Goal: Task Accomplishment & Management: Manage account settings

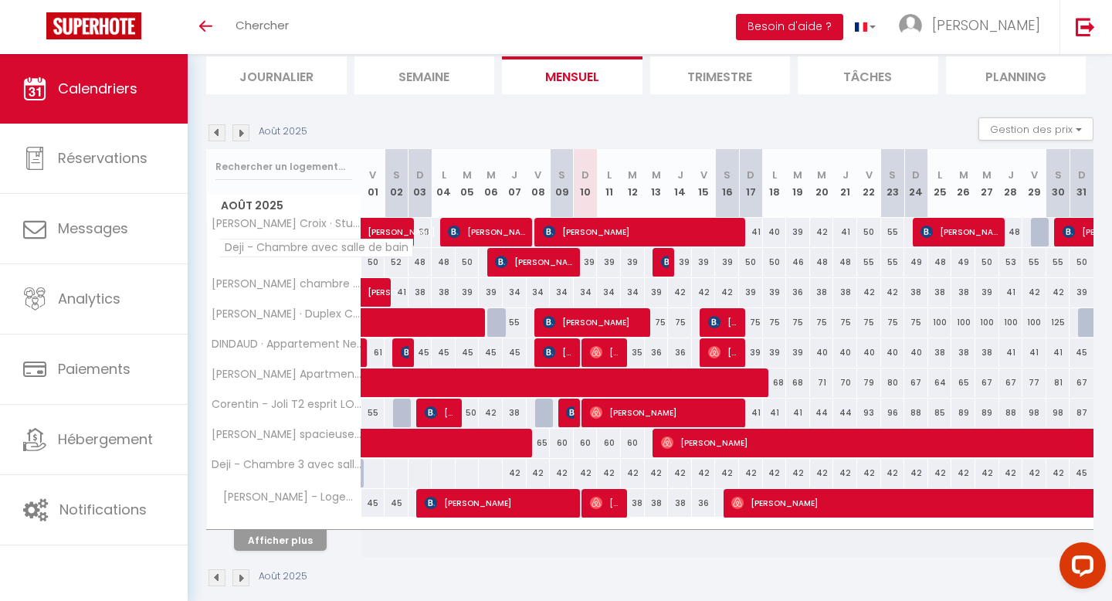
scroll to position [124, 0]
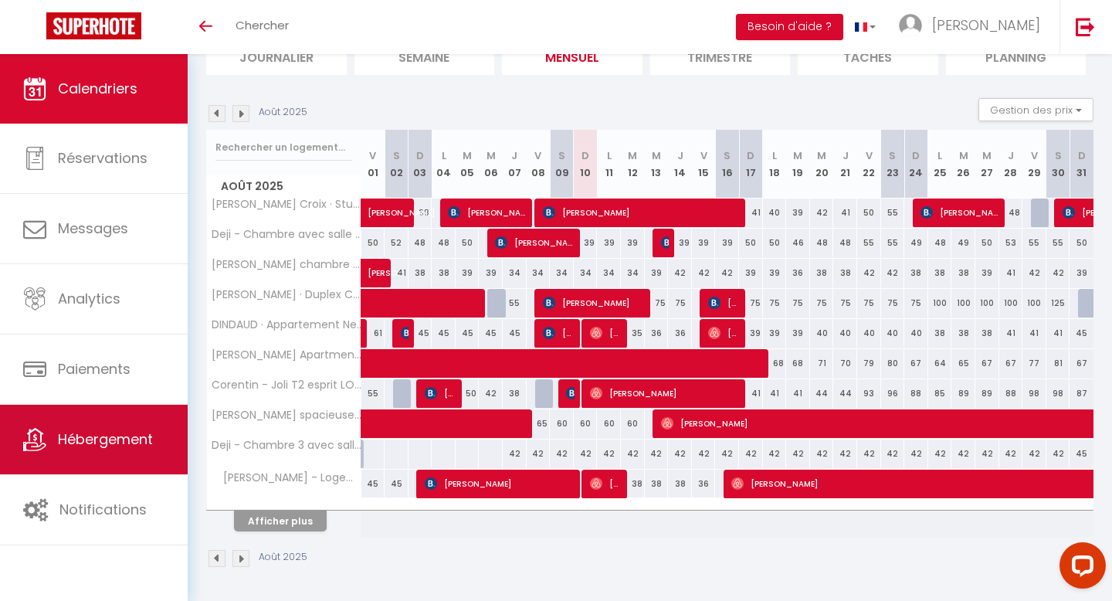
click at [117, 450] on link "Hébergement" at bounding box center [94, 440] width 188 height 70
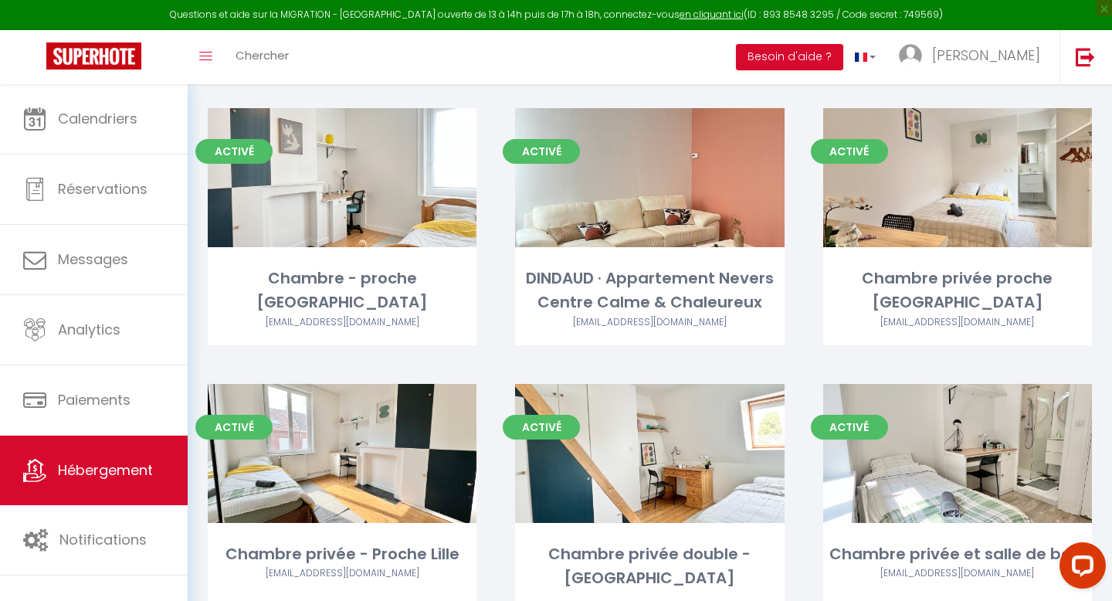
scroll to position [691, 0]
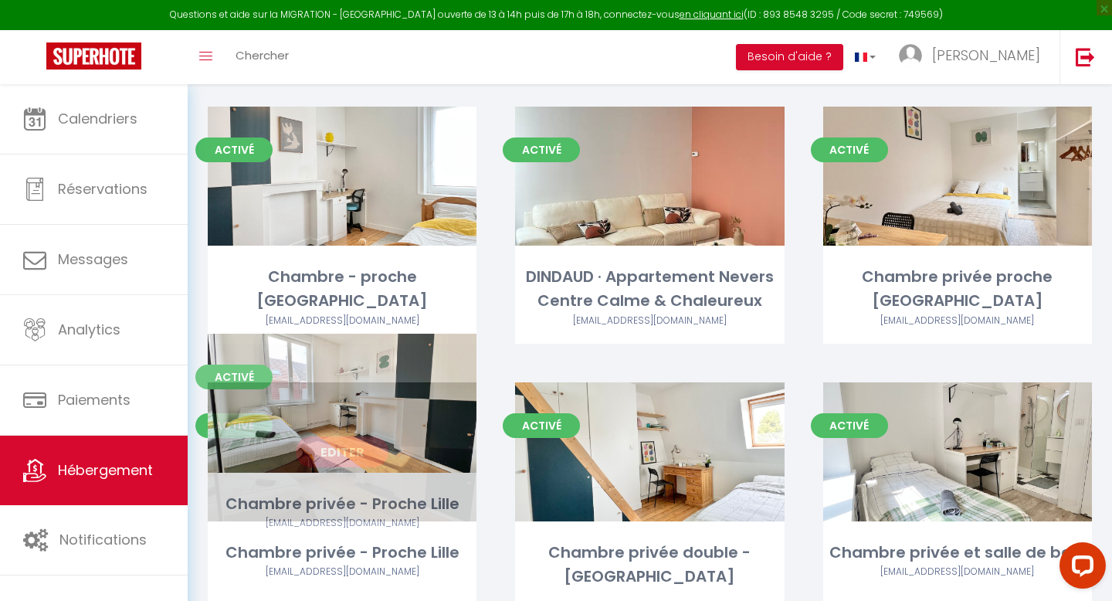
click at [351, 436] on link "Editer" at bounding box center [342, 451] width 93 height 31
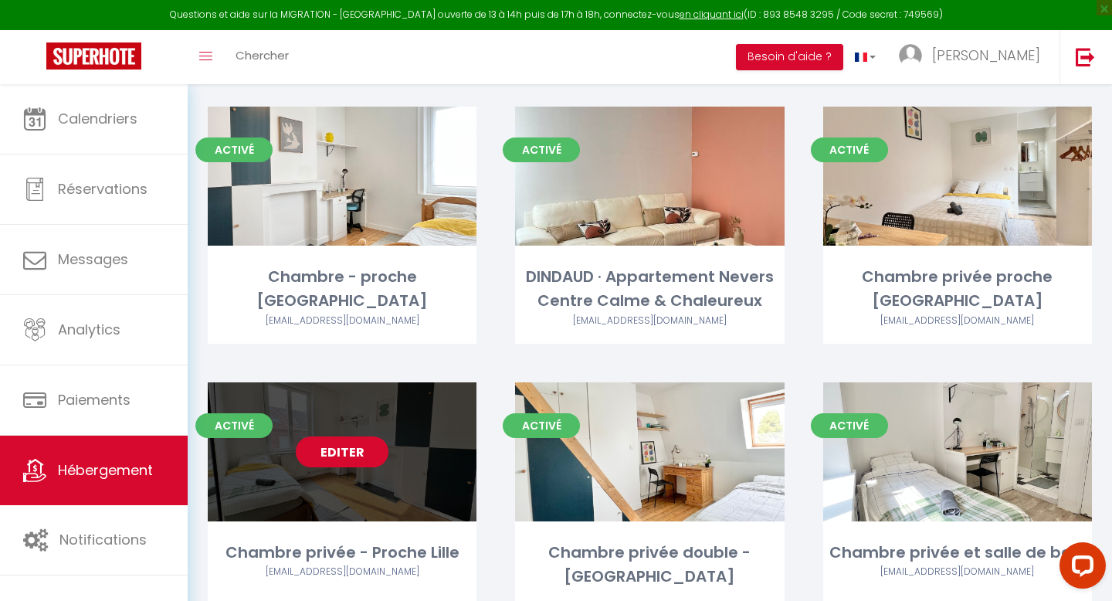
click at [351, 436] on link "Editer" at bounding box center [342, 451] width 93 height 31
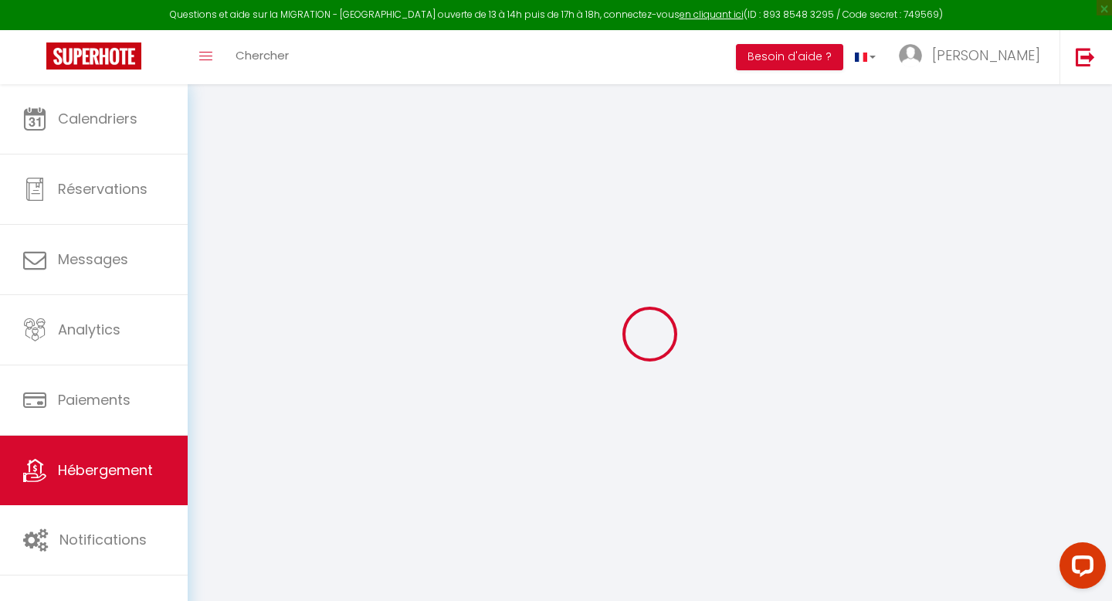
type input "Chambre privée - Proche Lille"
type input "[PERSON_NAME]"
type input "CLOIX"
select select "2"
type input "18"
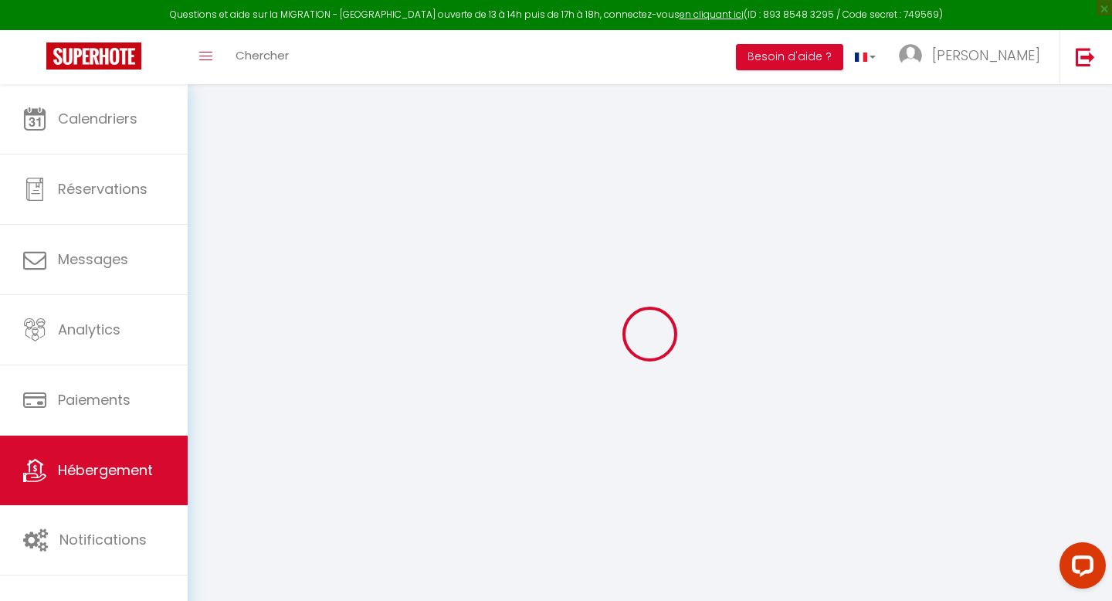
select select
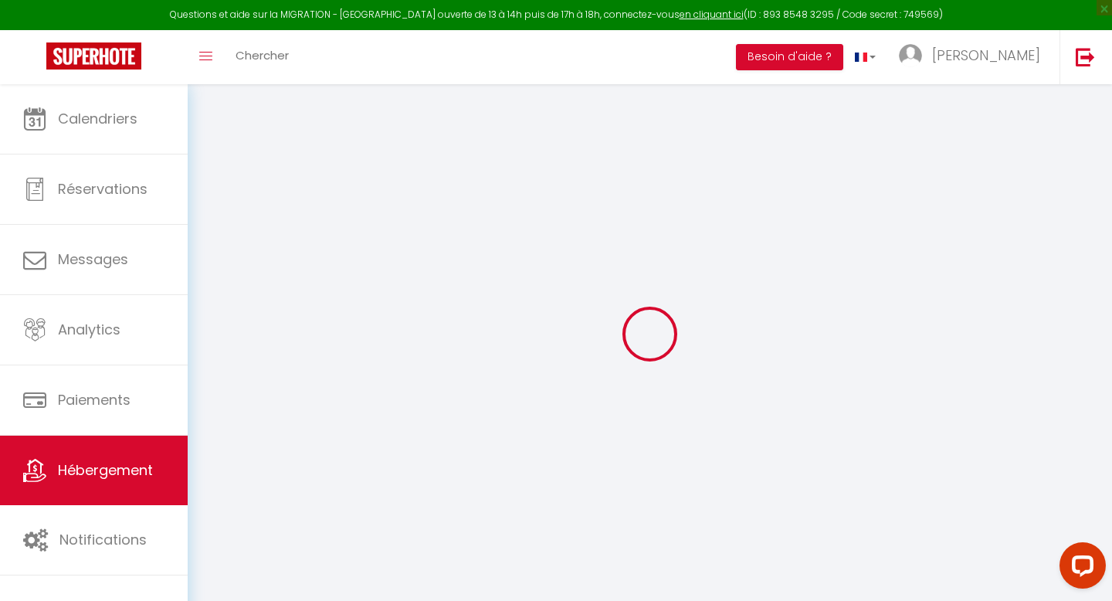
type input "[PERSON_NAME]"
type input "[EMAIL_ADDRESS][DOMAIN_NAME]"
select select
checkbox input "false"
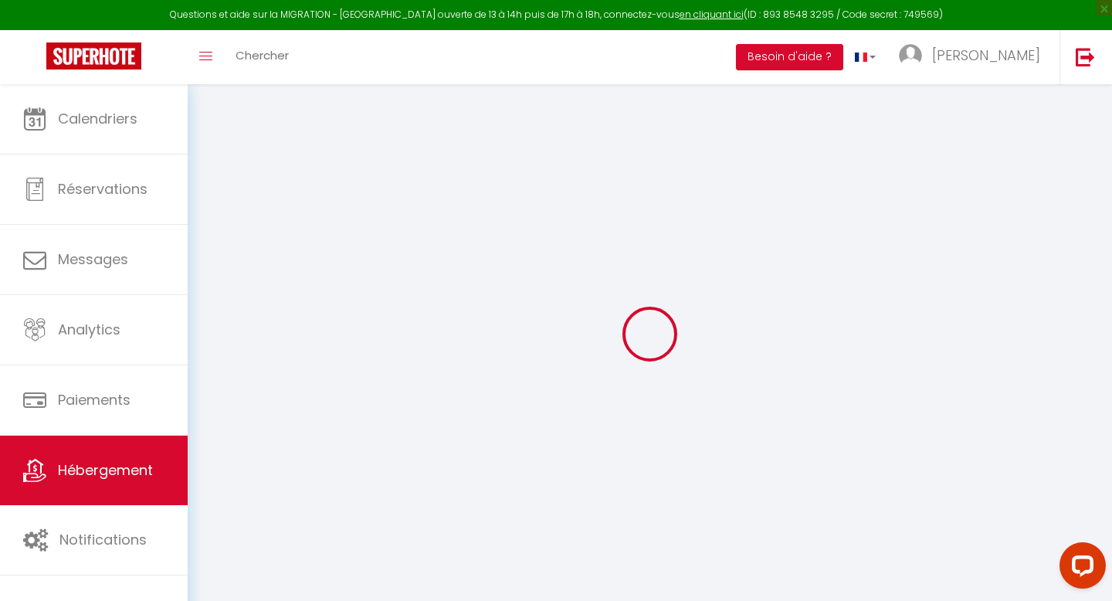
checkbox input "false"
type input "0"
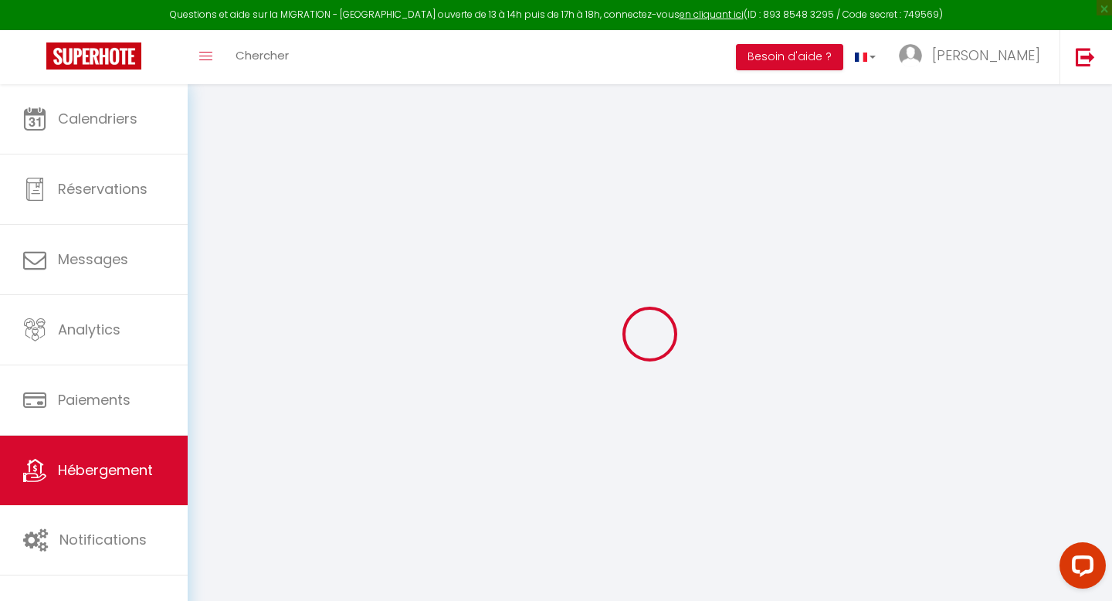
type input "0"
select select
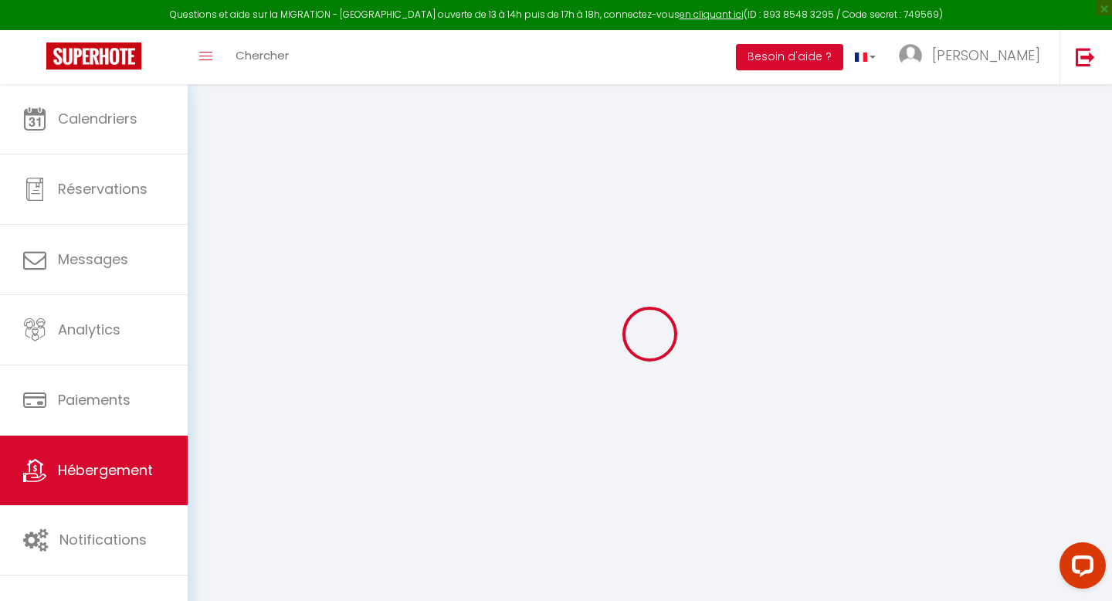
select select
checkbox input "false"
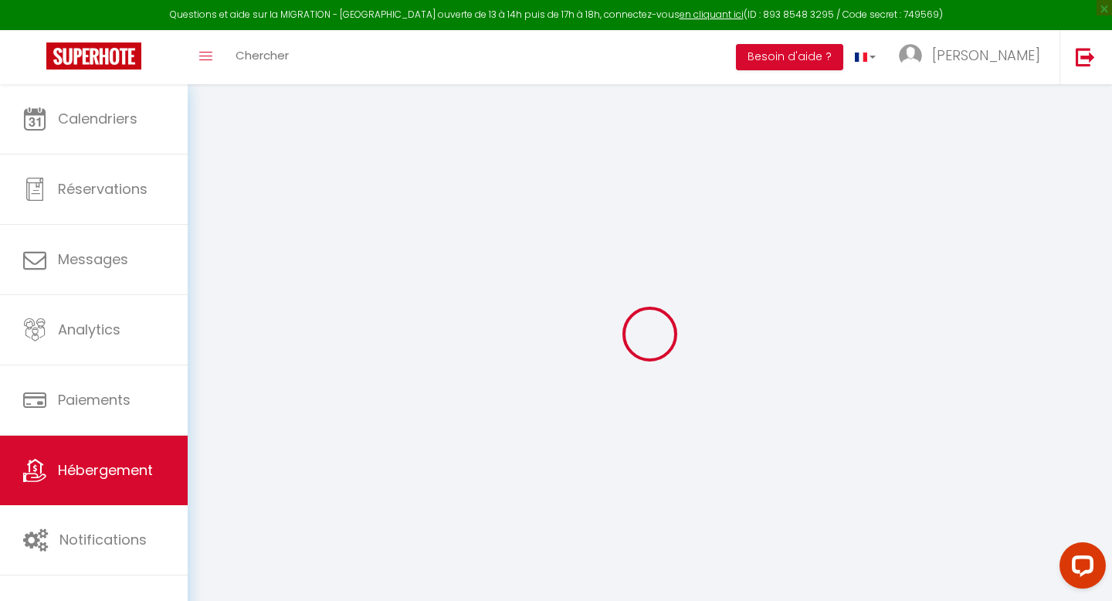
checkbox input "false"
select select
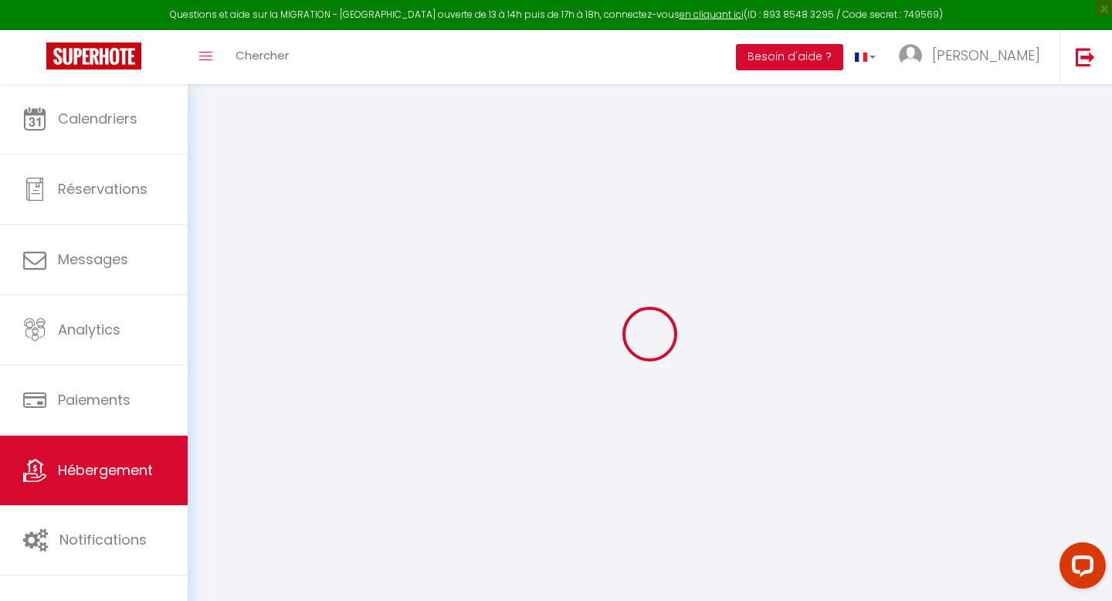
select select
checkbox input "false"
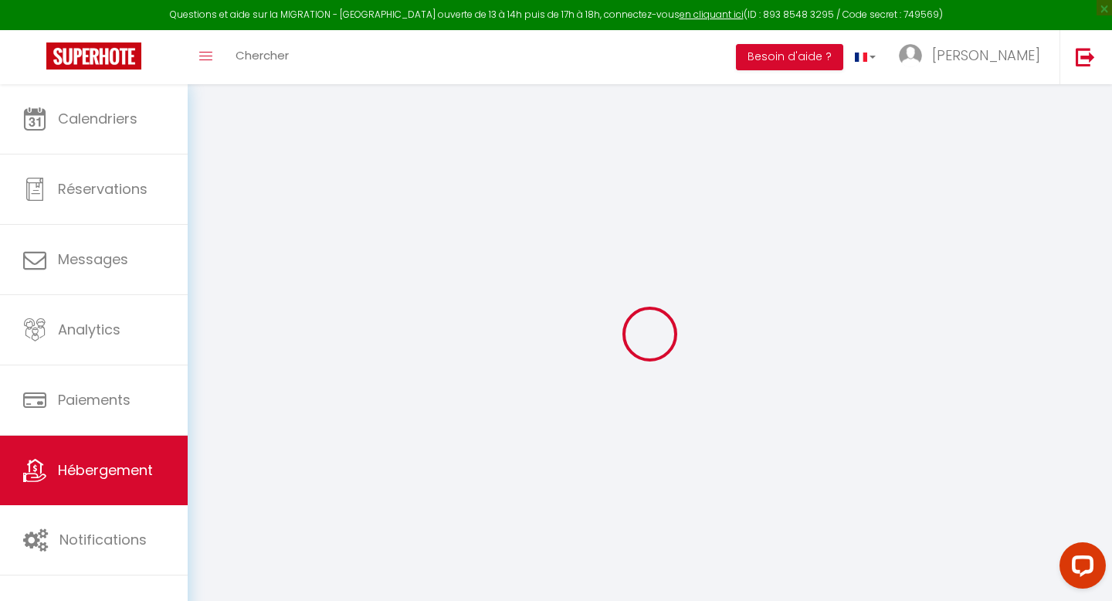
checkbox input "false"
select select
checkbox input "false"
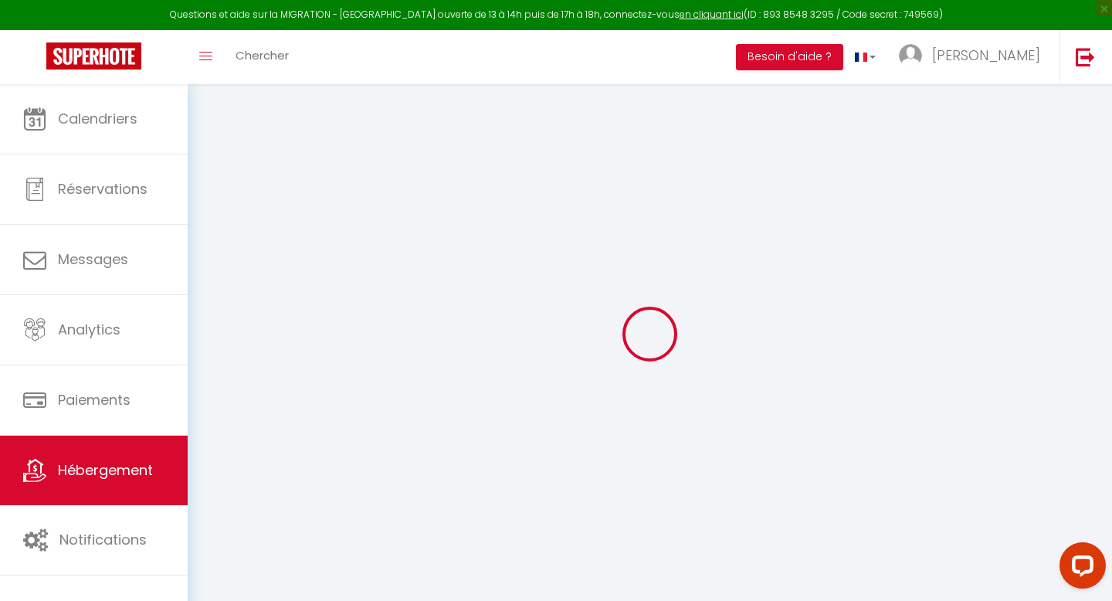
checkbox input "false"
select select "14:00"
select select
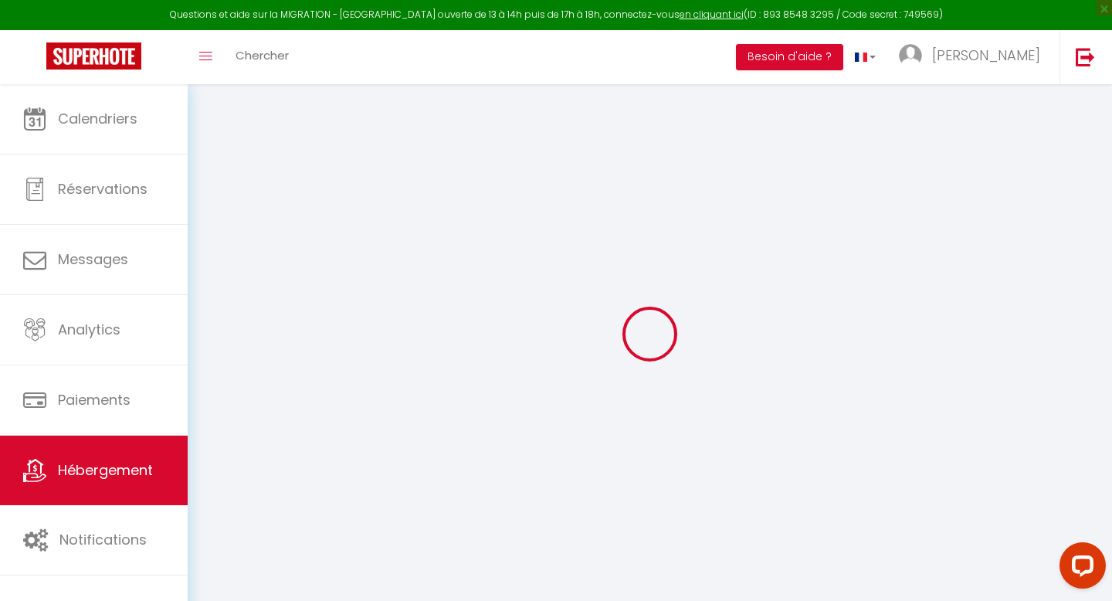
select select "11:00"
select select "30"
select select "120"
select select
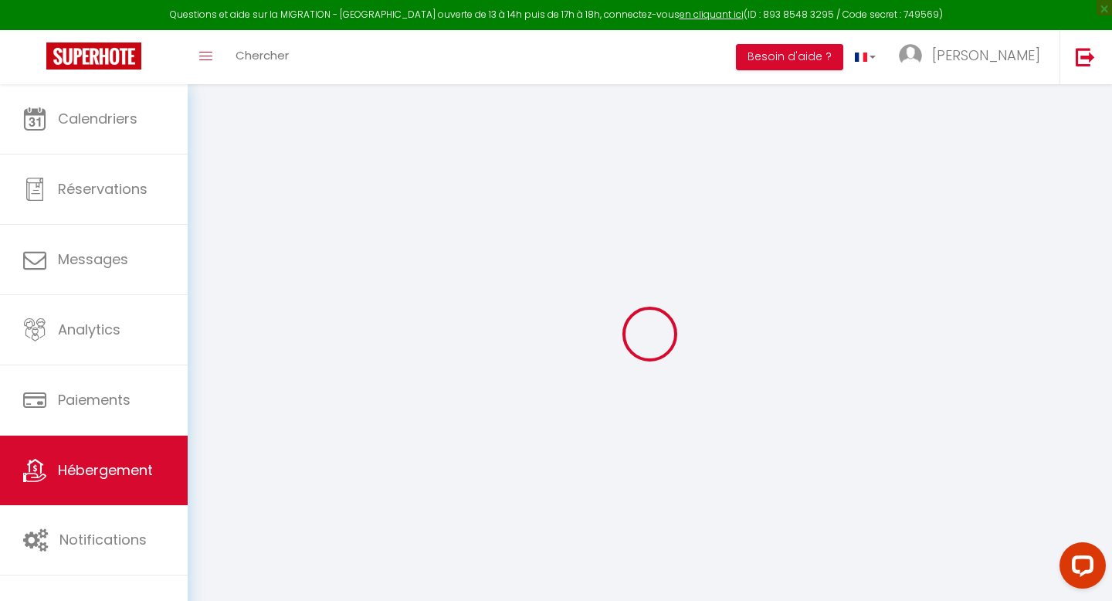
checkbox input "false"
select select
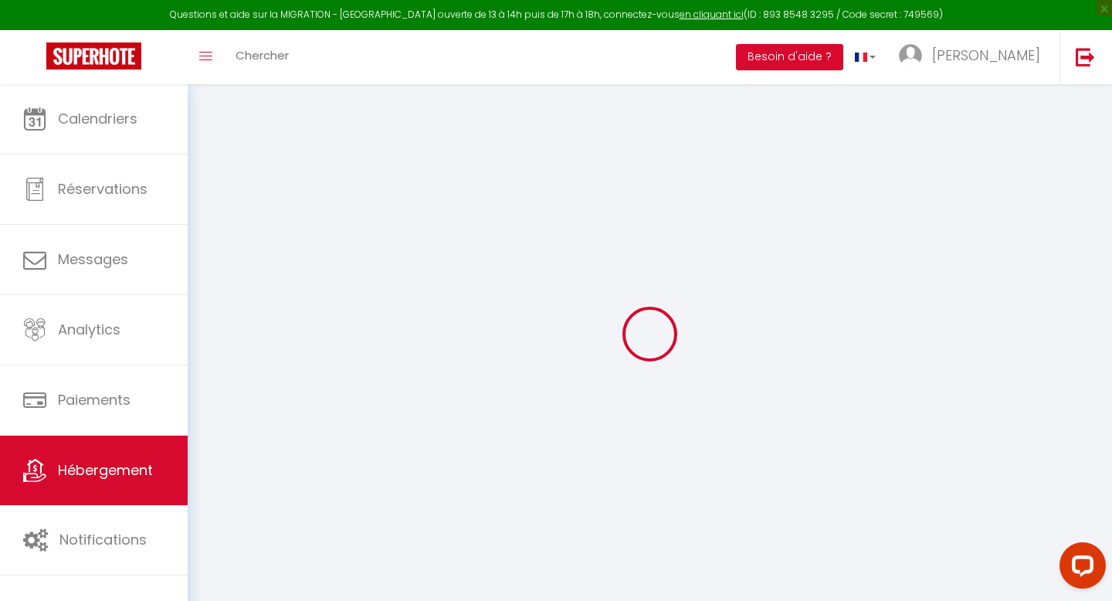
select select
checkbox input "false"
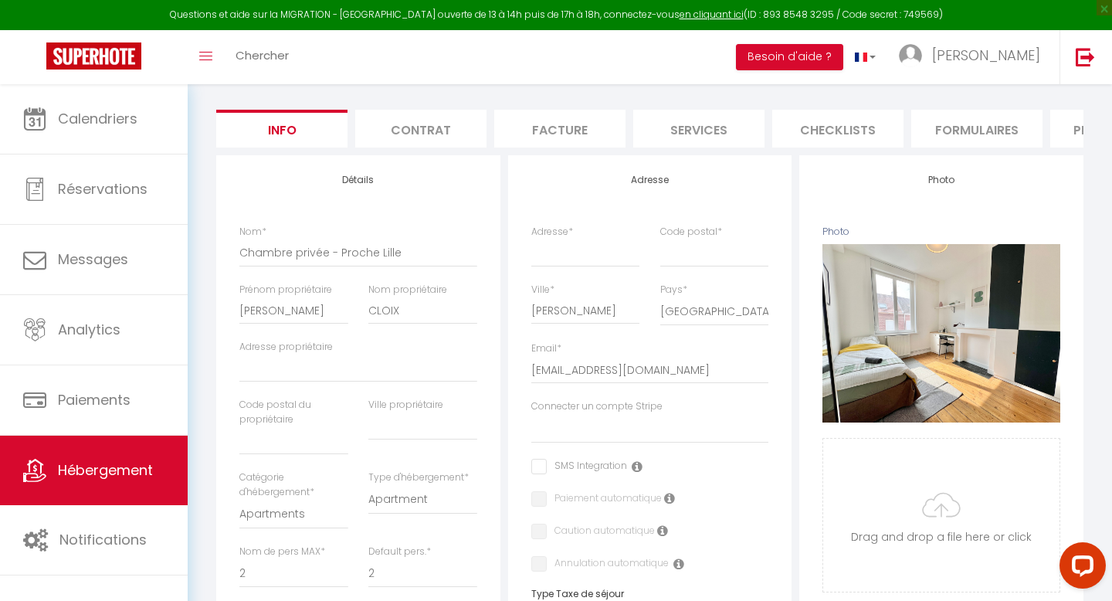
scroll to position [107, 0]
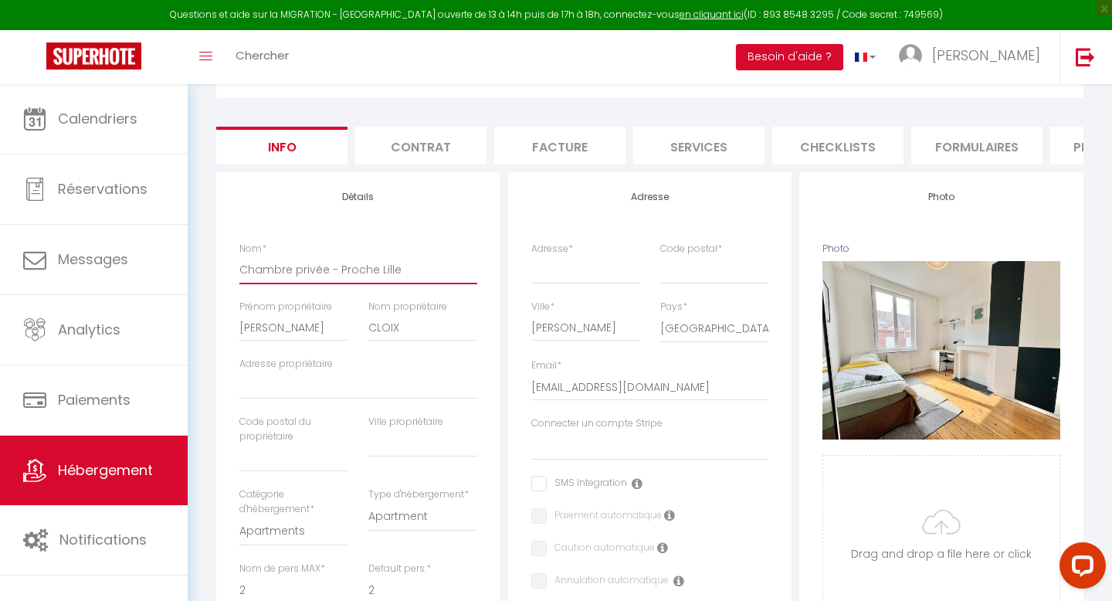
drag, startPoint x: 406, startPoint y: 273, endPoint x: 215, endPoint y: 273, distance: 191.6
paste input "1er étage côté ru"
type input "1er étage côté rue"
select select
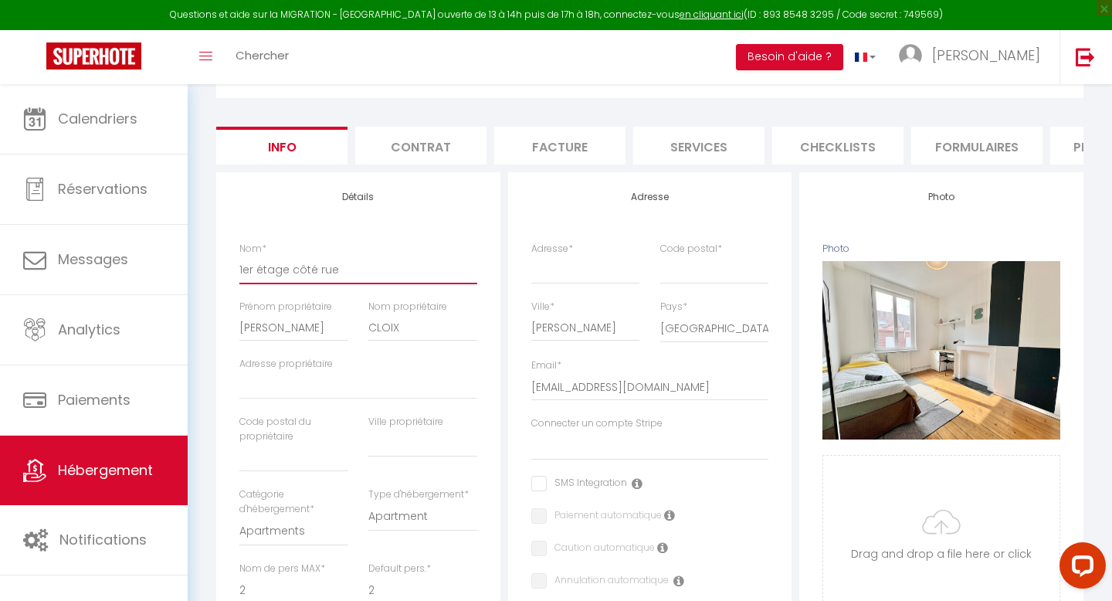
select select
checkbox input "false"
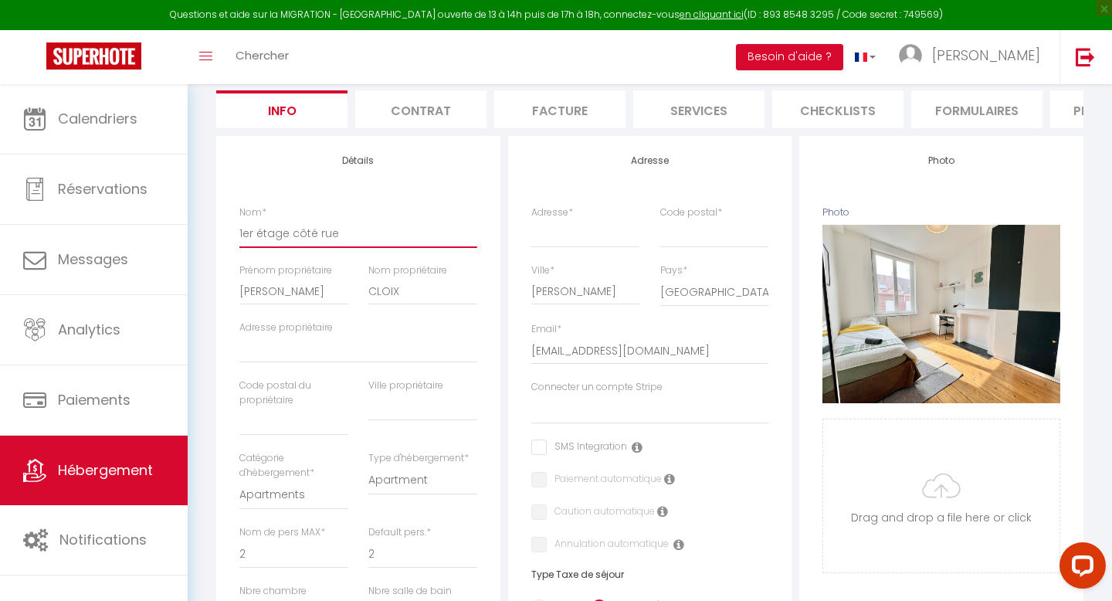
scroll to position [0, 0]
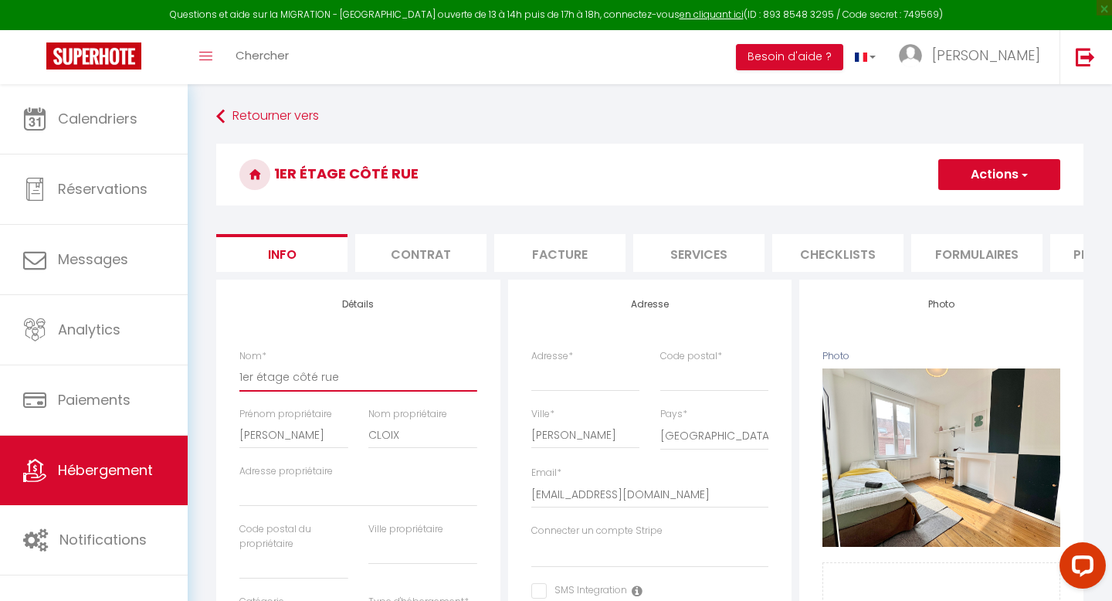
type input "1er étage côté rue"
click at [236, 382] on div "Nom * 1er étage côté rue" at bounding box center [358, 378] width 258 height 58
click at [238, 377] on div "Nom * 1er étage côté rue" at bounding box center [358, 378] width 258 height 58
click at [368, 370] on input "1er étage côté rue" at bounding box center [358, 377] width 238 height 28
click at [990, 174] on button "Actions" at bounding box center [1000, 174] width 122 height 31
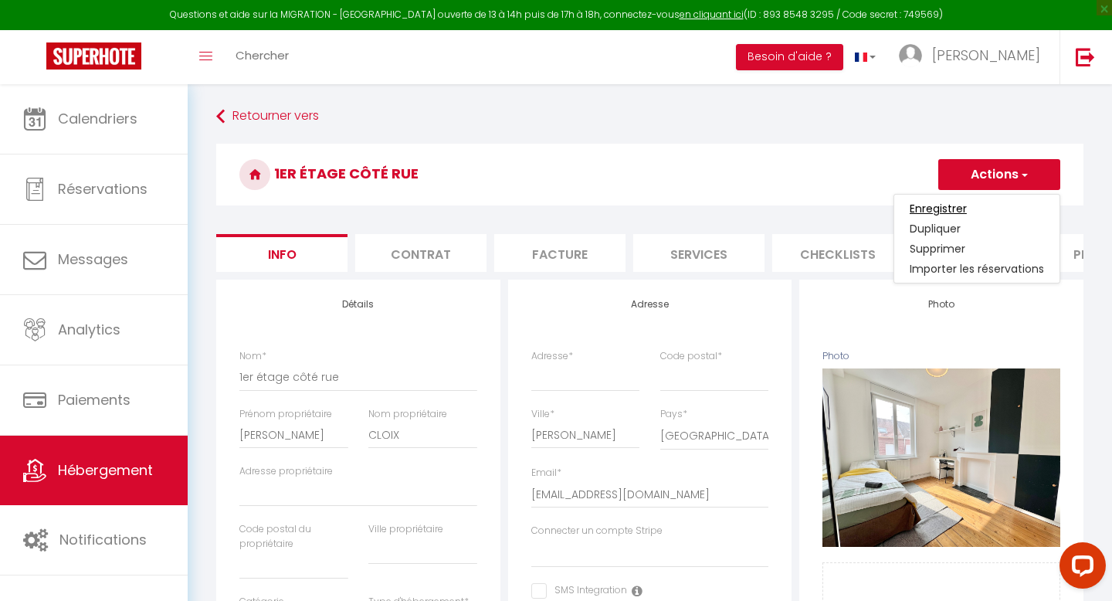
click at [947, 205] on input "Enregistrer" at bounding box center [938, 208] width 57 height 15
select select
checkbox input "false"
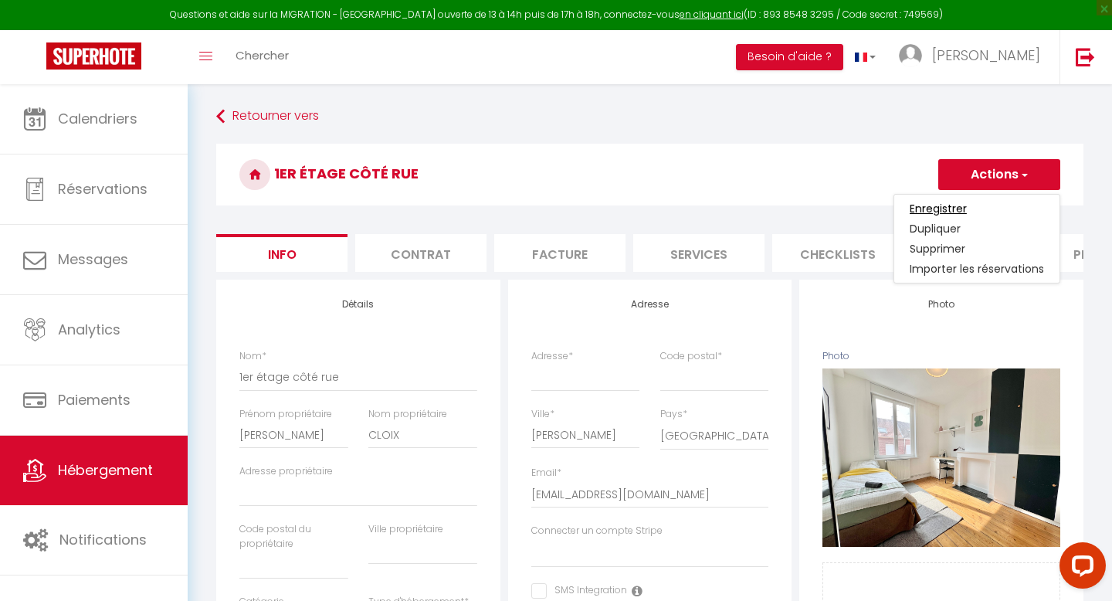
checkbox input "false"
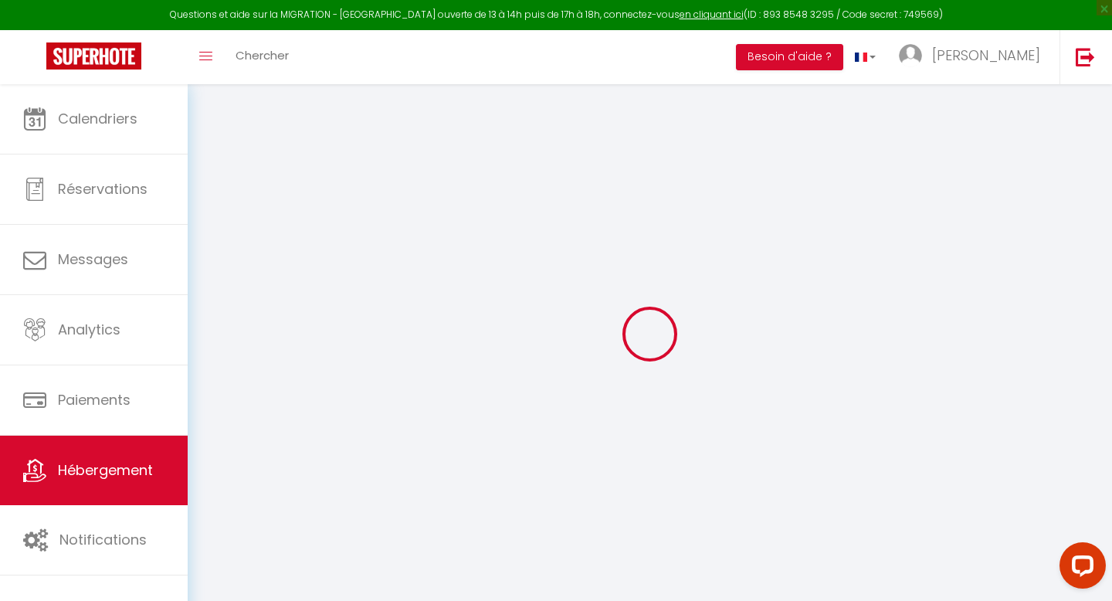
select select
checkbox input "false"
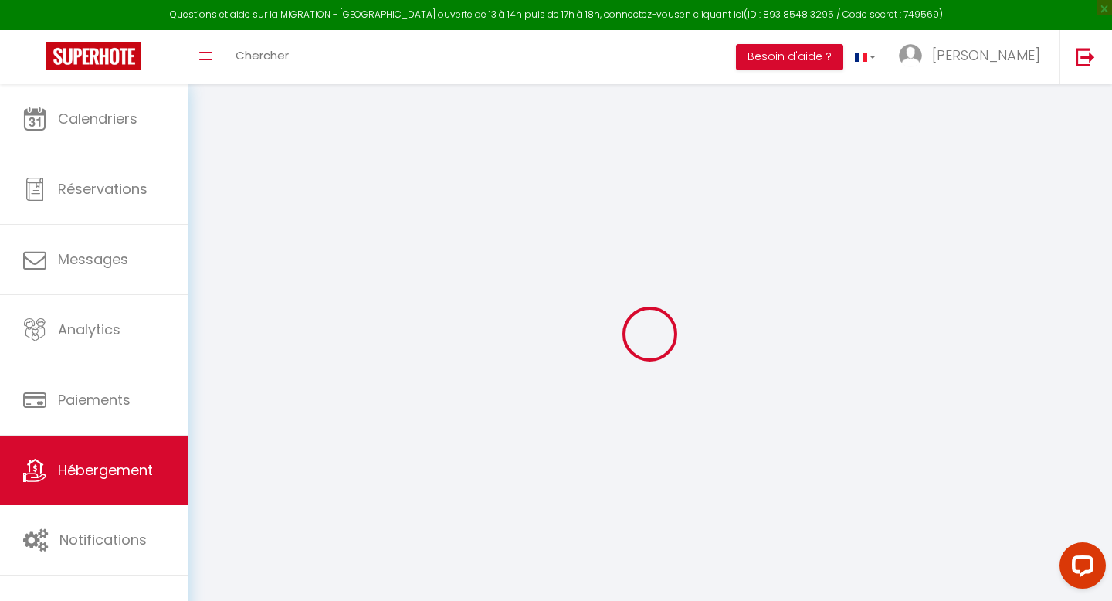
checkbox input "false"
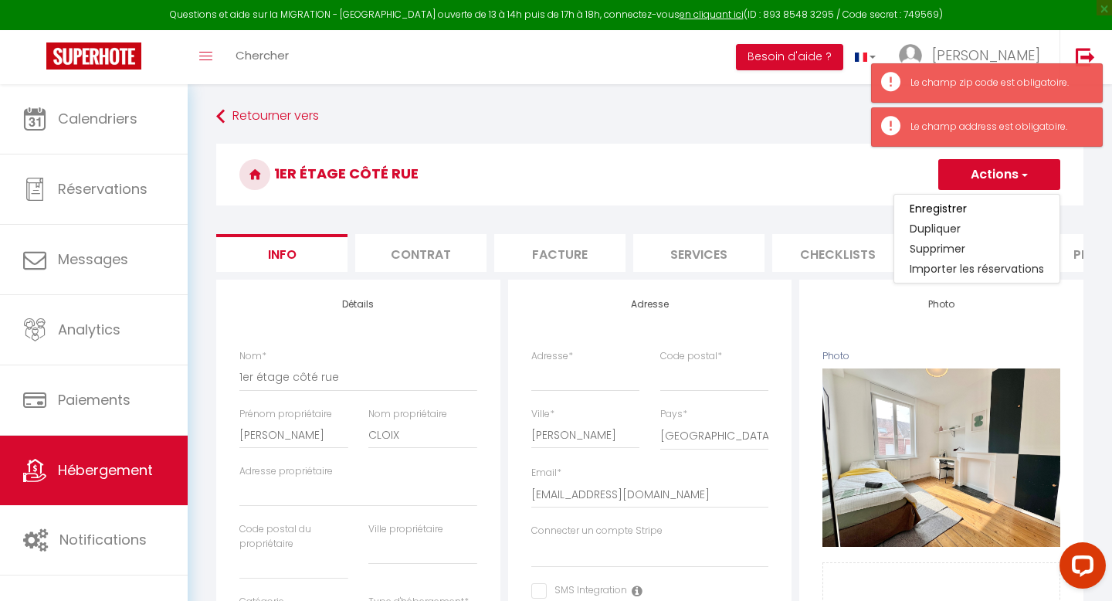
click at [683, 160] on h3 "1er étage côté rue" at bounding box center [650, 175] width 868 height 62
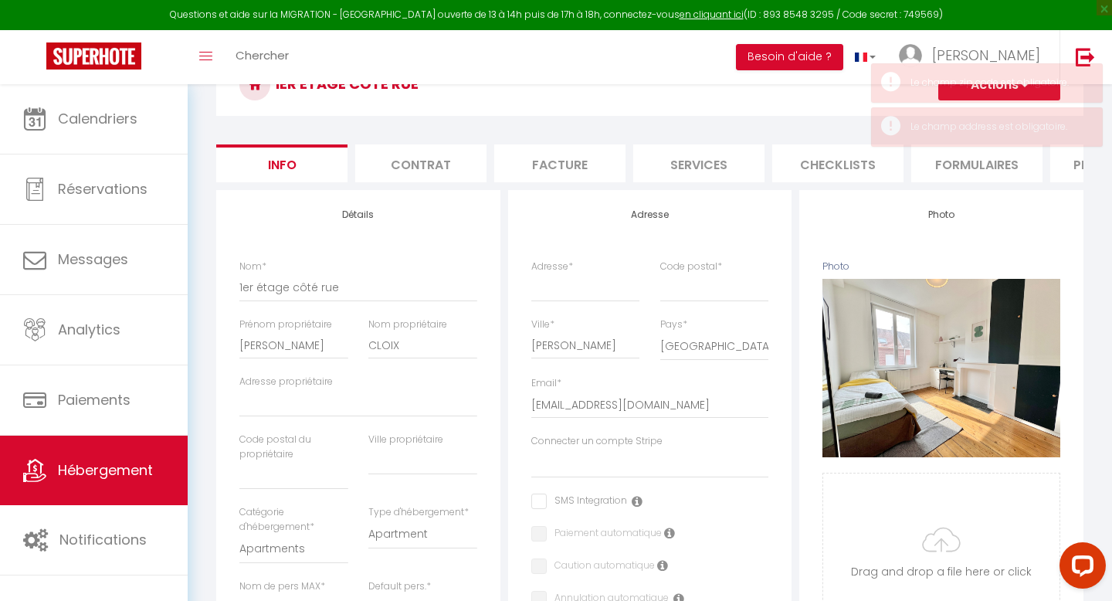
scroll to position [138, 0]
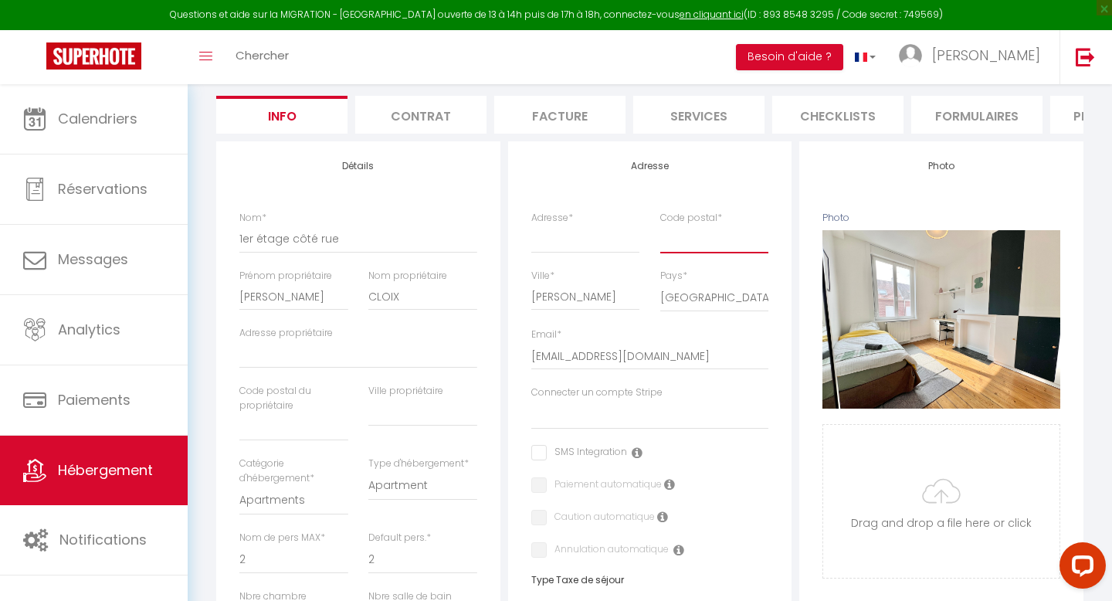
click at [693, 233] on input "Code postal *" at bounding box center [715, 239] width 109 height 28
click at [552, 237] on input "Adresse *" at bounding box center [585, 239] width 109 height 28
paste input "[STREET_ADDRESS][PERSON_NAME]"
type input "[STREET_ADDRESS][PERSON_NAME]"
select select
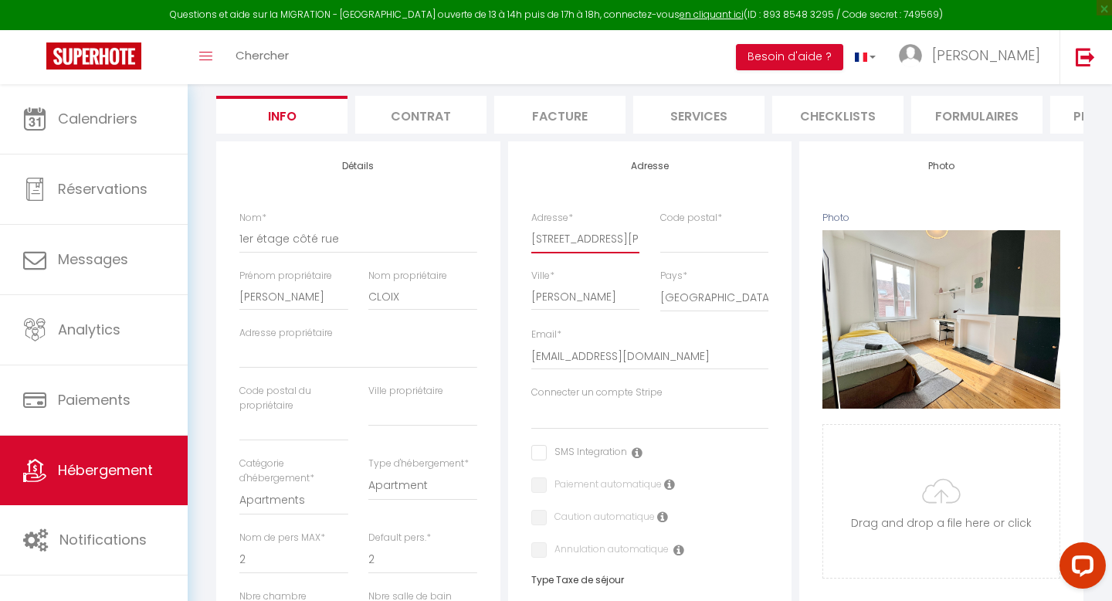
select select
checkbox input "false"
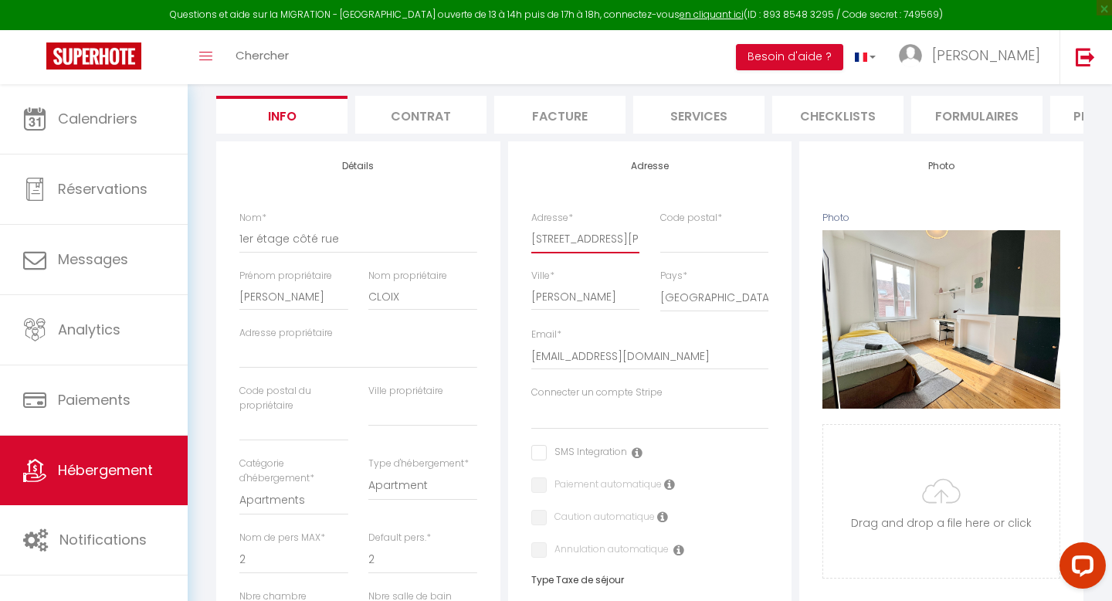
scroll to position [0, 32]
type input "[STREET_ADDRESS][PERSON_NAME]"
click at [731, 222] on div "Code postal *" at bounding box center [715, 232] width 109 height 42
click at [720, 239] on input "Code postal *" at bounding box center [715, 239] width 109 height 28
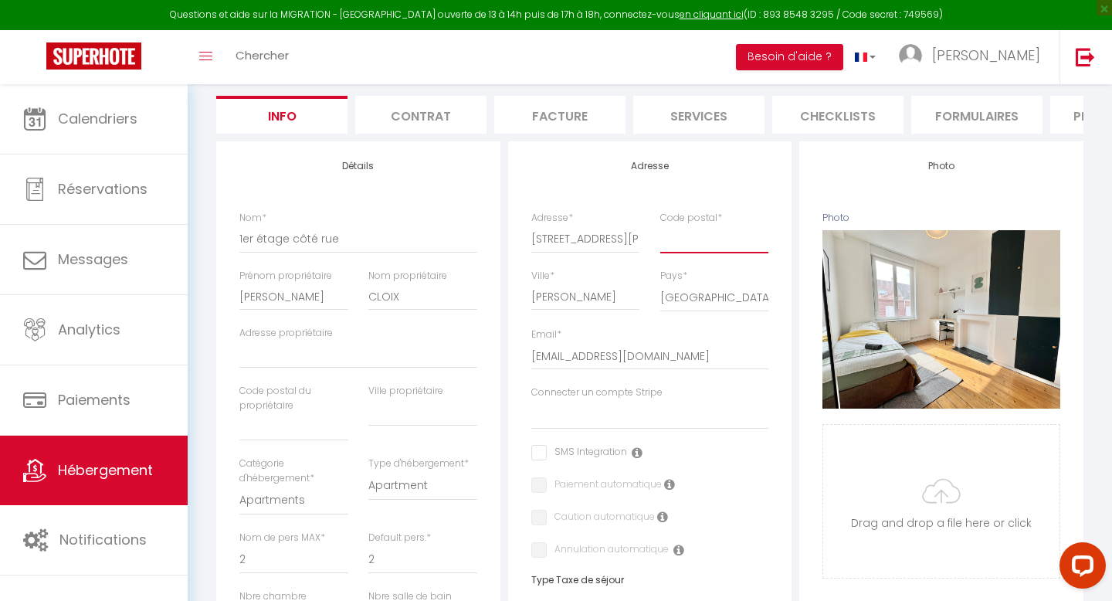
type input "5"
select select
checkbox input "false"
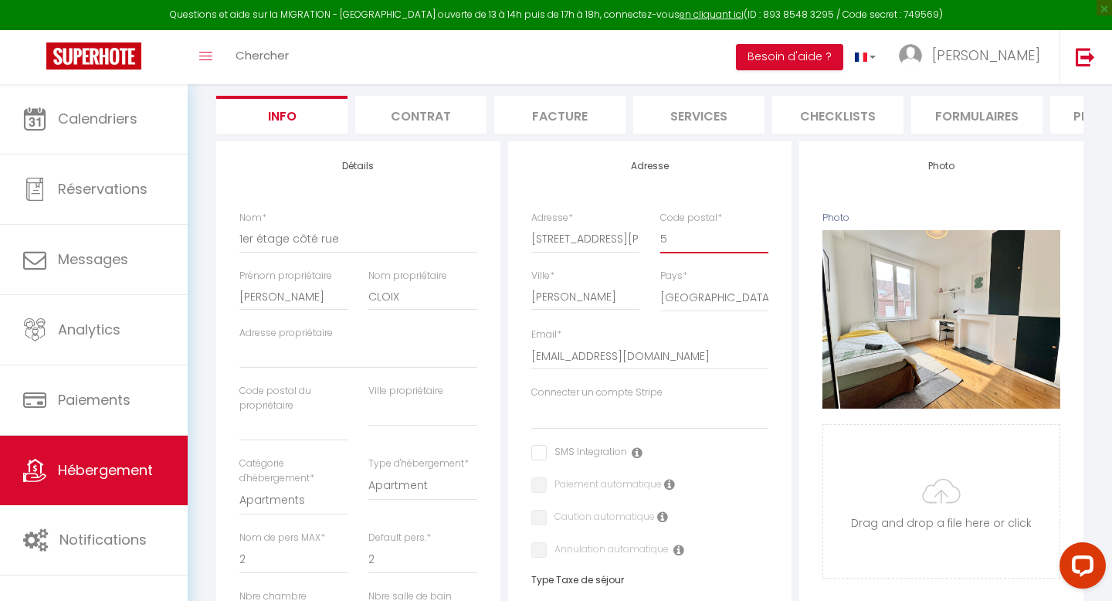
checkbox input "false"
type input "59"
select select
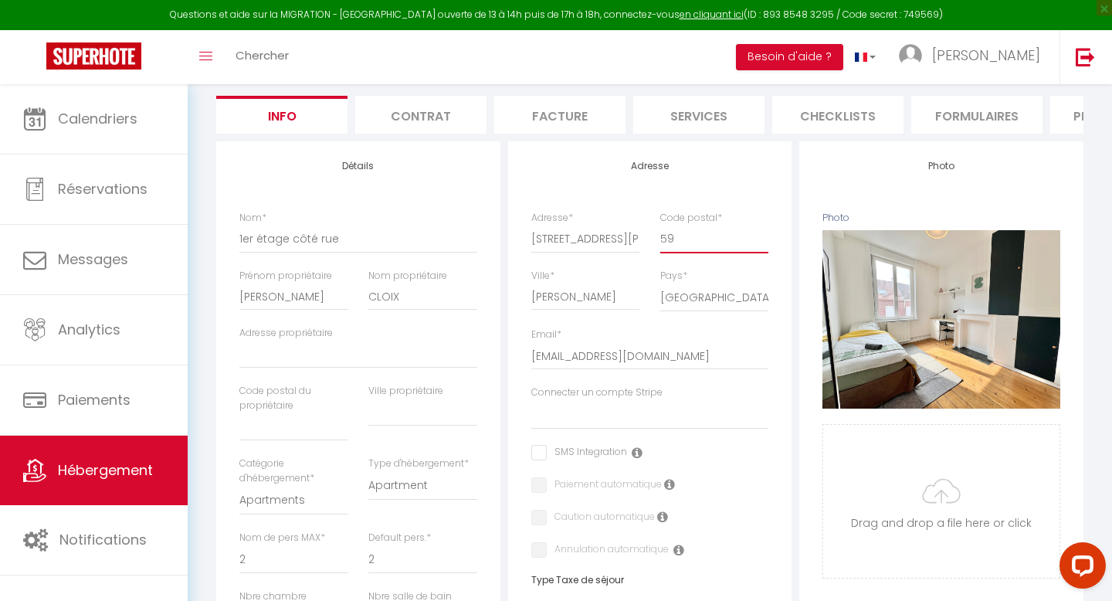
checkbox input "false"
type input "597"
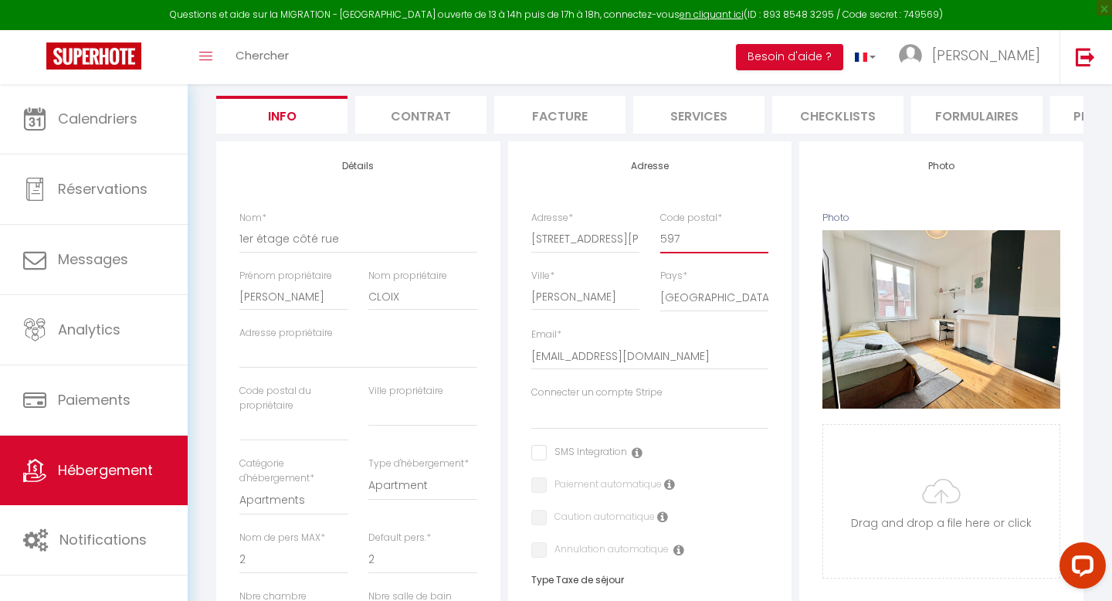
select select
checkbox input "false"
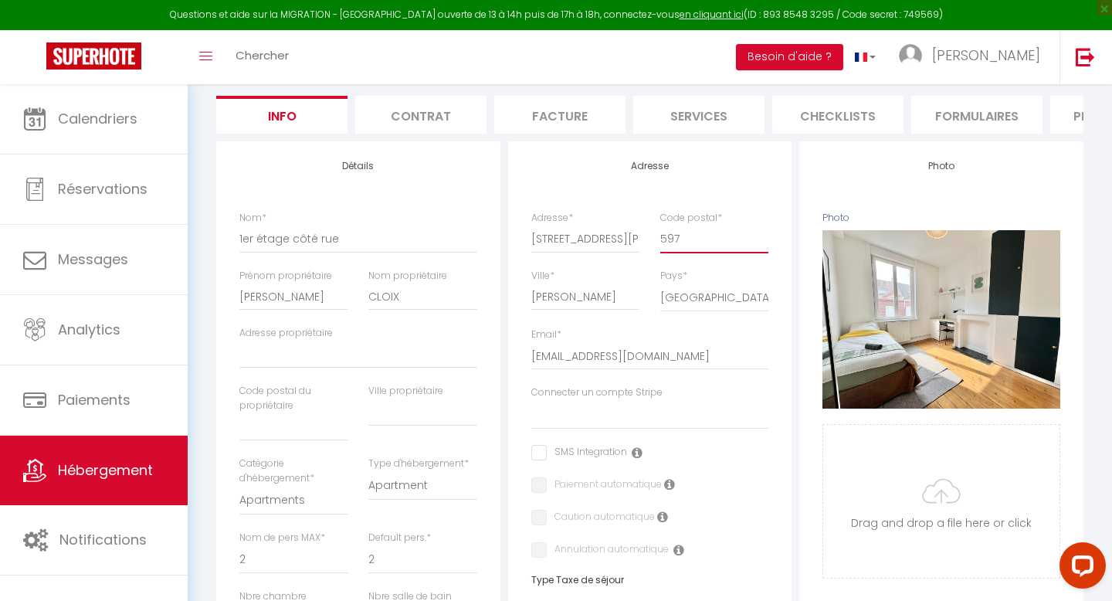
checkbox input "false"
type input "5979"
select select
checkbox input "false"
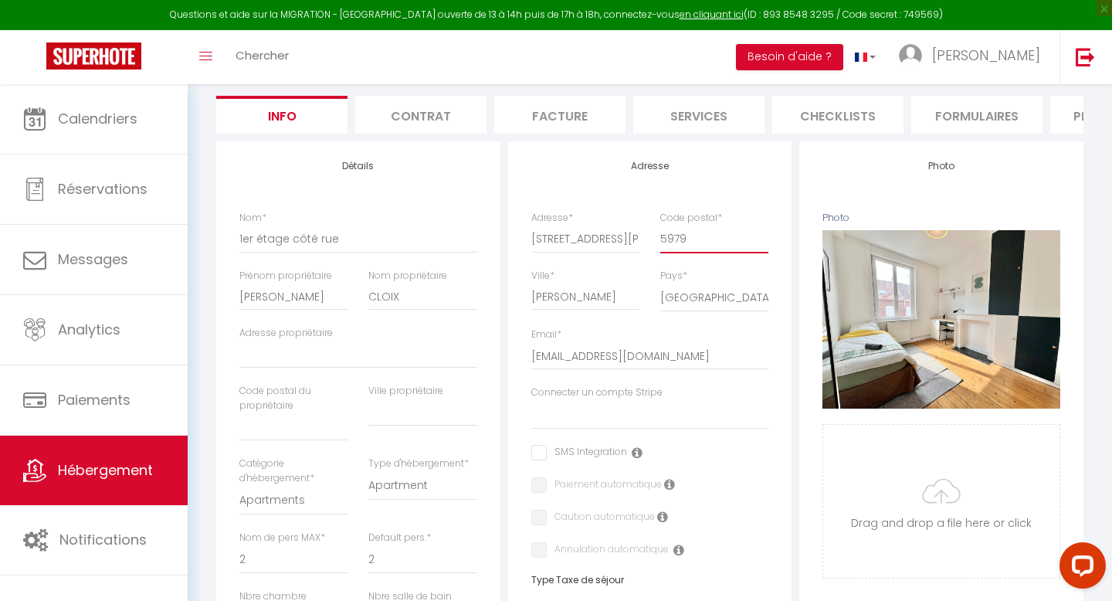
checkbox input "false"
type input "59790"
select select
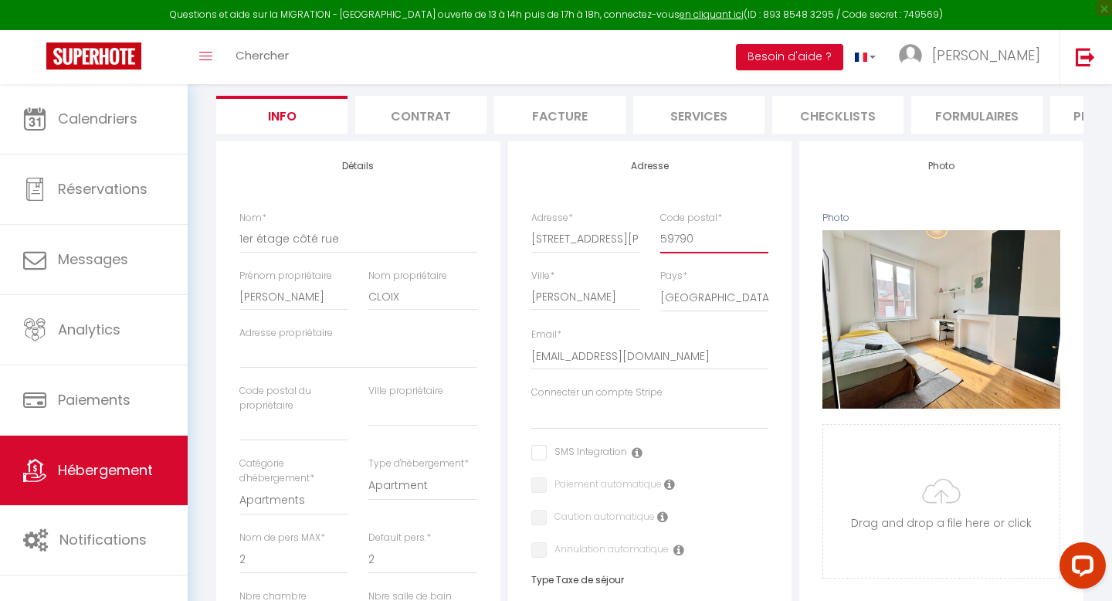
select select
checkbox input "false"
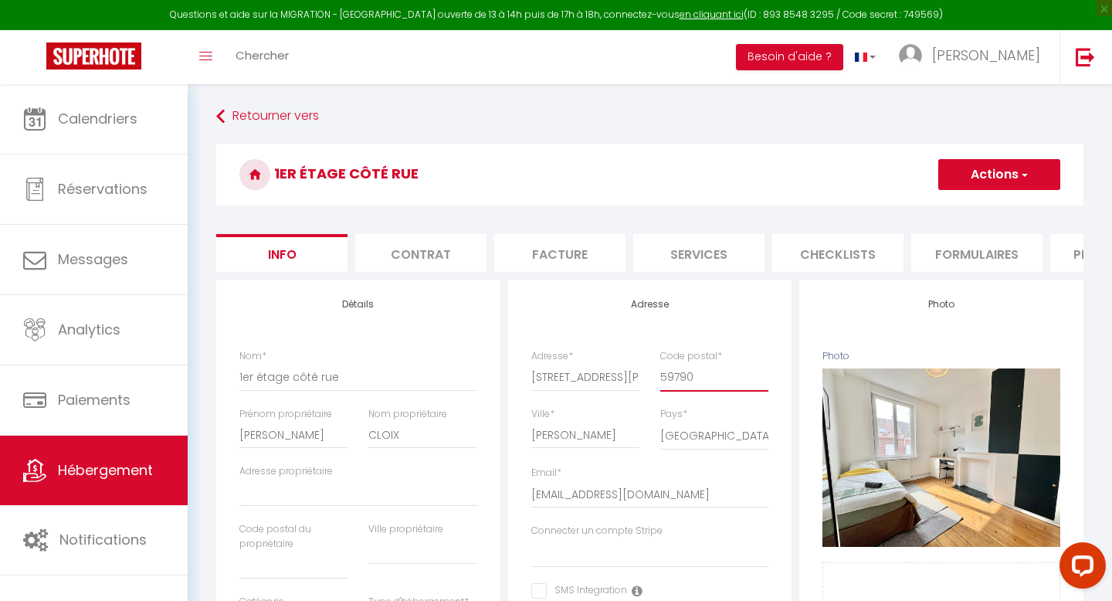
type input "59790"
click at [1006, 174] on button "Actions" at bounding box center [1000, 174] width 122 height 31
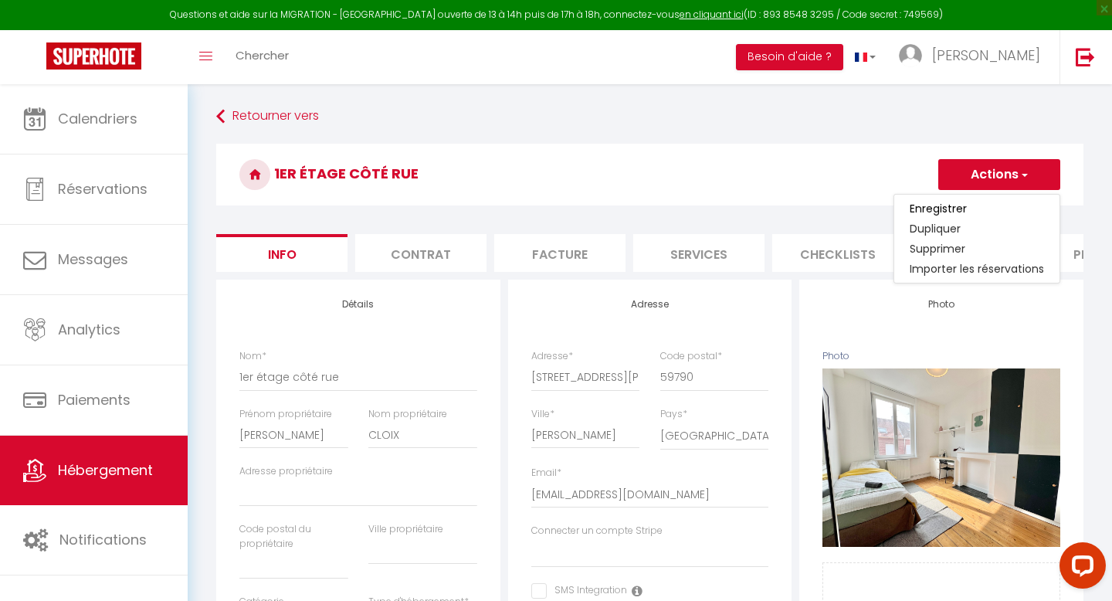
click at [976, 213] on link "Enregistrer" at bounding box center [977, 209] width 165 height 20
click at [983, 187] on button "Actions" at bounding box center [1000, 174] width 122 height 31
click at [943, 206] on input "Enregistrer" at bounding box center [938, 208] width 57 height 15
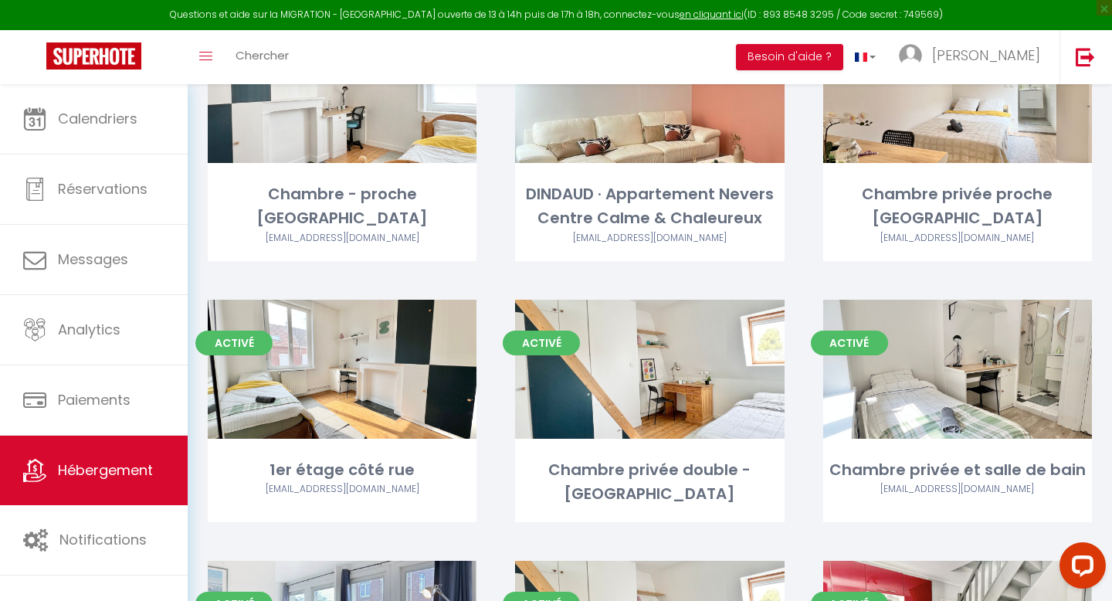
scroll to position [740, 0]
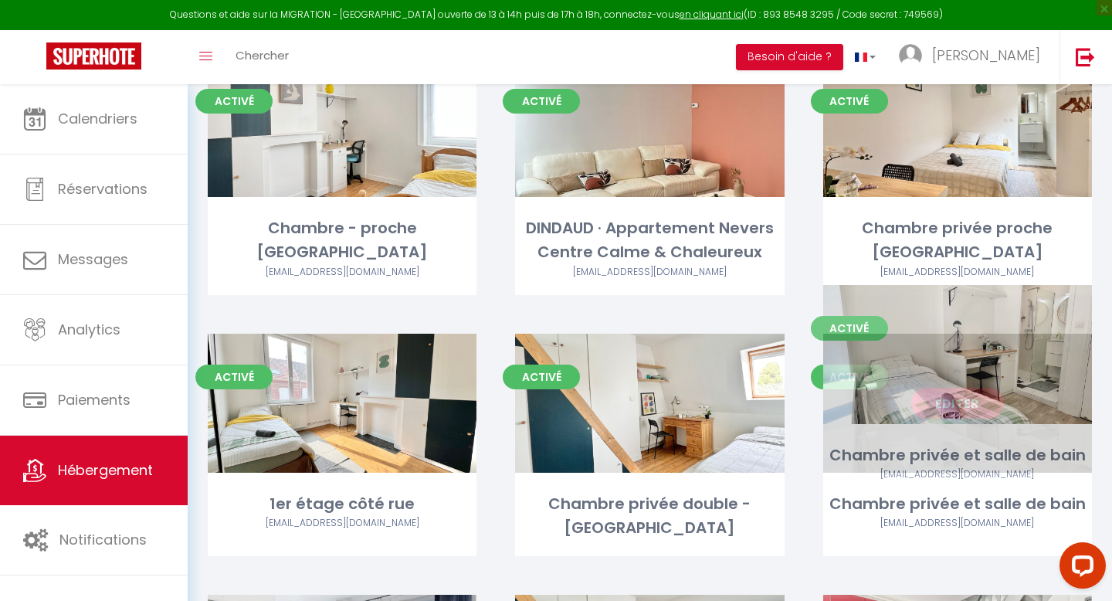
click at [940, 388] on link "Editer" at bounding box center [958, 403] width 93 height 31
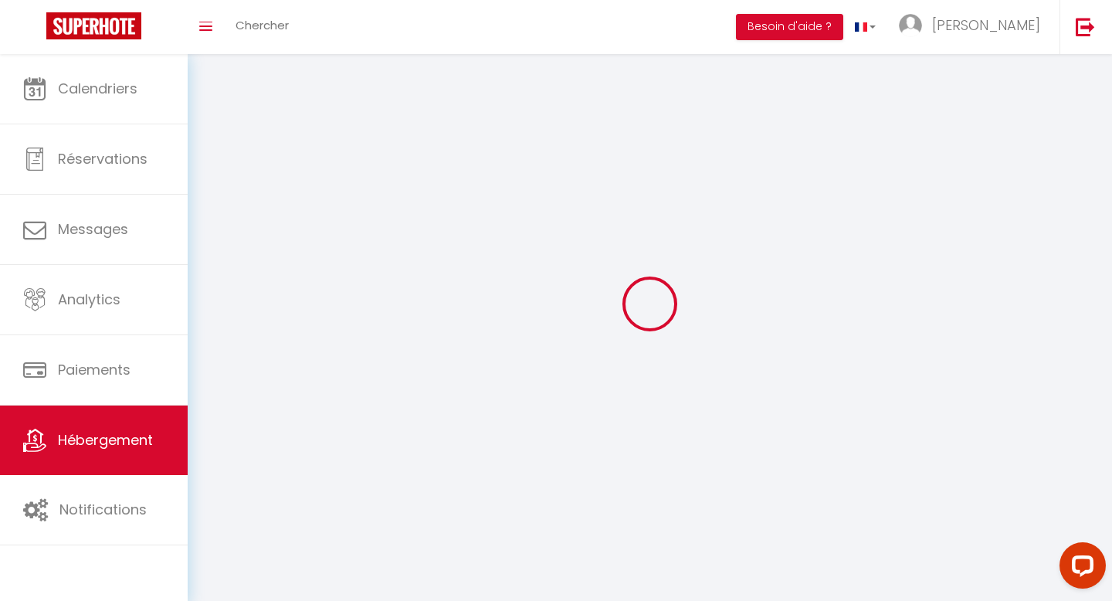
select select "28"
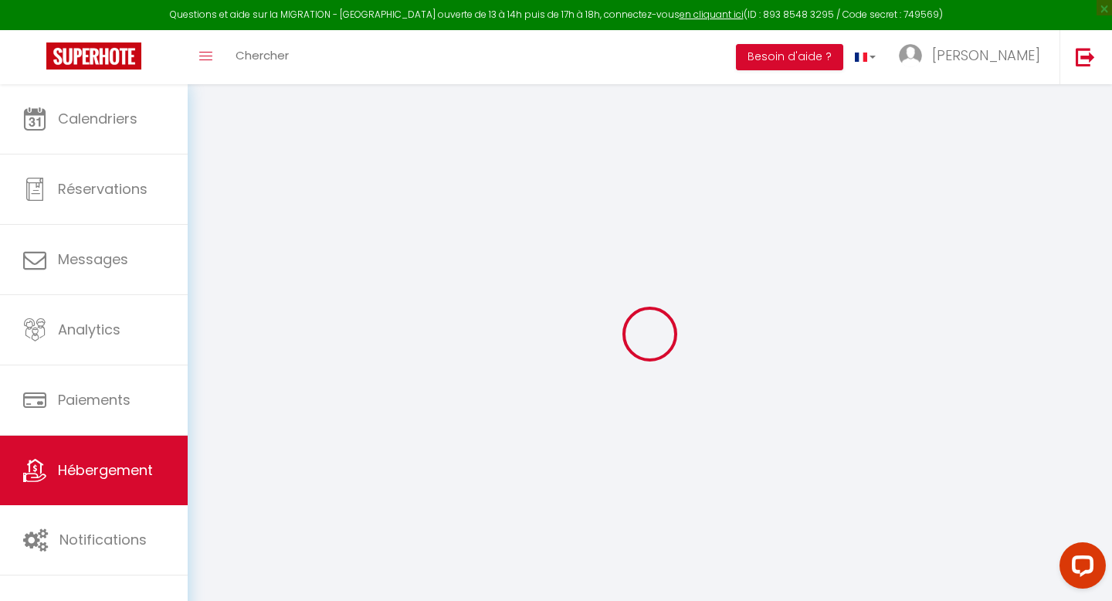
select select
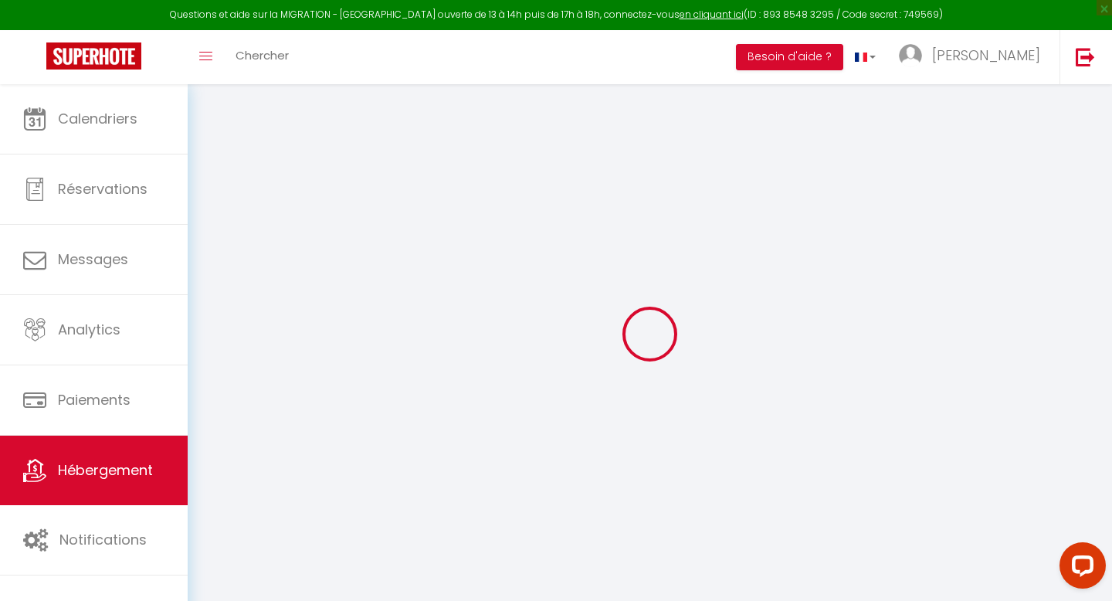
select select
checkbox input "false"
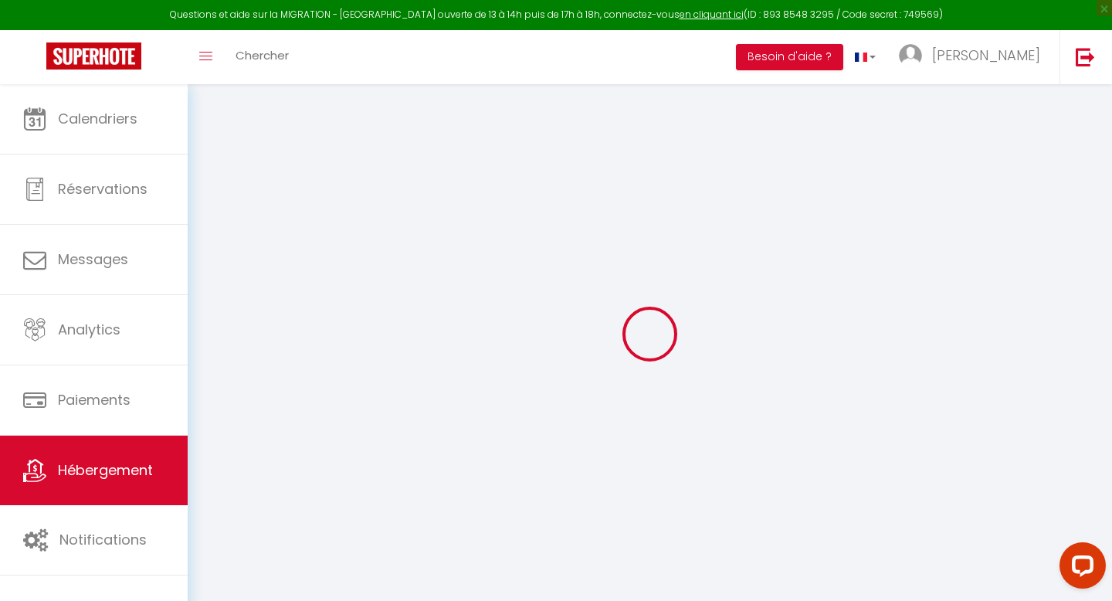
select select
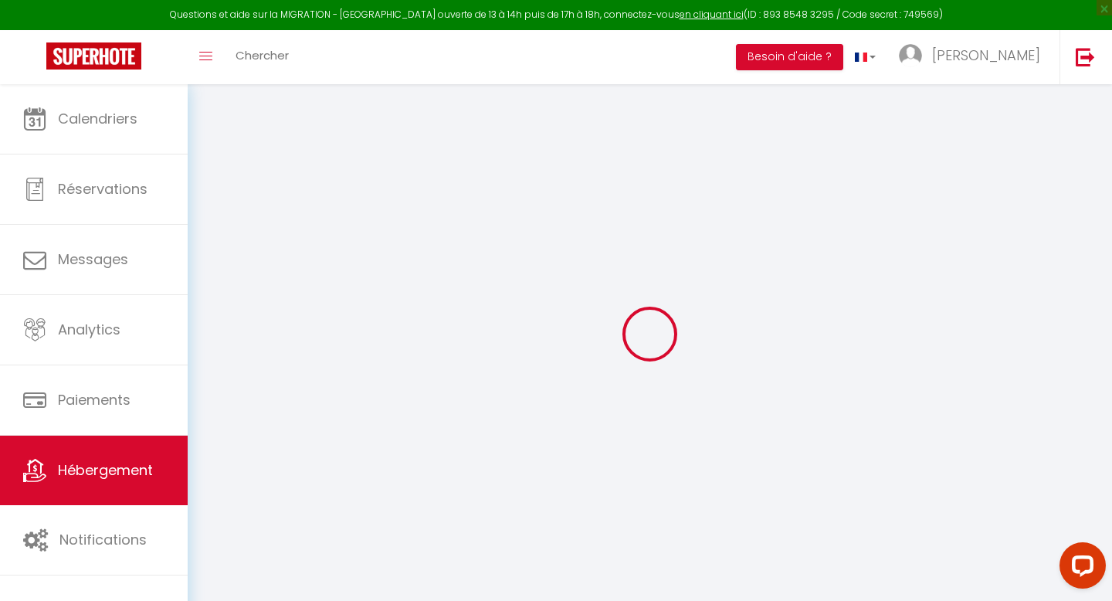
select select
checkbox input "false"
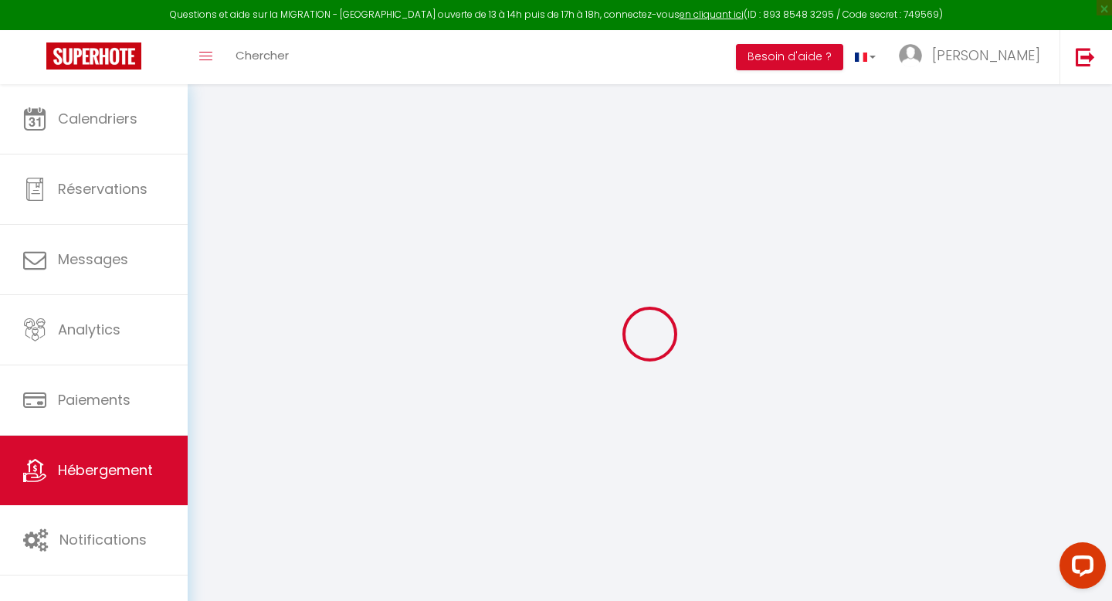
checkbox input "false"
select select
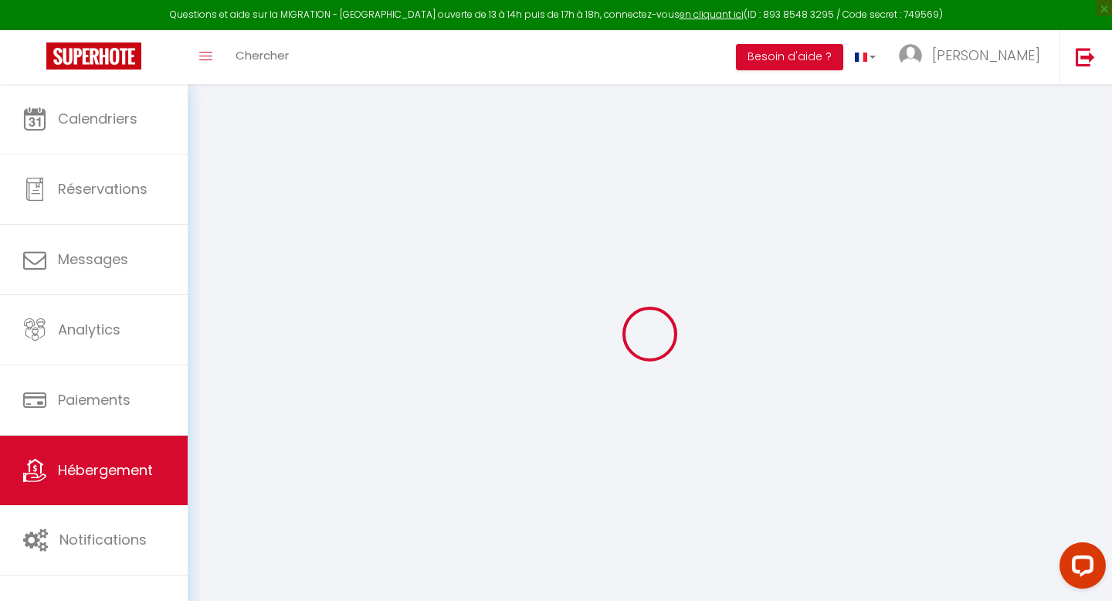
select select
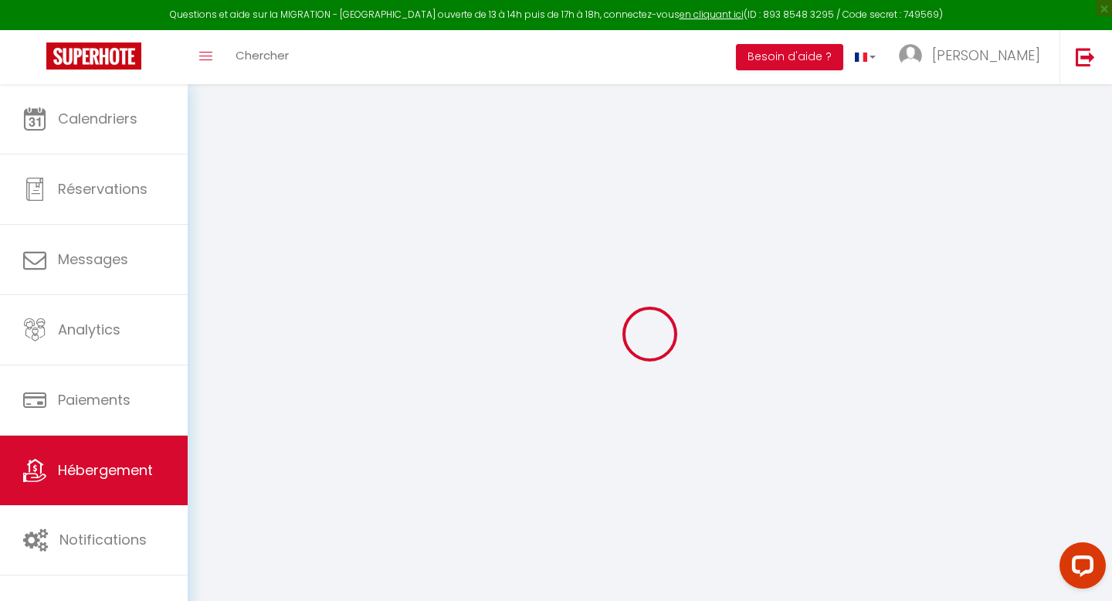
checkbox input "false"
select select
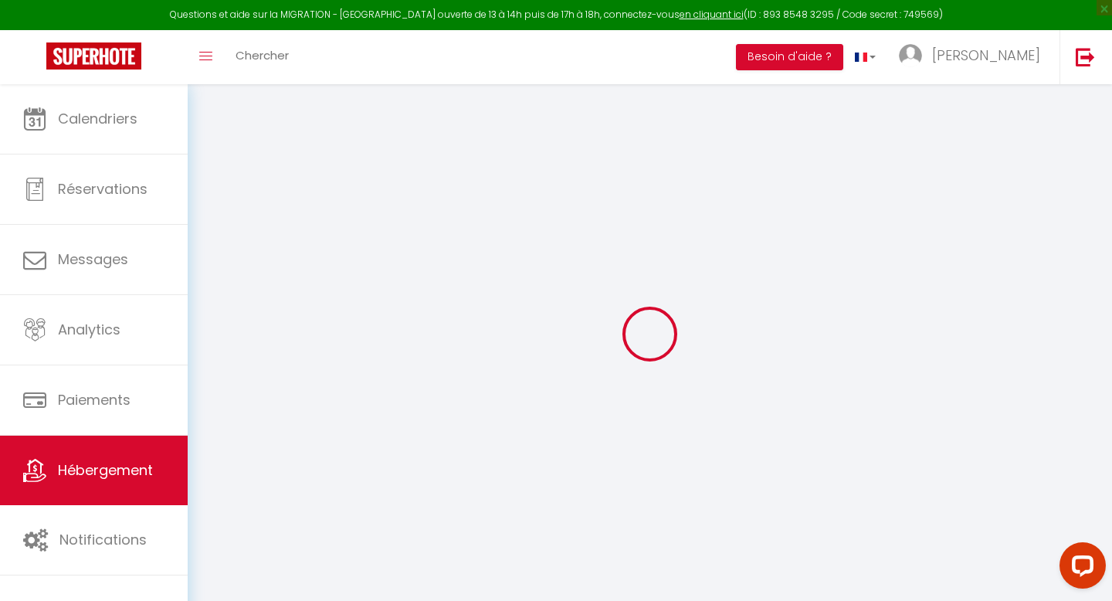
select select
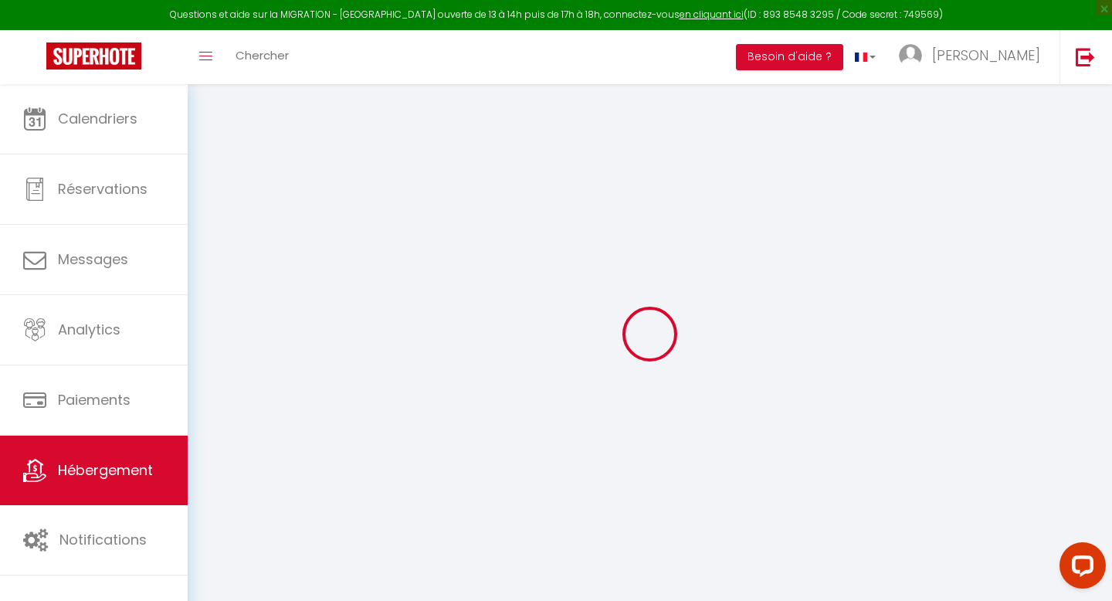
select select
checkbox input "false"
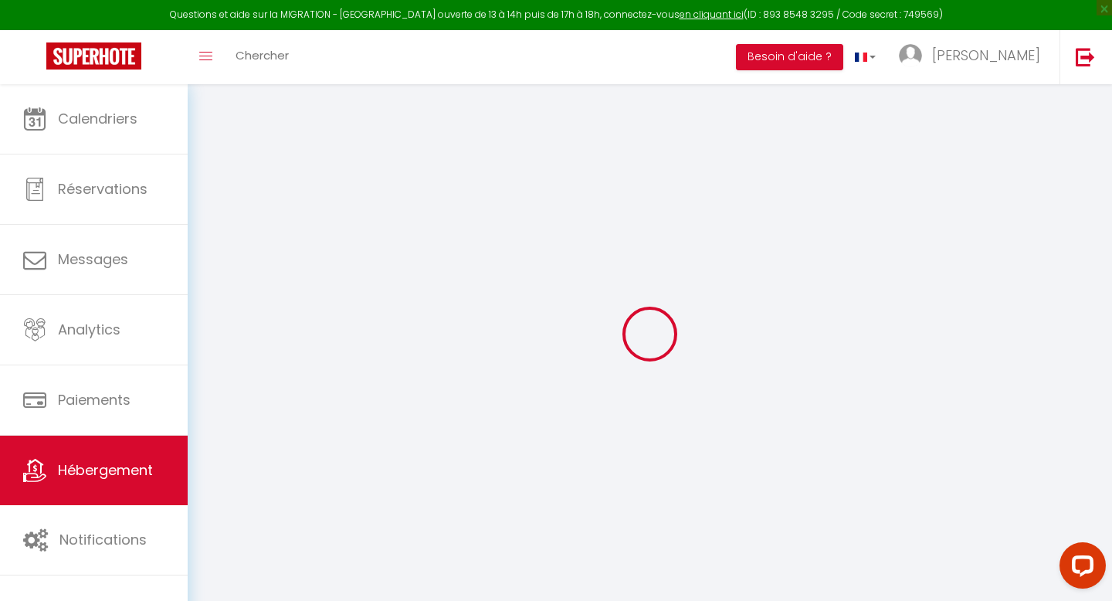
checkbox input "false"
select select
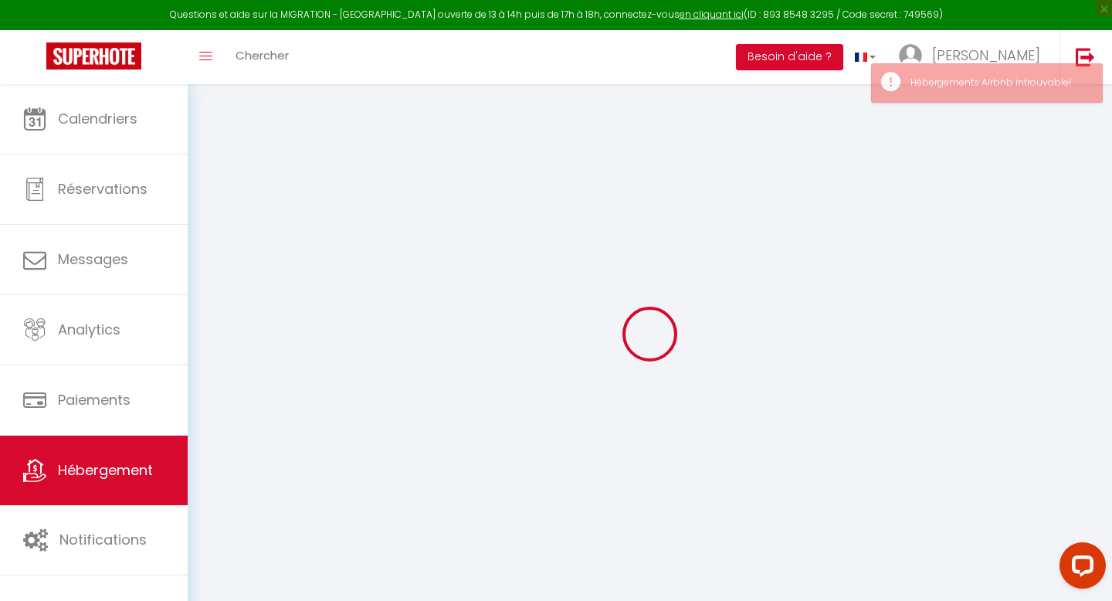
select select
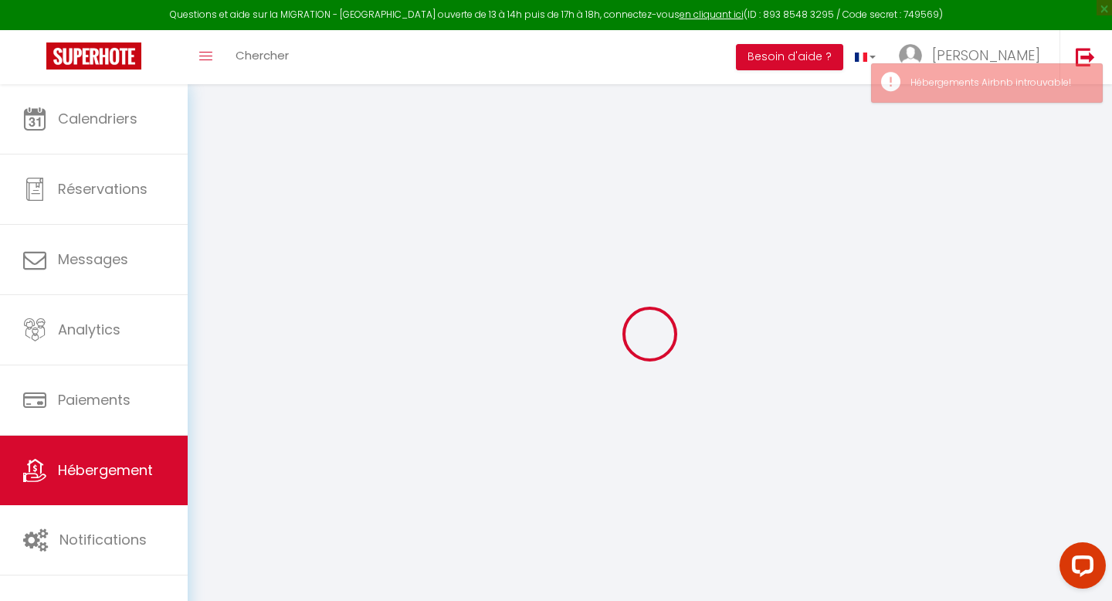
select select
checkbox input "false"
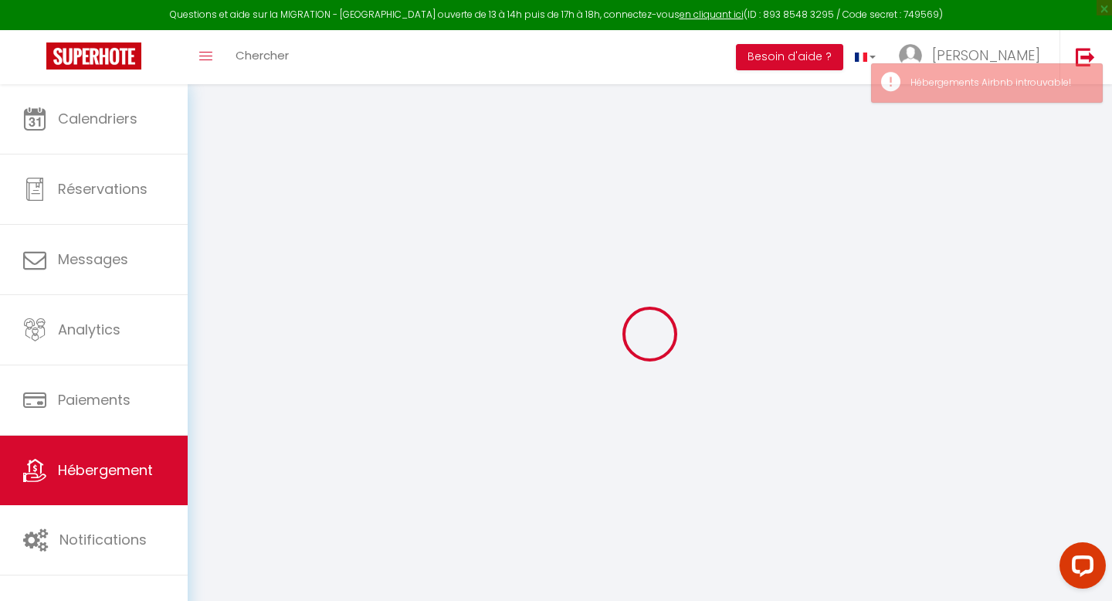
select select
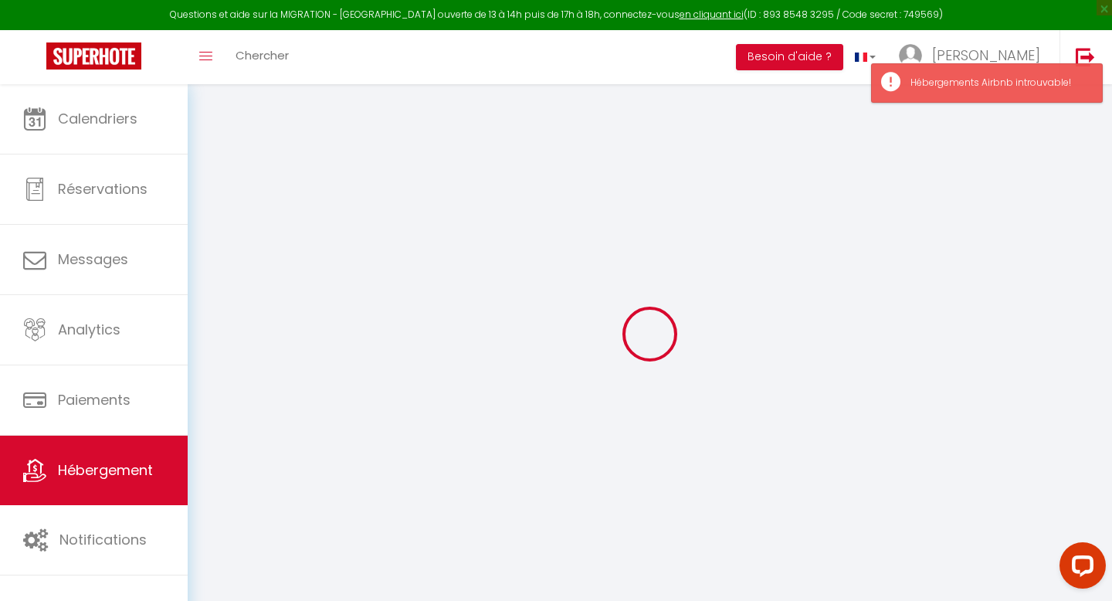
type input "Chambre privée et salle de bain"
type input "[PERSON_NAME]"
type input "CLOIX"
select select "2"
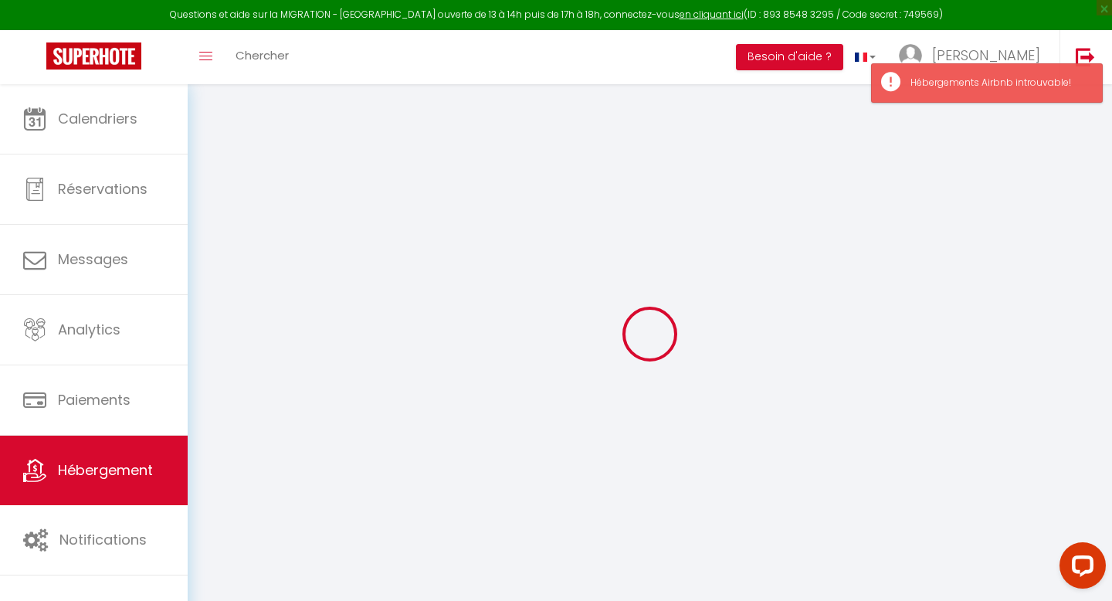
type input "18"
select select
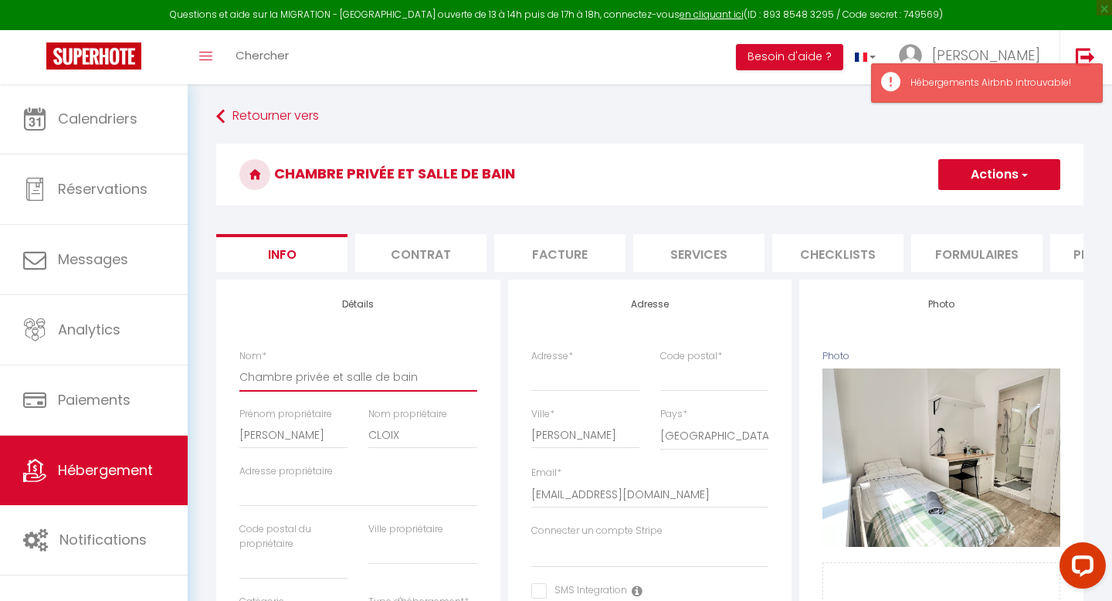
drag, startPoint x: 409, startPoint y: 377, endPoint x: 216, endPoint y: 369, distance: 193.3
paste input "Rez-de-chaussée côté rue"
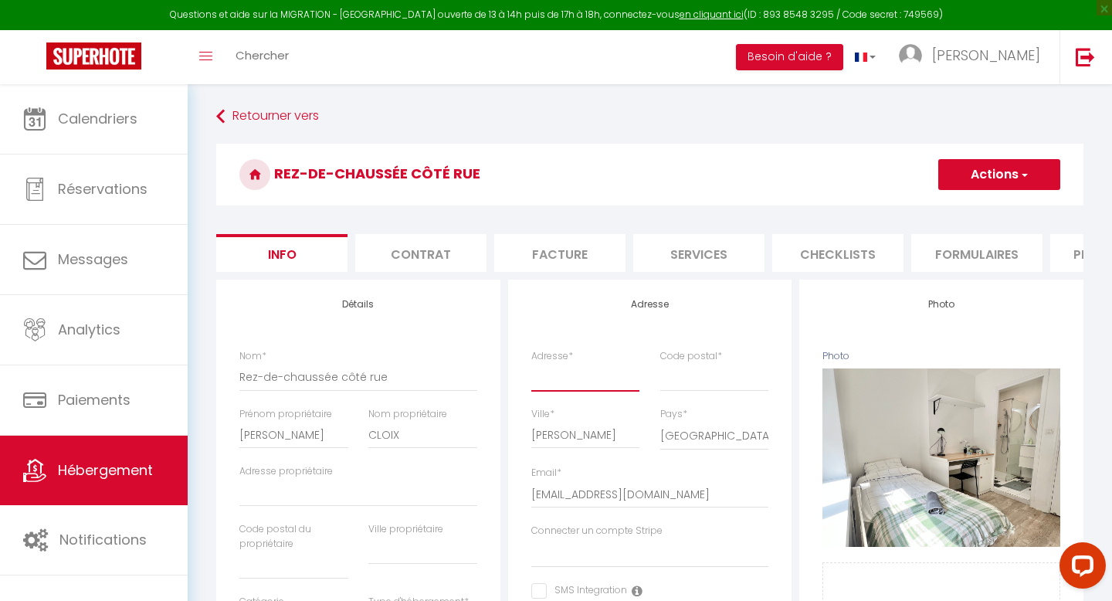
click at [572, 369] on input "Adresse *" at bounding box center [585, 377] width 109 height 28
paste input "[STREET_ADDRESS][PERSON_NAME]"
click at [692, 374] on input "Code postal *" at bounding box center [715, 377] width 109 height 28
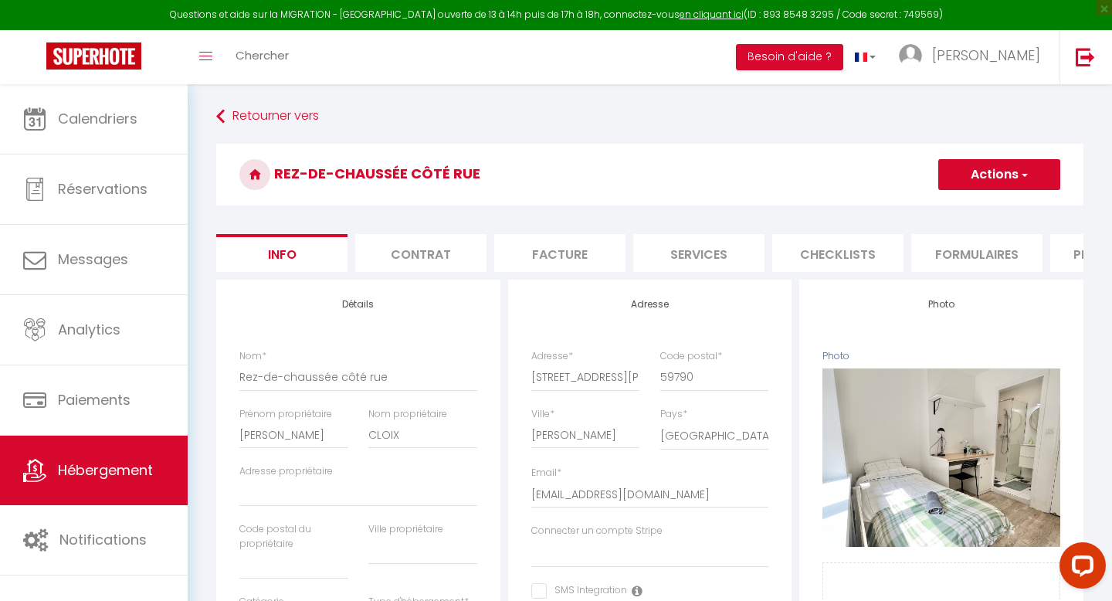
click at [983, 169] on button "Actions" at bounding box center [1000, 174] width 122 height 31
click at [953, 202] on input "Enregistrer" at bounding box center [938, 208] width 57 height 15
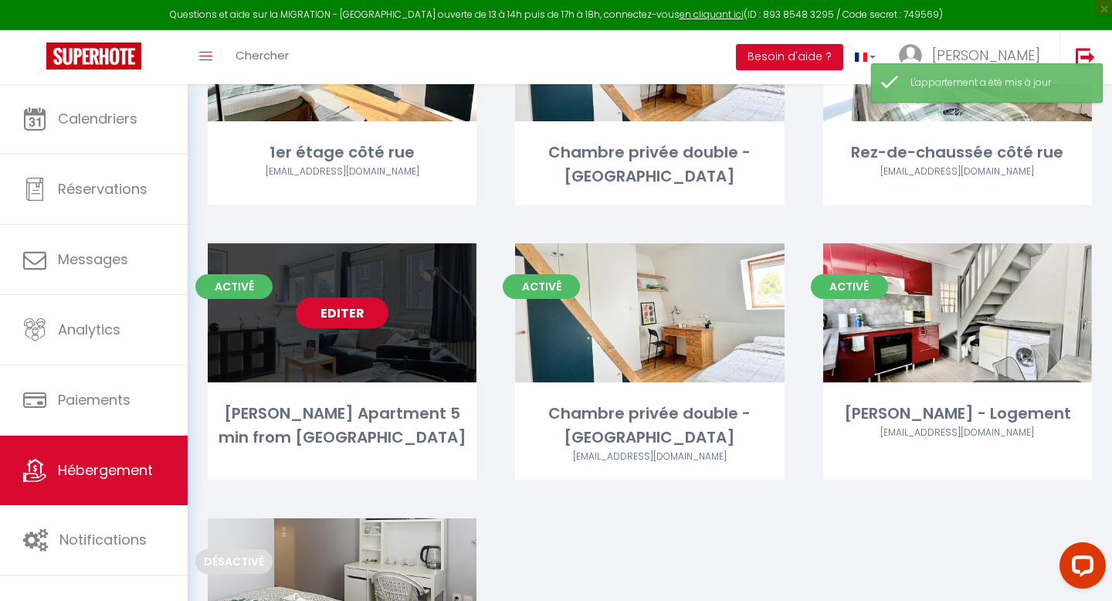
scroll to position [1231, 0]
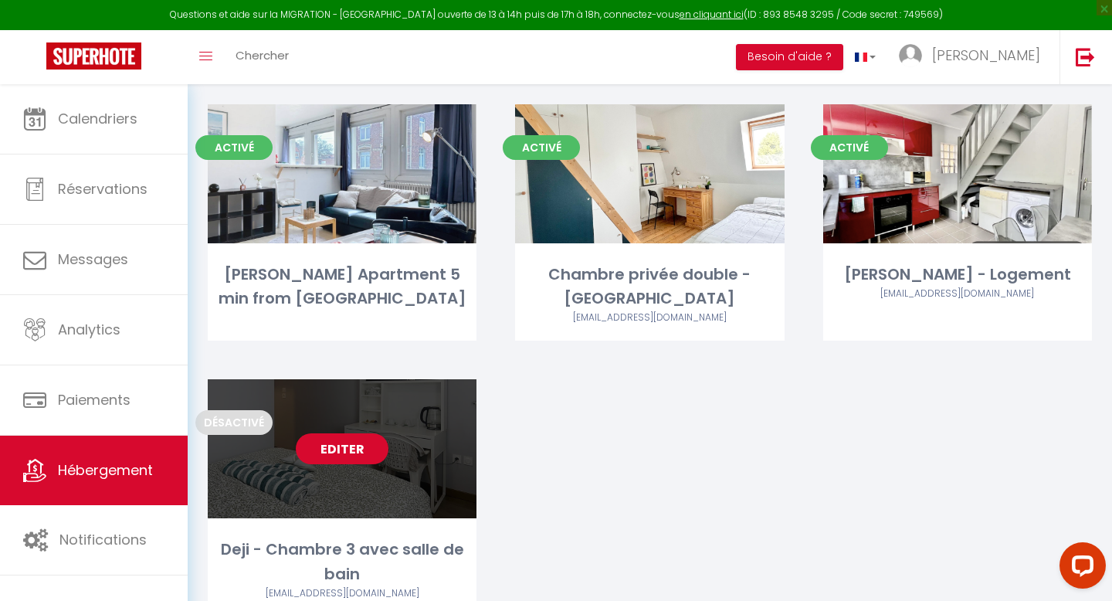
click at [313, 433] on link "Editer" at bounding box center [342, 448] width 93 height 31
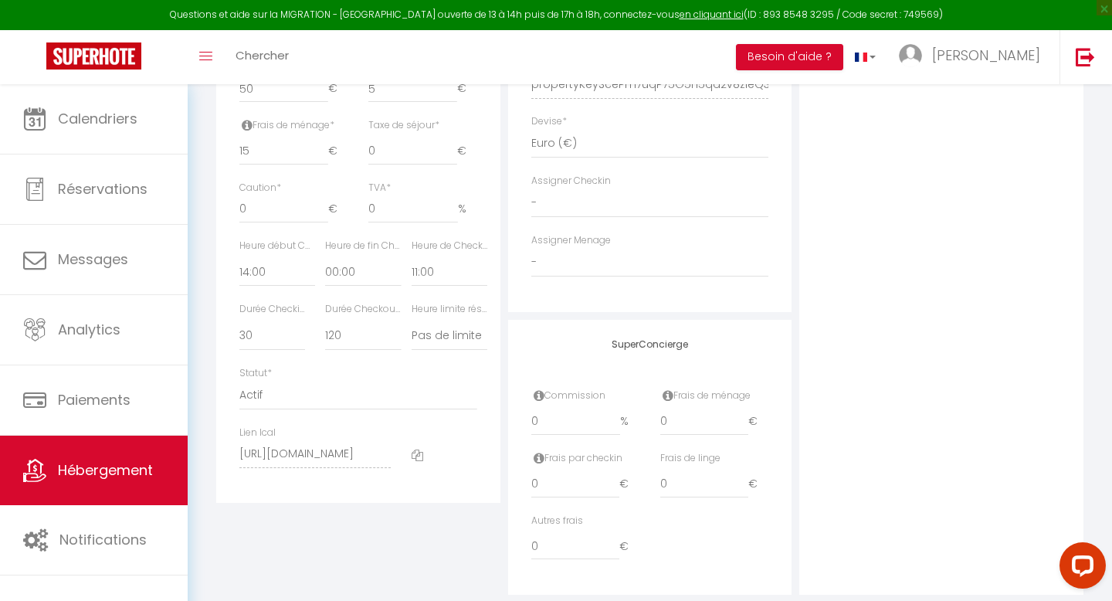
scroll to position [724, 0]
click at [361, 410] on select "Actif Pas actif" at bounding box center [358, 398] width 238 height 29
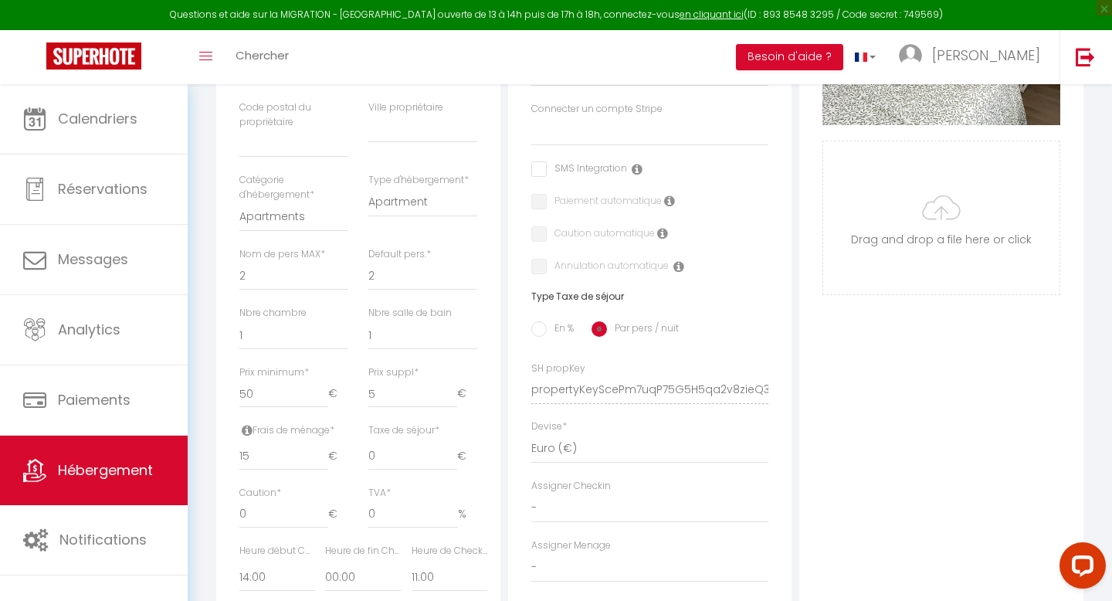
scroll to position [45, 0]
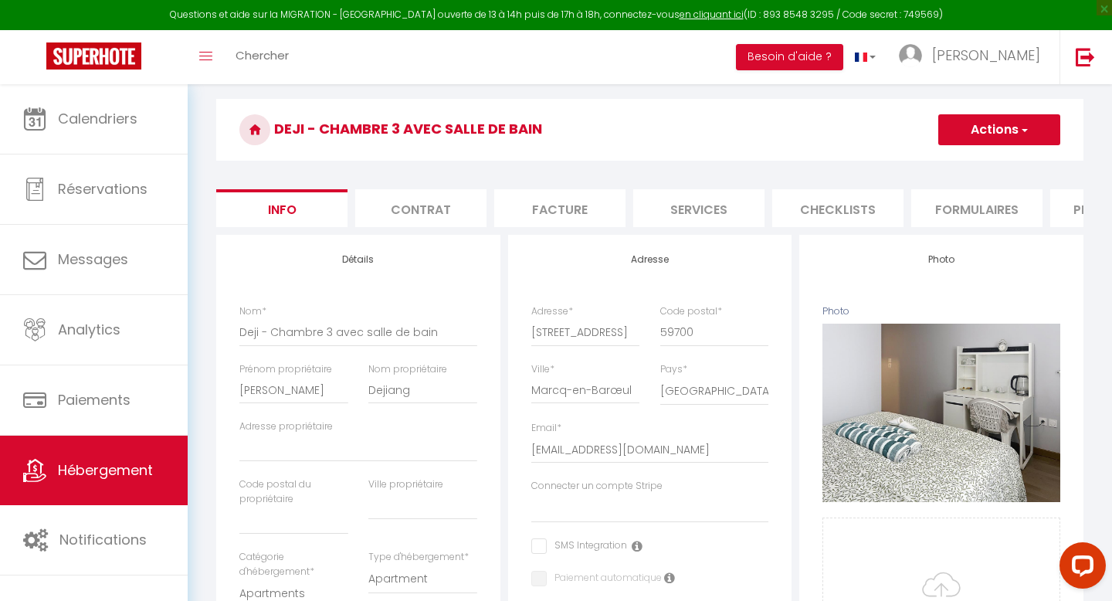
click at [966, 126] on button "Actions" at bounding box center [1000, 129] width 122 height 31
click at [956, 159] on input "Enregistrer" at bounding box center [938, 163] width 57 height 15
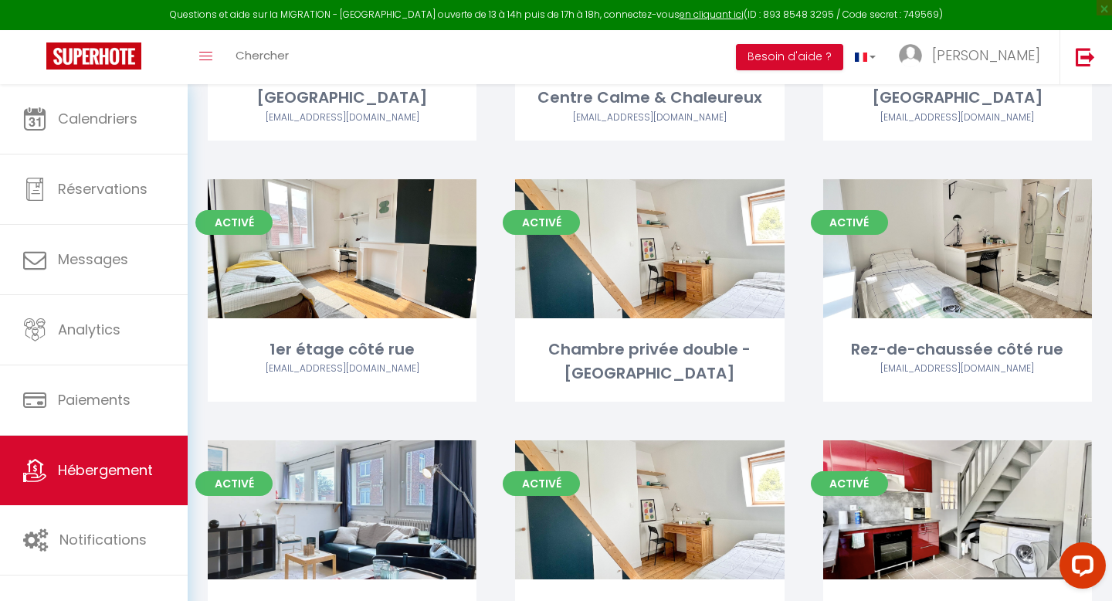
scroll to position [897, 0]
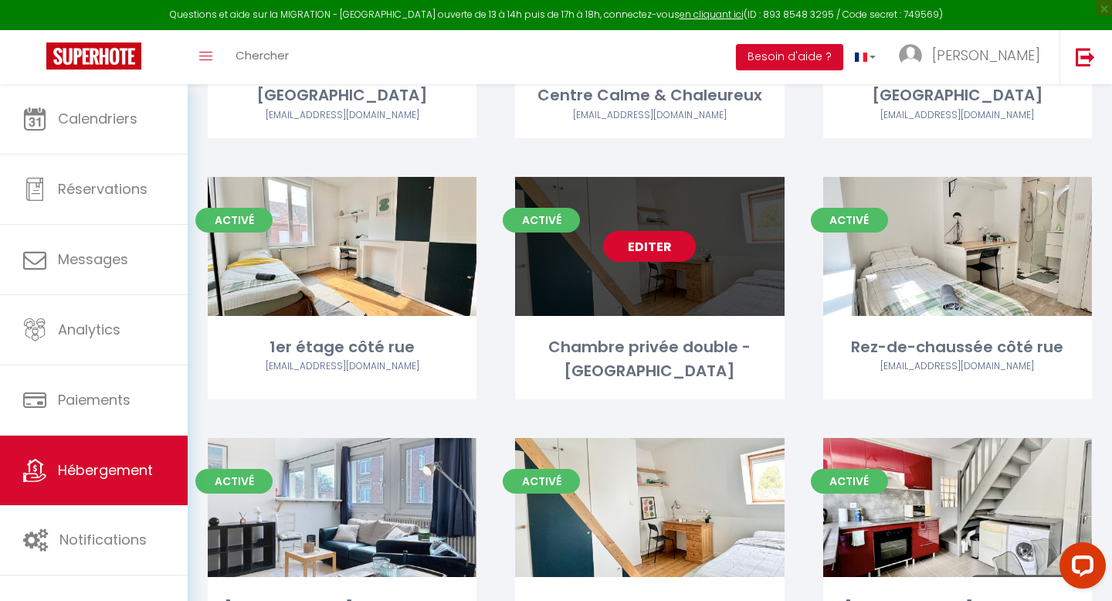
click at [658, 231] on link "Editer" at bounding box center [649, 246] width 93 height 31
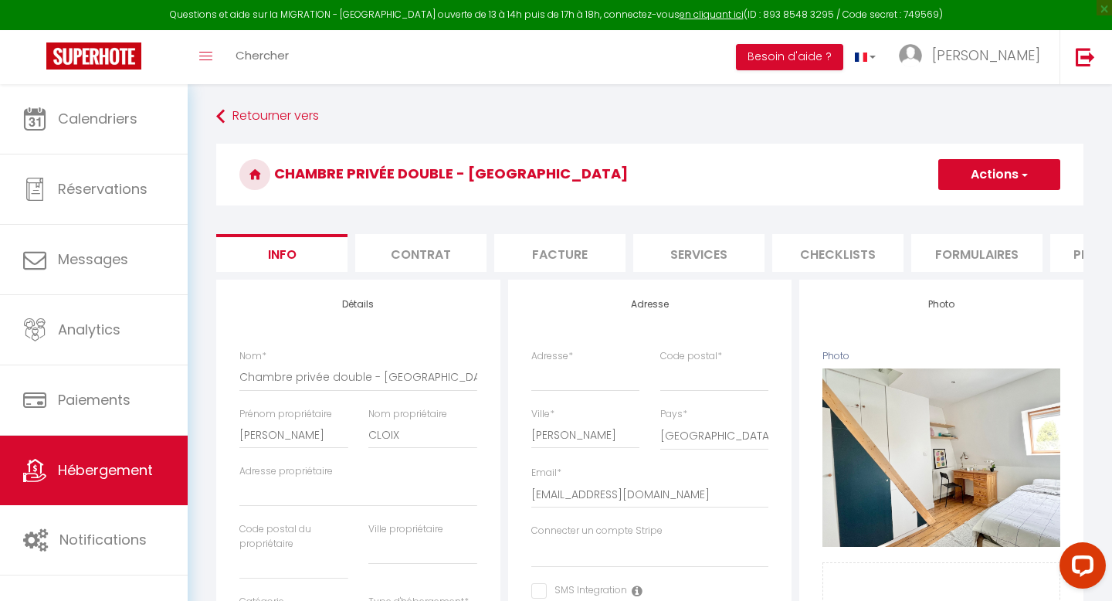
click at [1074, 256] on li "Plateformes" at bounding box center [1116, 253] width 131 height 38
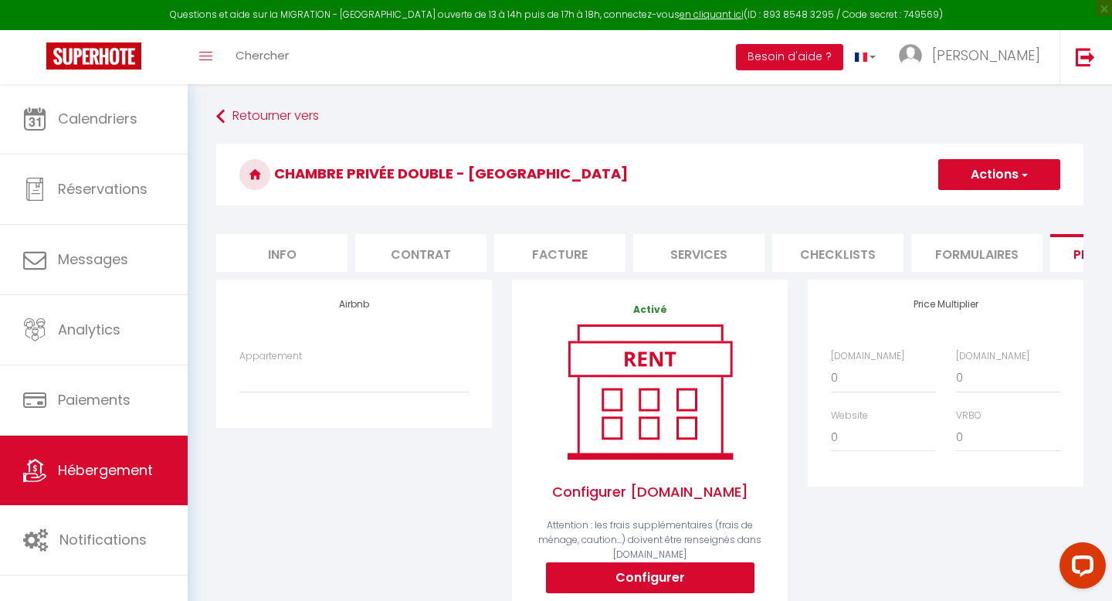
click at [1007, 166] on button "Actions" at bounding box center [1000, 174] width 122 height 31
click at [307, 277] on form "Chambre privée double - [GEOGRAPHIC_DATA] Actions Enregistrer Info Contrat Fact…" at bounding box center [650, 560] width 868 height 832
click at [310, 251] on li "Info" at bounding box center [281, 253] width 131 height 38
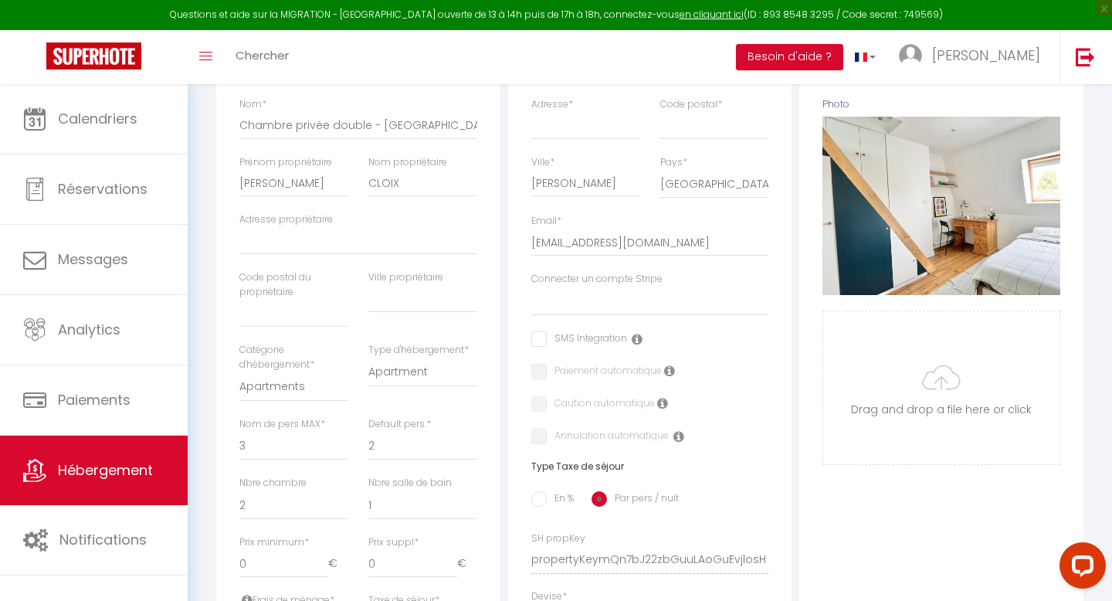
scroll to position [317, 0]
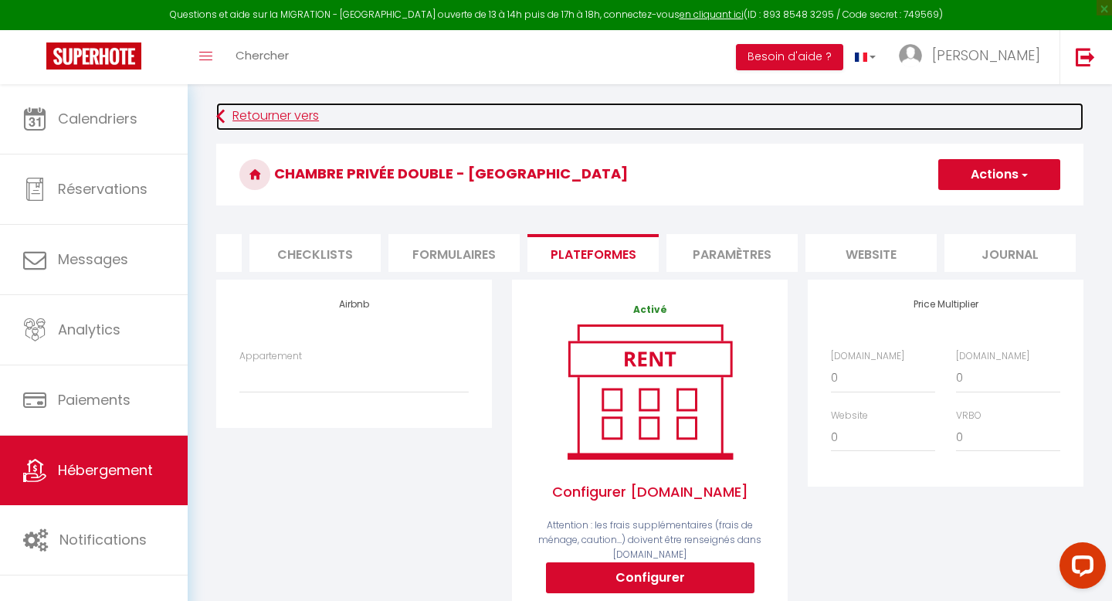
click at [226, 129] on link "Retourner vers" at bounding box center [650, 117] width 868 height 28
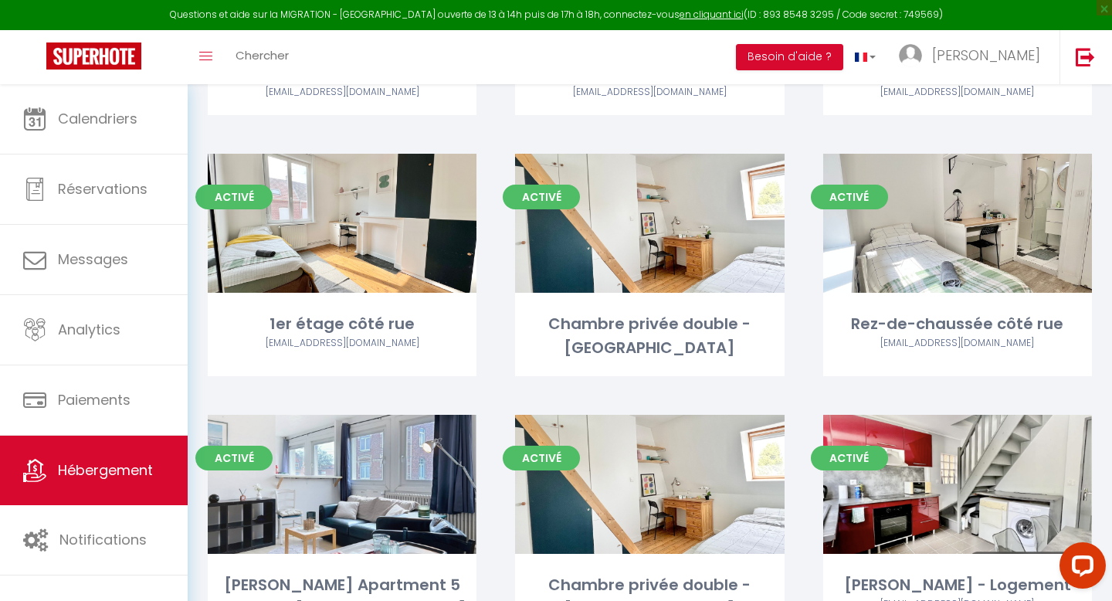
scroll to position [935, 0]
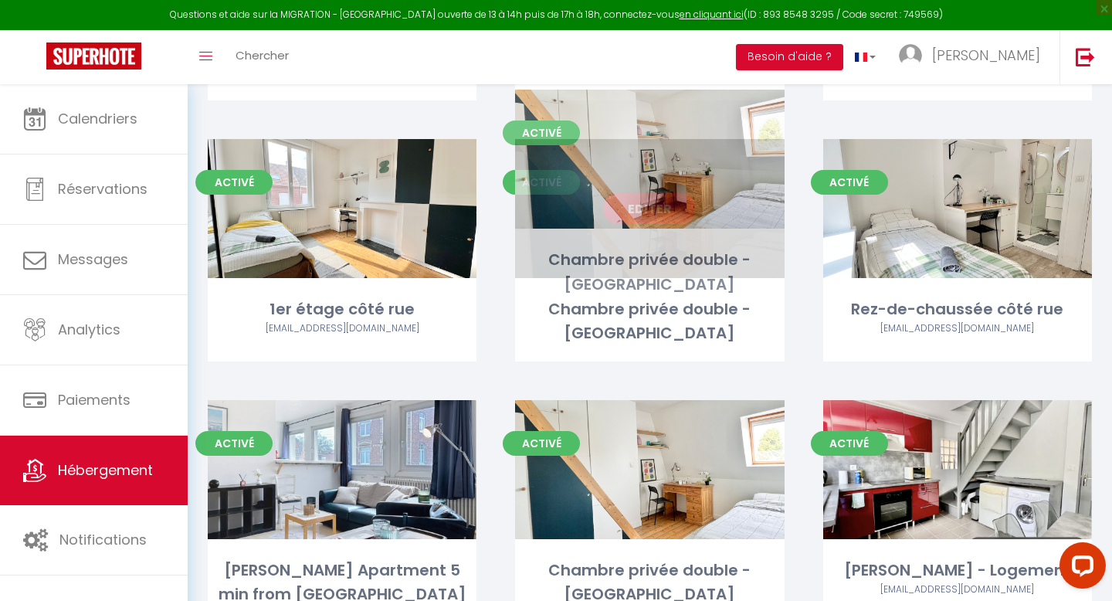
click at [658, 193] on link "Editer" at bounding box center [649, 208] width 93 height 31
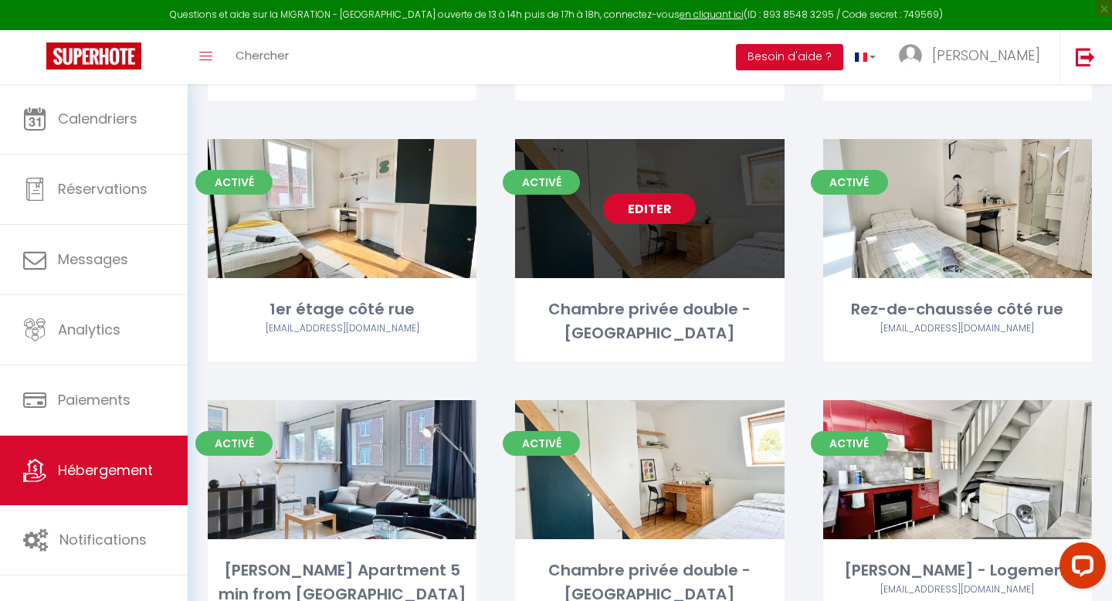
click at [664, 193] on link "Editer" at bounding box center [649, 208] width 93 height 31
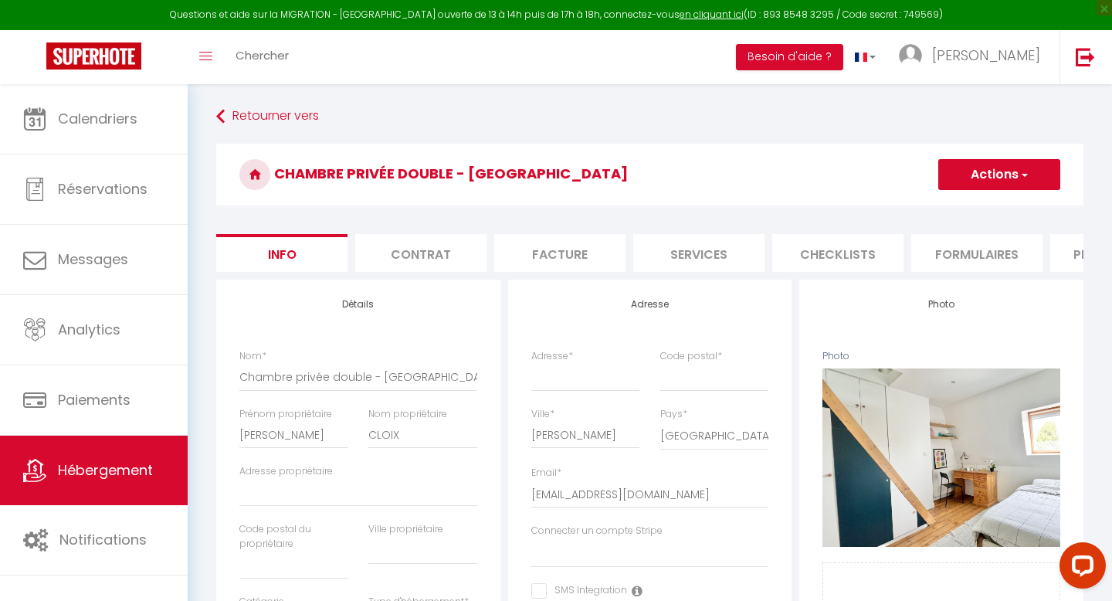
click at [976, 182] on button "Actions" at bounding box center [1000, 174] width 122 height 31
click at [1074, 259] on li "Plateformes" at bounding box center [1116, 253] width 131 height 38
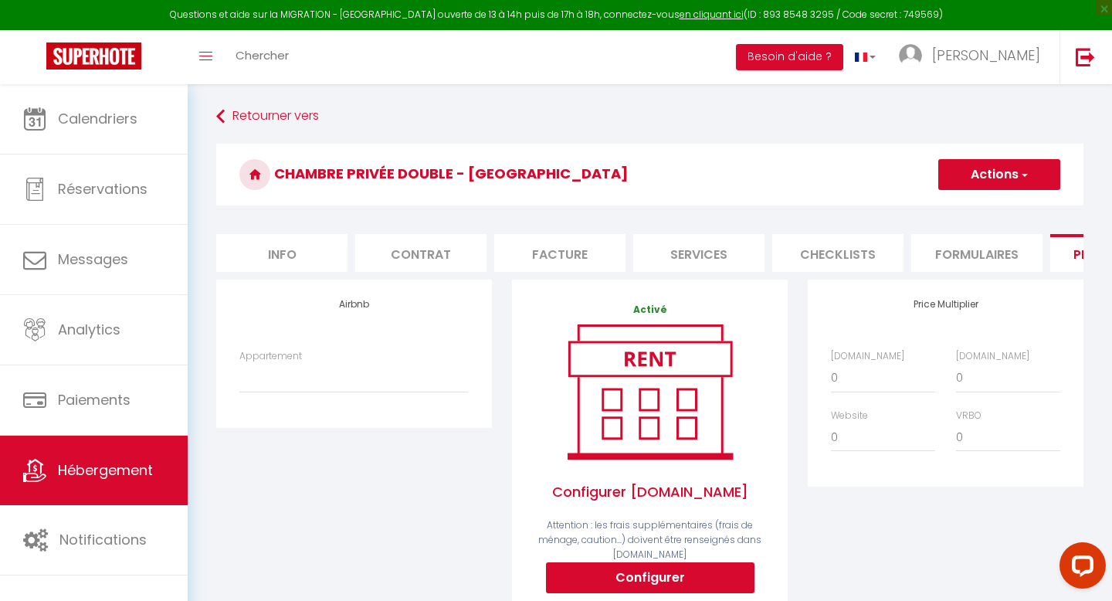
click at [297, 253] on li "Info" at bounding box center [281, 253] width 131 height 38
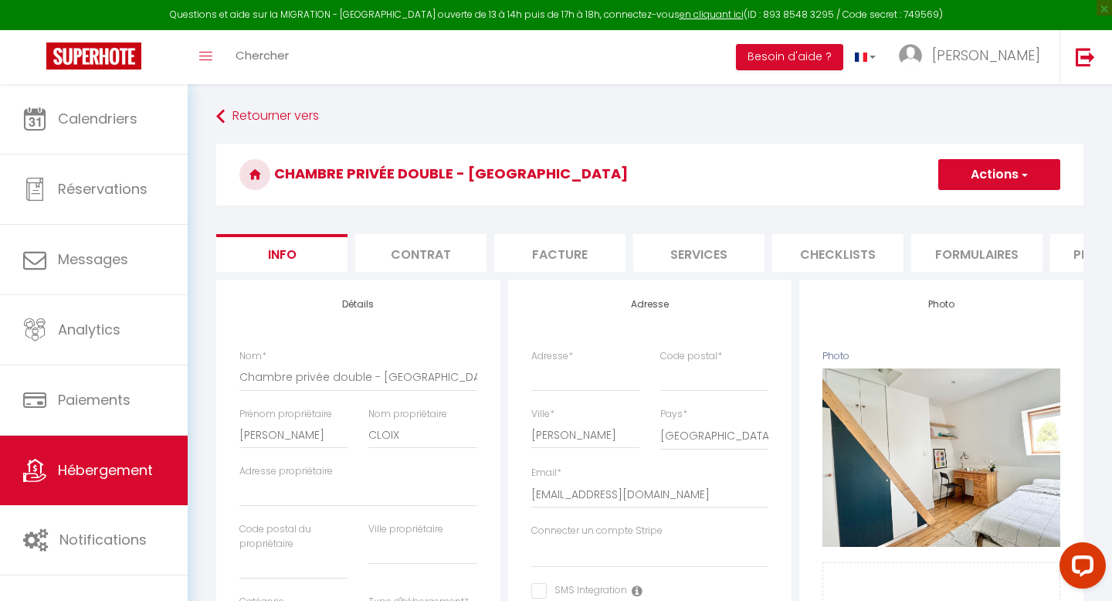
click at [988, 169] on button "Actions" at bounding box center [1000, 174] width 122 height 31
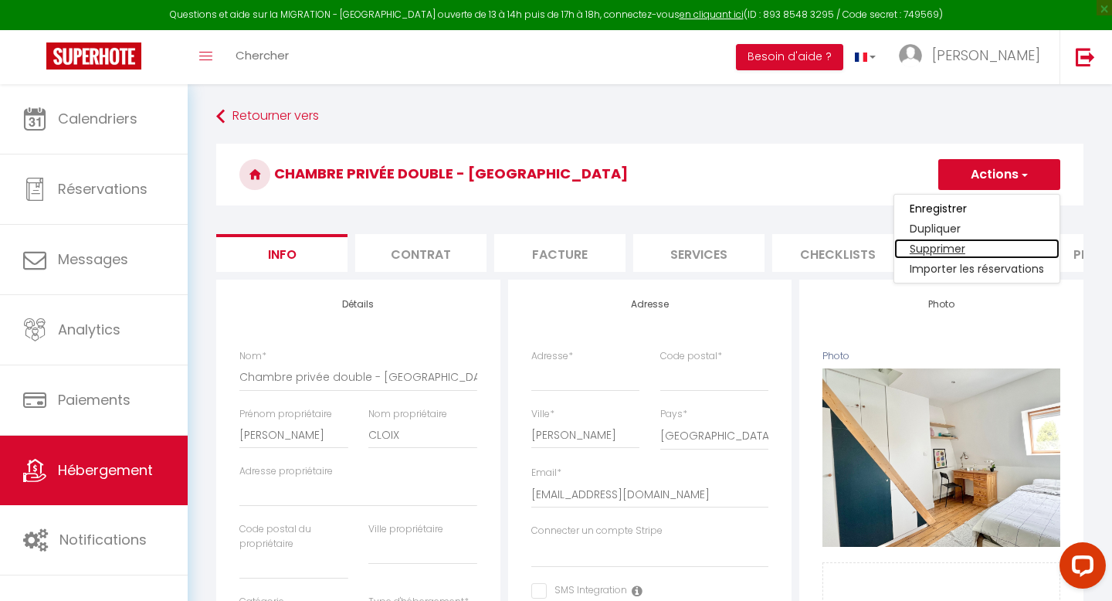
click at [932, 250] on link "Supprimer" at bounding box center [977, 249] width 165 height 20
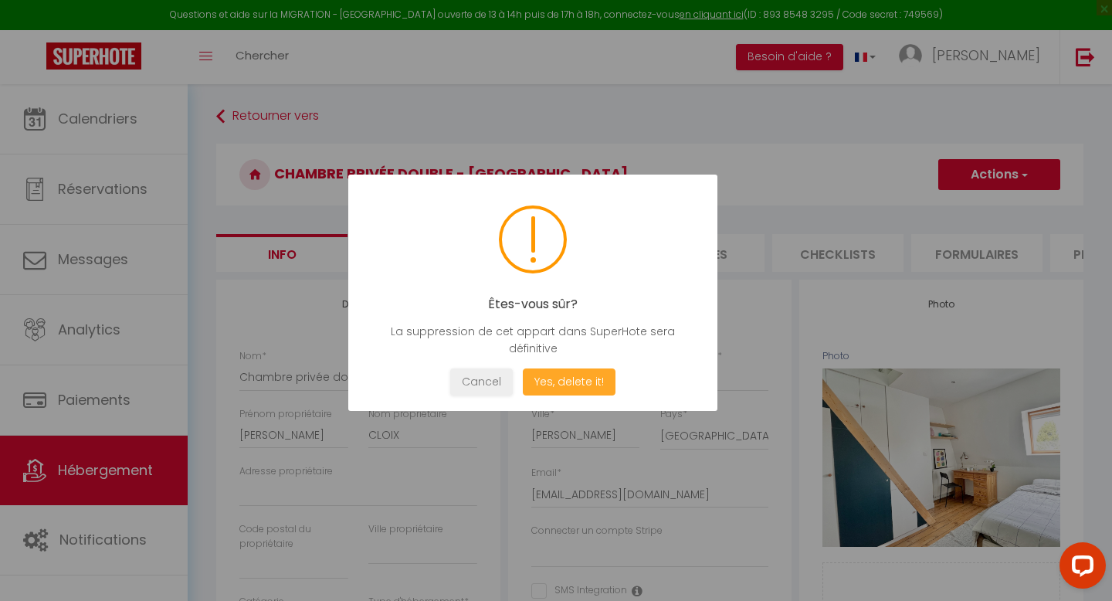
click at [575, 379] on button "Yes, delete it!" at bounding box center [569, 381] width 93 height 27
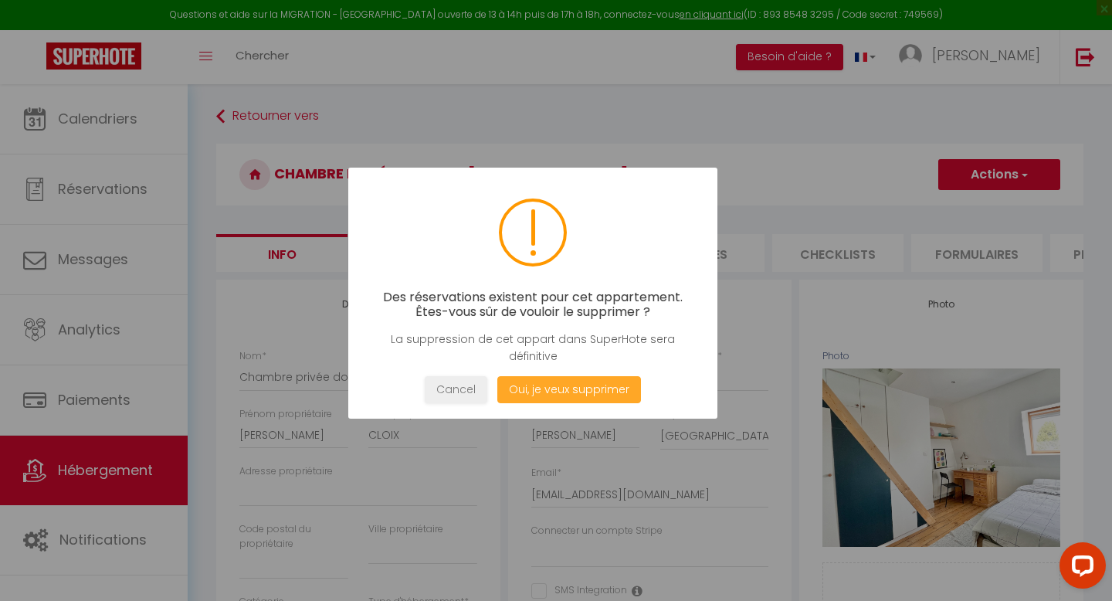
click at [560, 385] on button "Oui, je veux supprimer" at bounding box center [569, 389] width 144 height 27
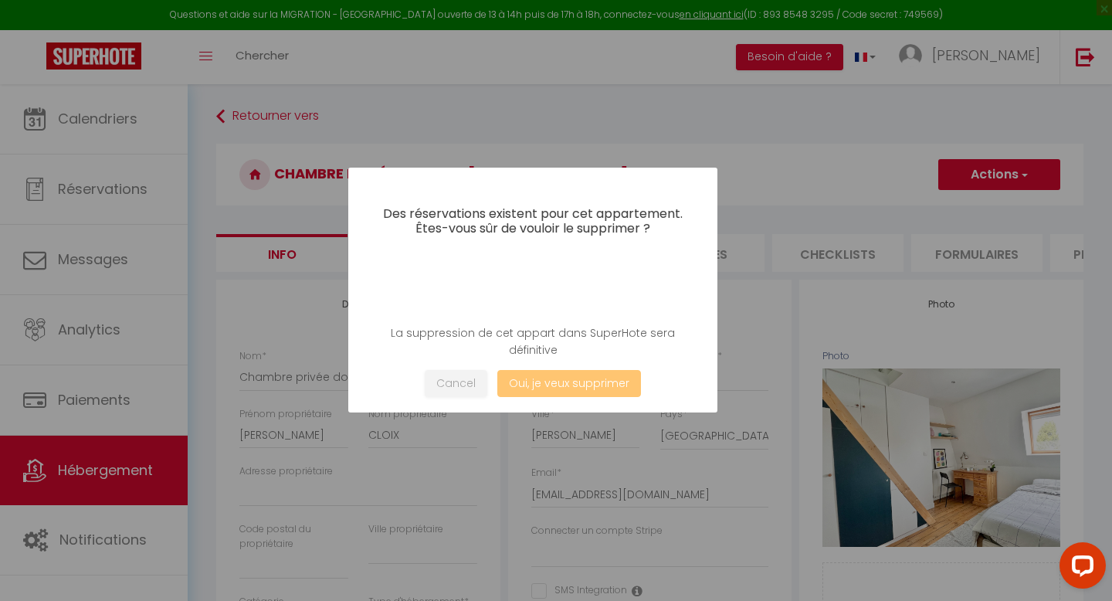
click at [546, 382] on button "Oui, je veux supprimer" at bounding box center [569, 383] width 144 height 27
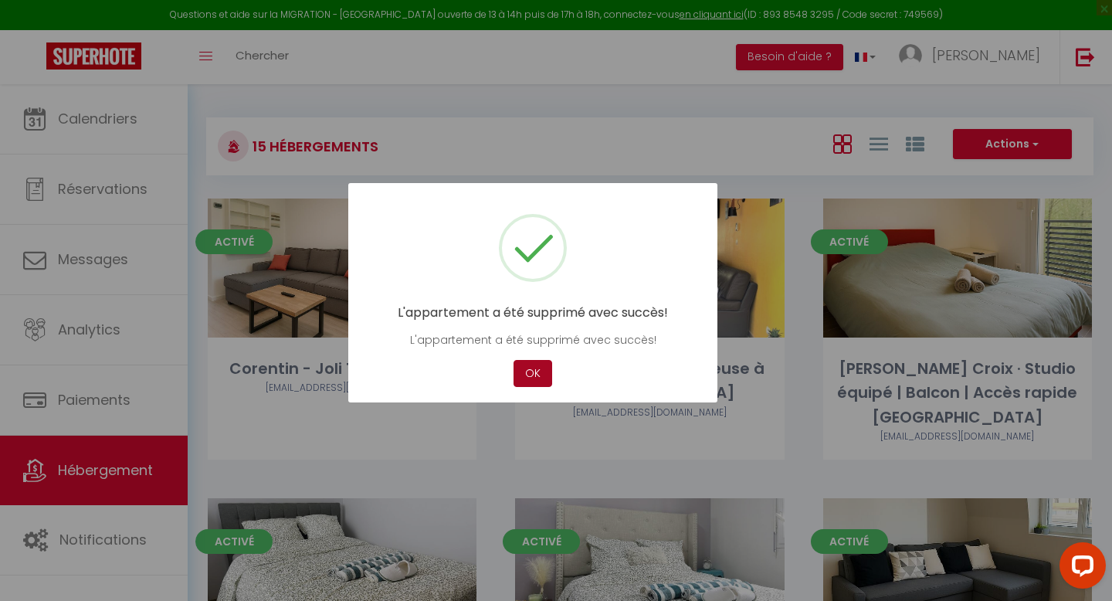
click at [532, 373] on button "OK" at bounding box center [533, 373] width 39 height 27
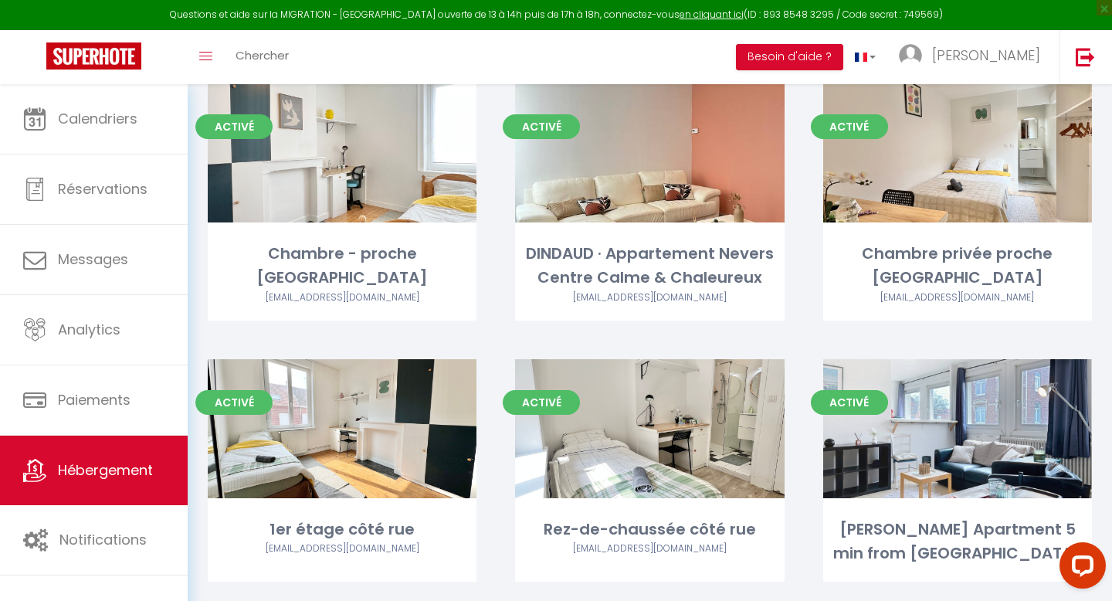
scroll to position [715, 0]
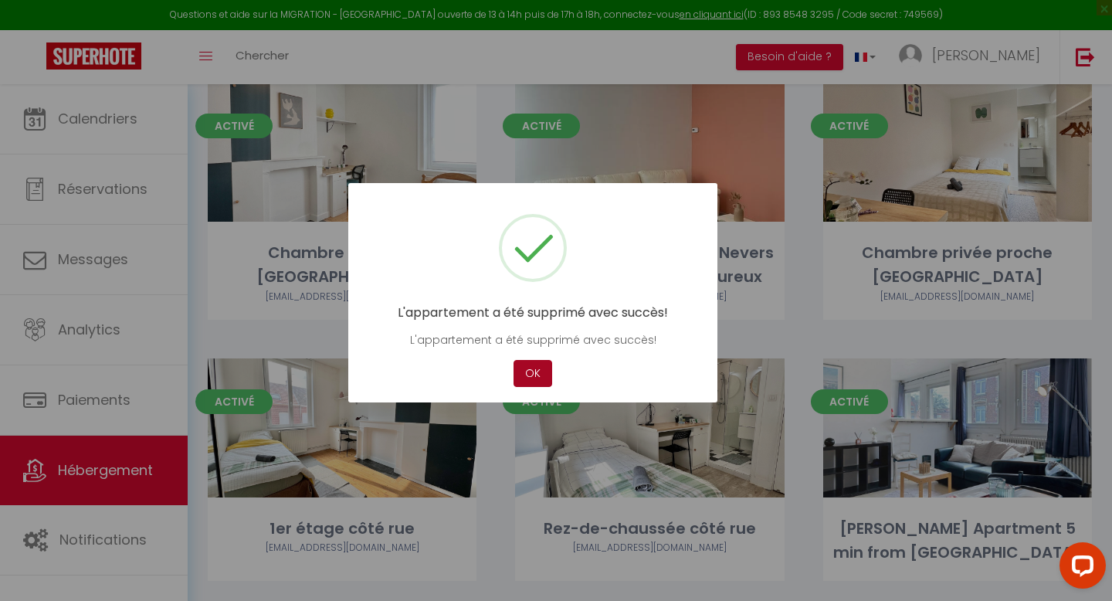
click at [538, 380] on button "OK" at bounding box center [533, 373] width 39 height 27
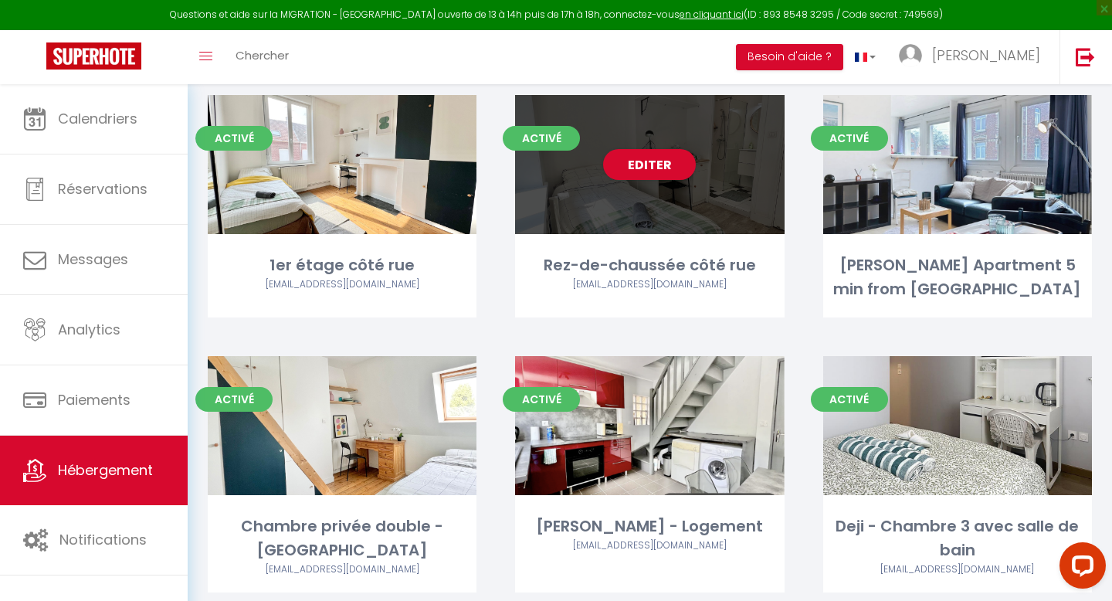
scroll to position [968, 0]
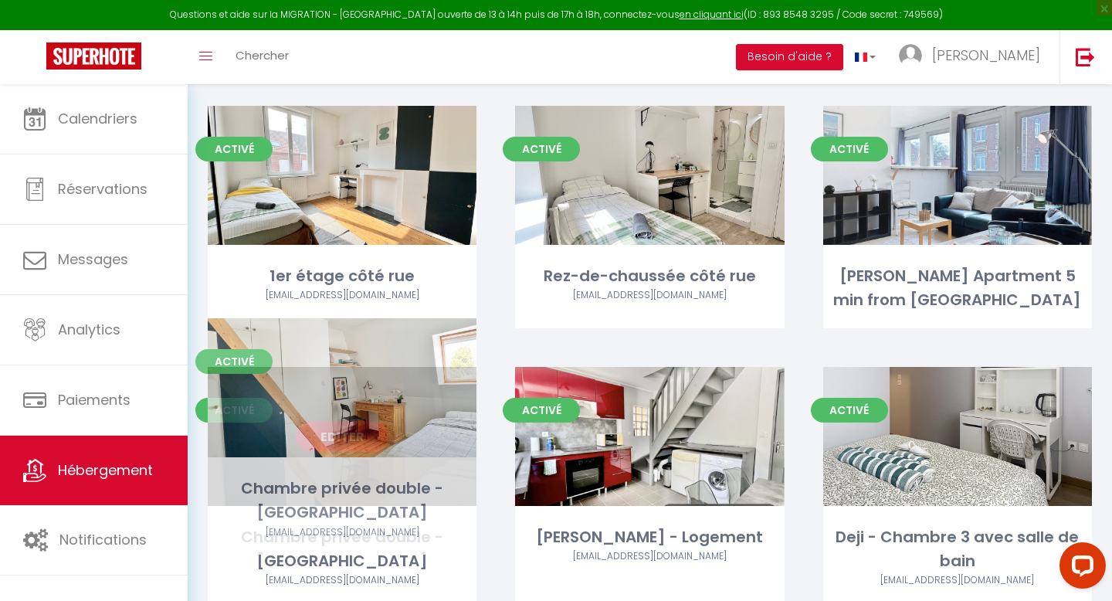
click at [346, 421] on link "Editer" at bounding box center [342, 436] width 93 height 31
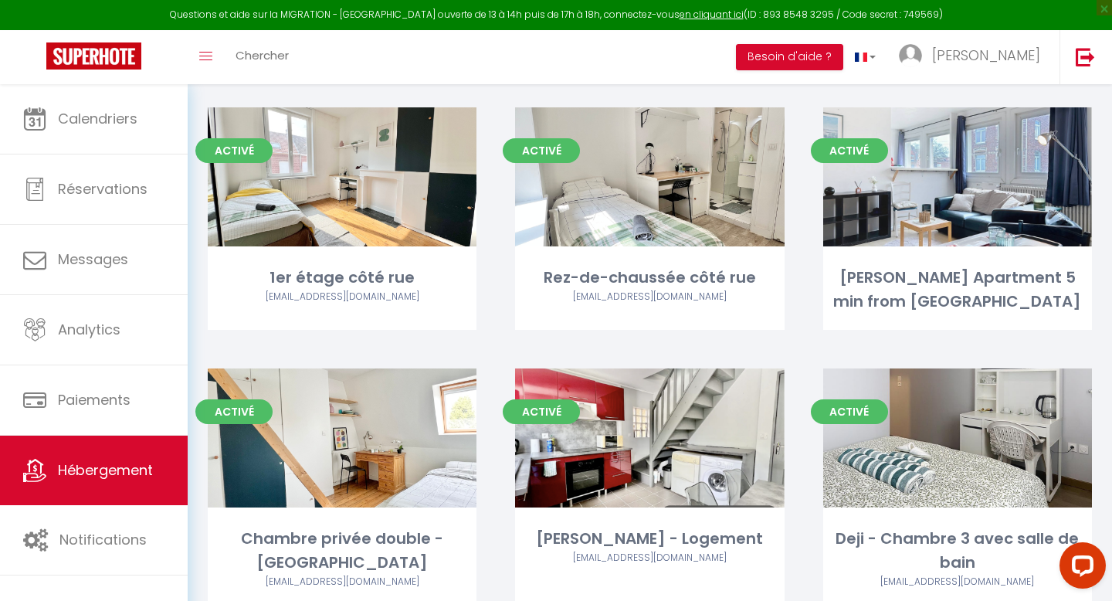
scroll to position [972, 0]
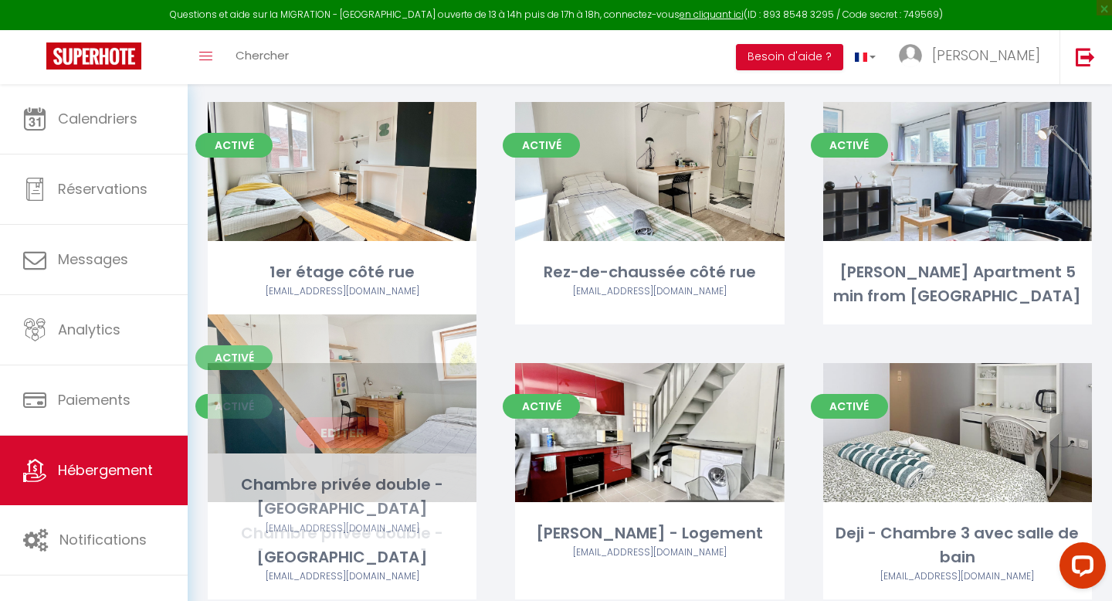
click at [358, 417] on link "Editer" at bounding box center [342, 432] width 93 height 31
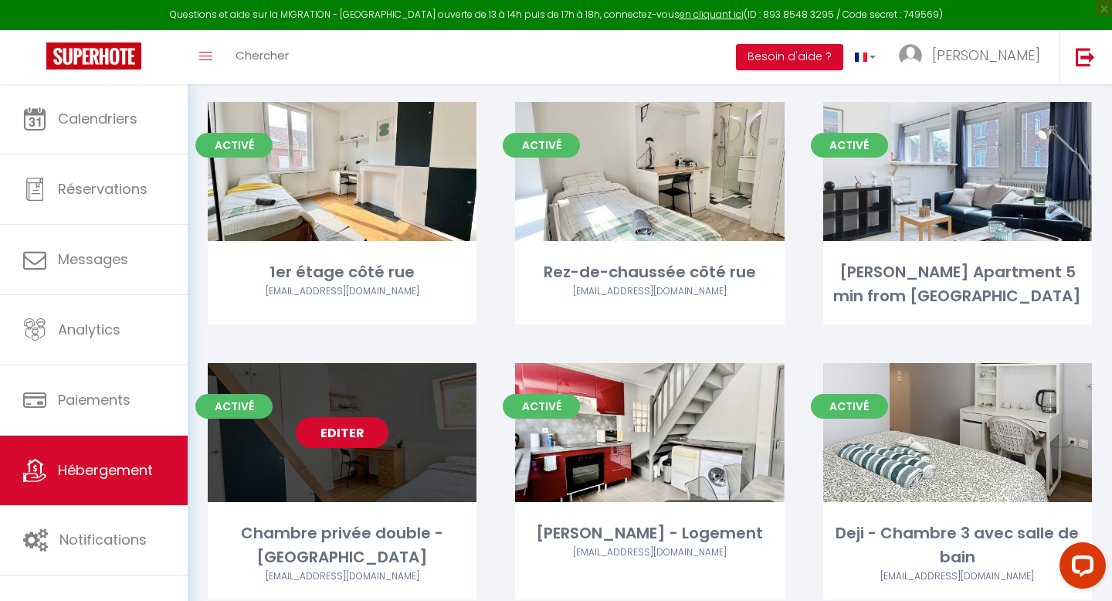
click at [358, 417] on link "Editer" at bounding box center [342, 432] width 93 height 31
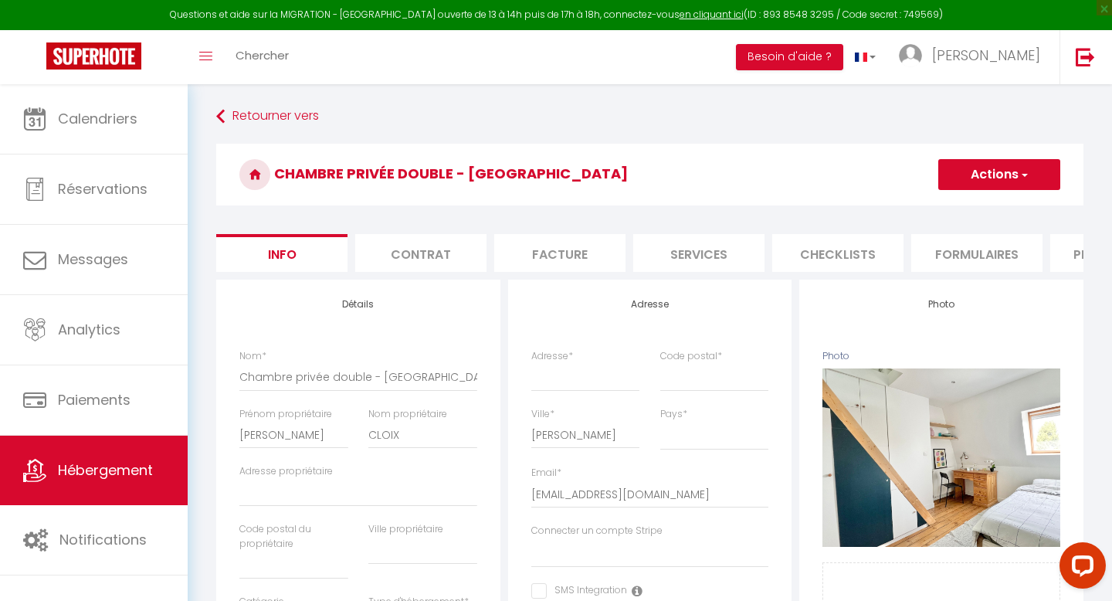
click at [1078, 258] on li "Plateformes" at bounding box center [1116, 253] width 131 height 38
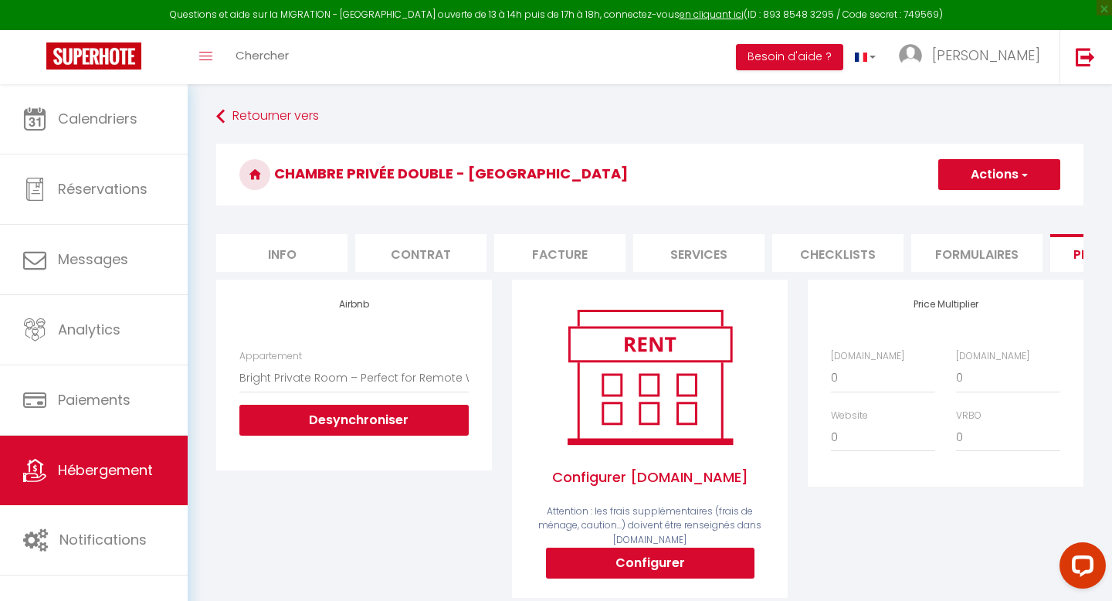
click at [261, 249] on li "Info" at bounding box center [281, 253] width 131 height 38
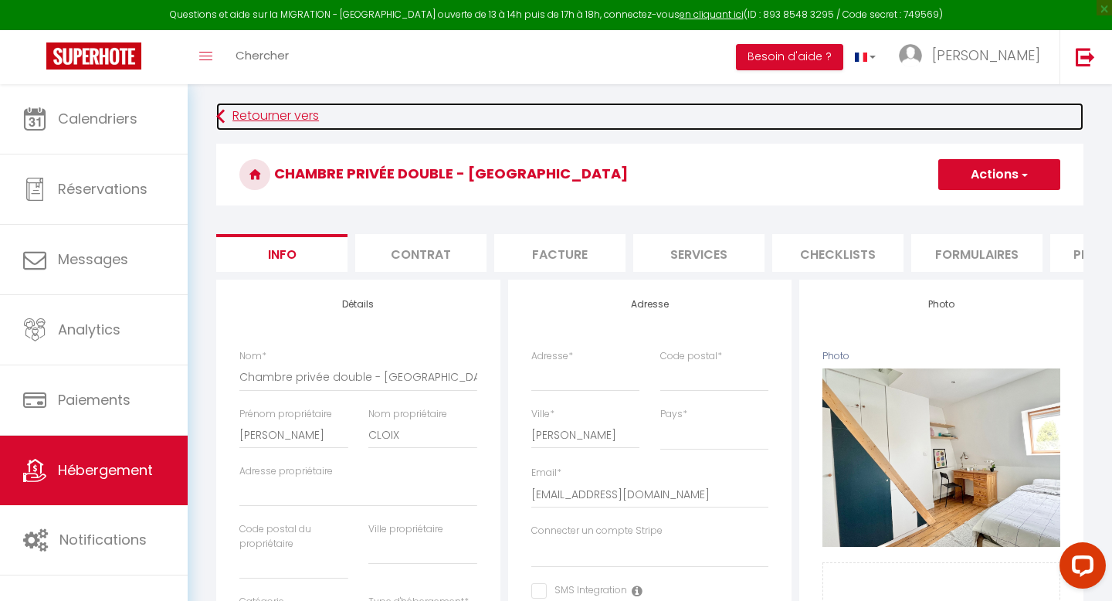
click at [243, 113] on link "Retourner vers" at bounding box center [650, 117] width 868 height 28
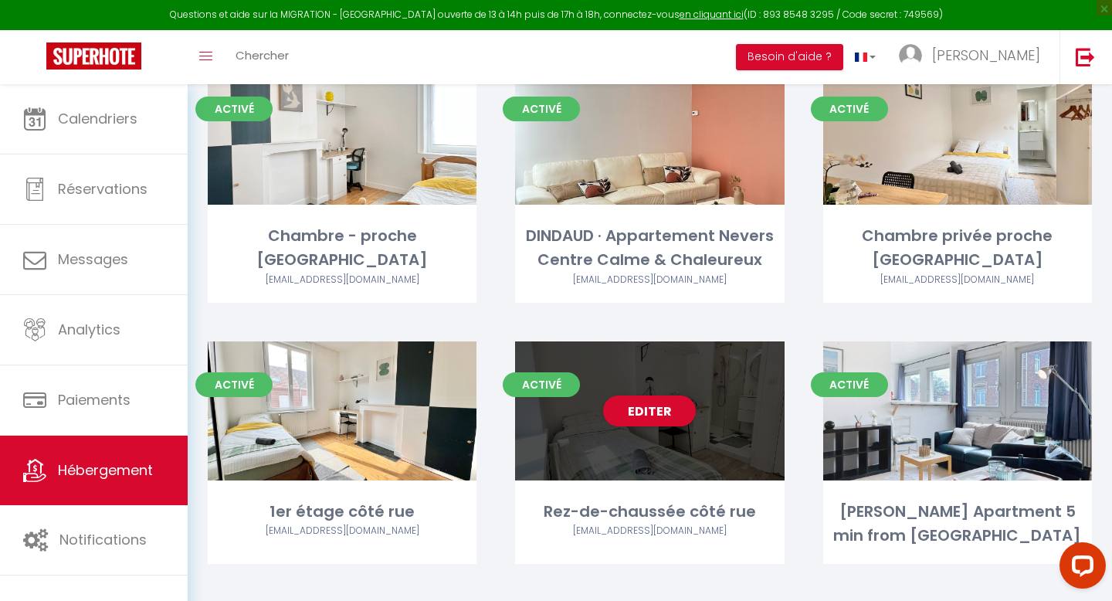
scroll to position [586, 0]
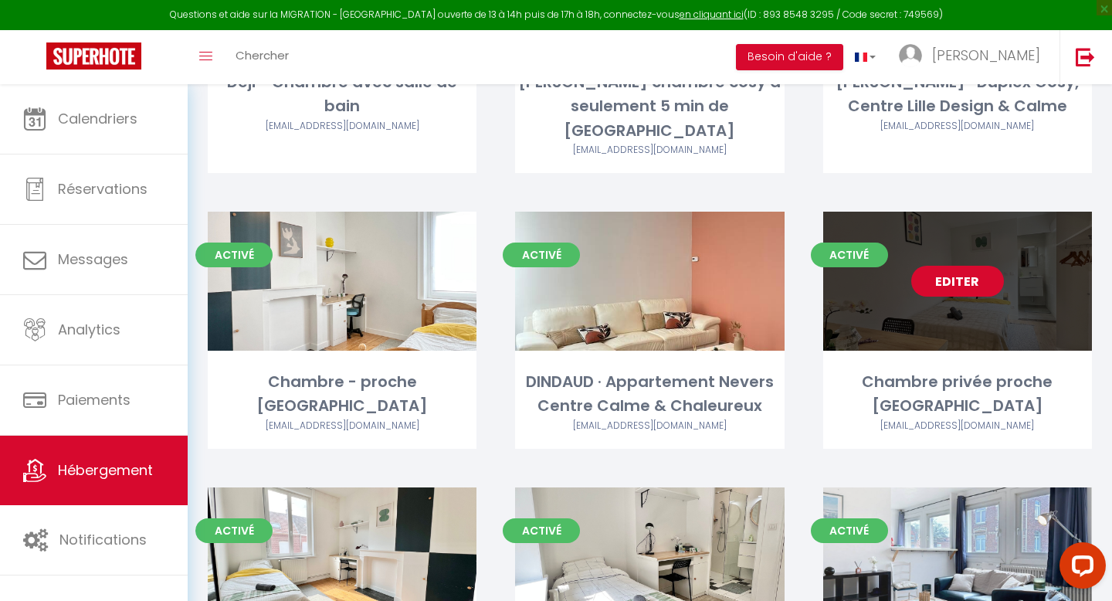
click at [971, 266] on link "Editer" at bounding box center [958, 281] width 93 height 31
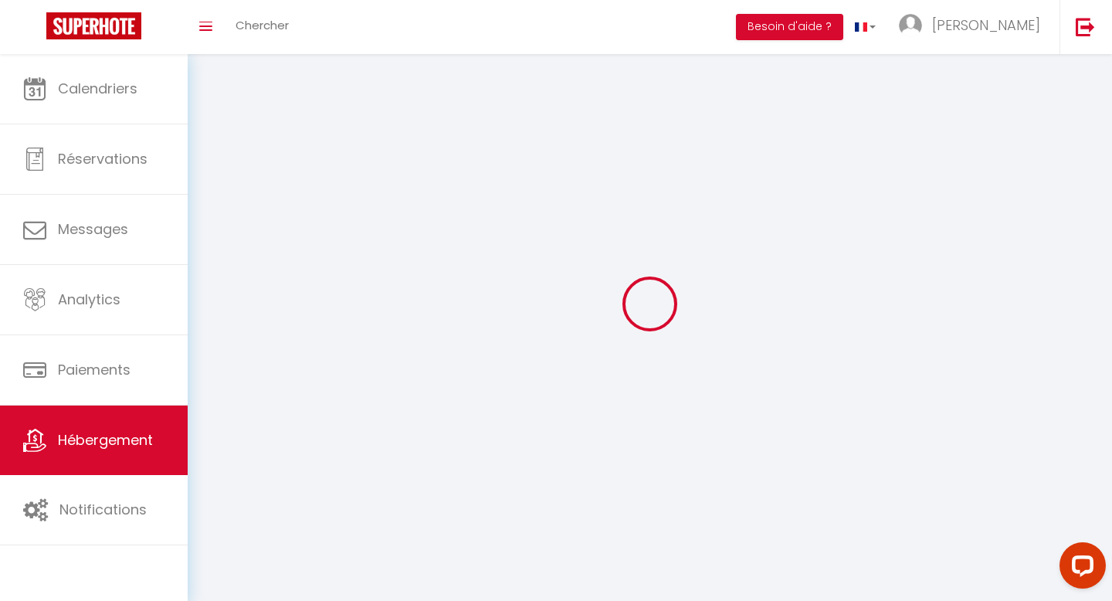
click at [971, 228] on div at bounding box center [650, 304] width 888 height 462
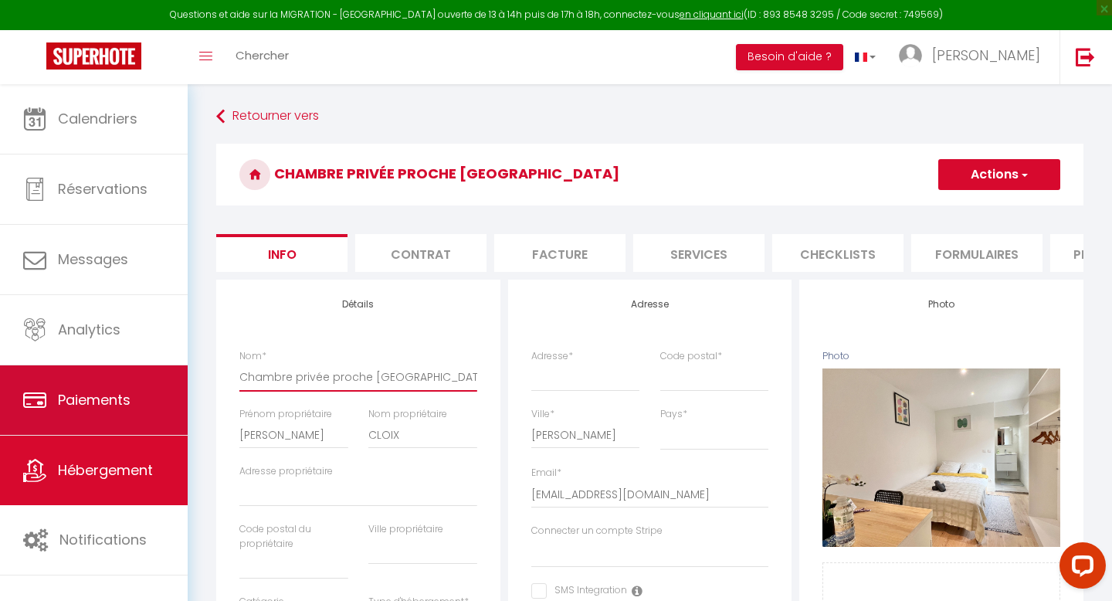
drag, startPoint x: 414, startPoint y: 379, endPoint x: 140, endPoint y: 379, distance: 274.2
paste input "Rez-de-chaussée côté jardin"
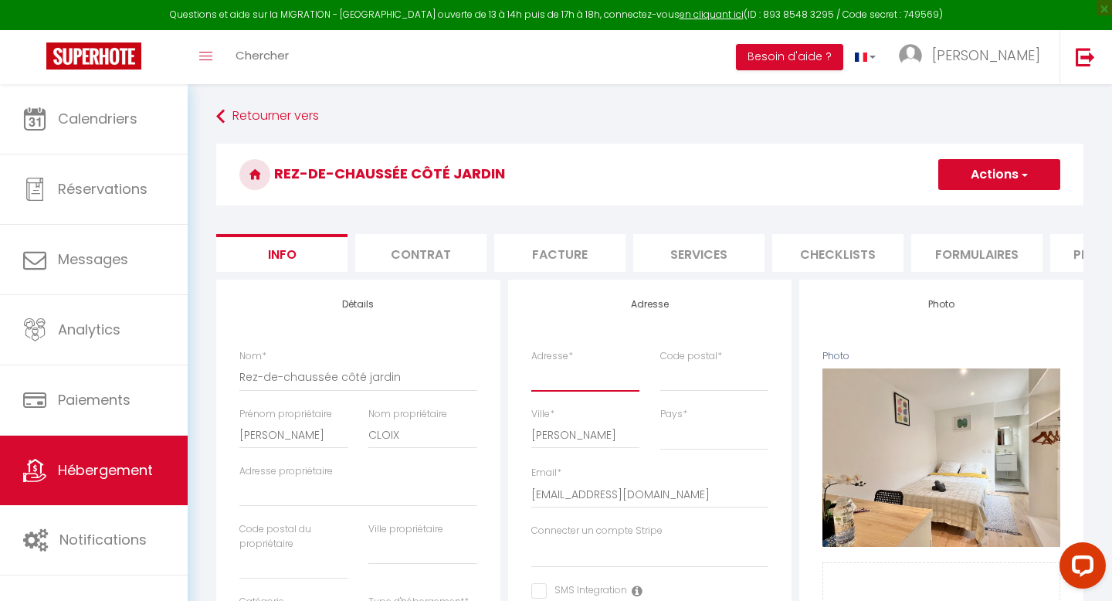
click at [574, 384] on input "Adresse *" at bounding box center [585, 377] width 109 height 28
paste input "[STREET_ADDRESS][PERSON_NAME]"
click at [700, 376] on input "Code postal *" at bounding box center [715, 377] width 109 height 28
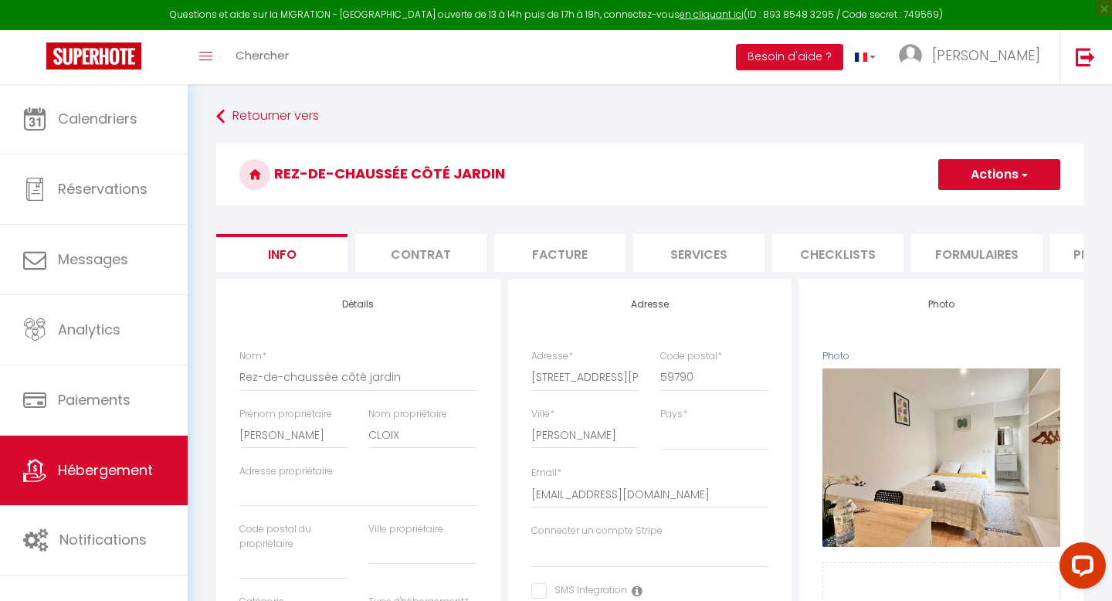
click at [983, 177] on button "Actions" at bounding box center [1000, 174] width 122 height 31
click at [968, 202] on link "Enregistrer" at bounding box center [977, 209] width 165 height 20
click at [981, 175] on button "Actions" at bounding box center [1000, 174] width 122 height 31
click at [962, 201] on input "Enregistrer" at bounding box center [938, 208] width 57 height 15
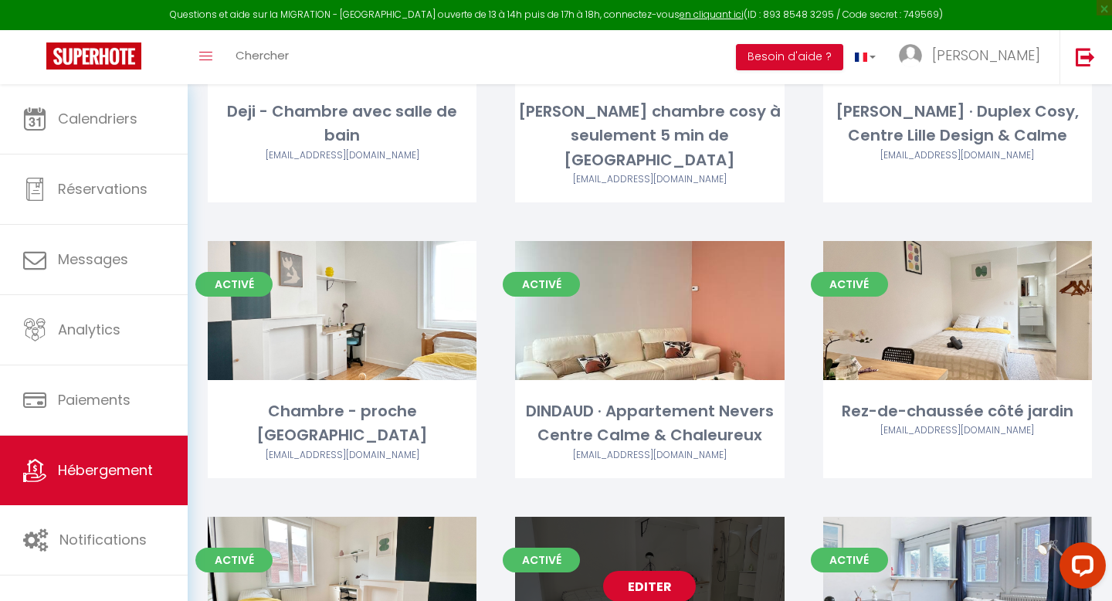
scroll to position [979, 0]
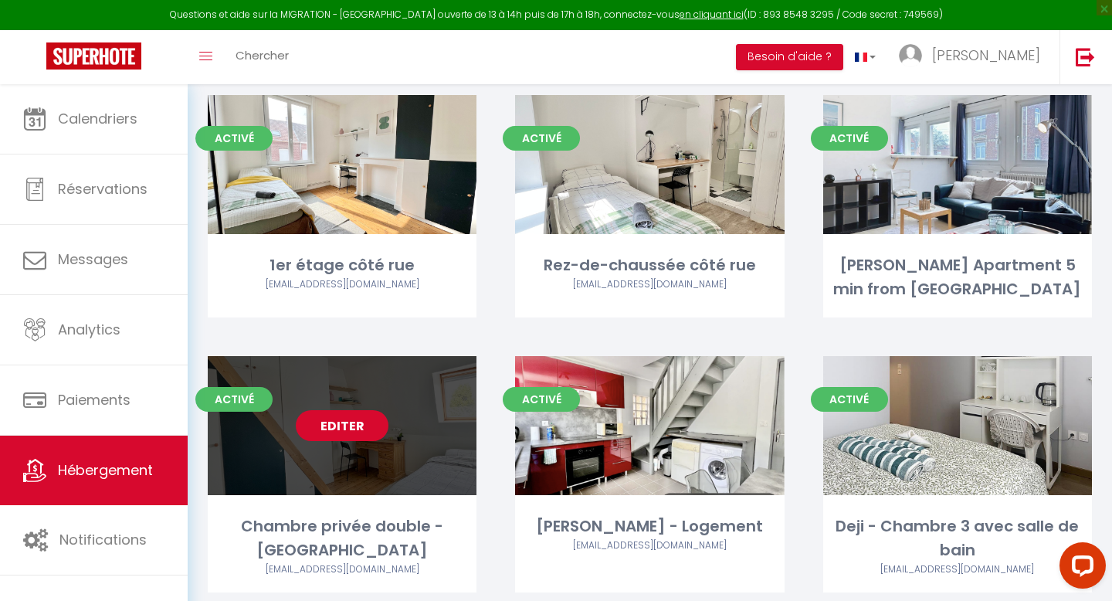
click at [339, 410] on link "Editer" at bounding box center [342, 425] width 93 height 31
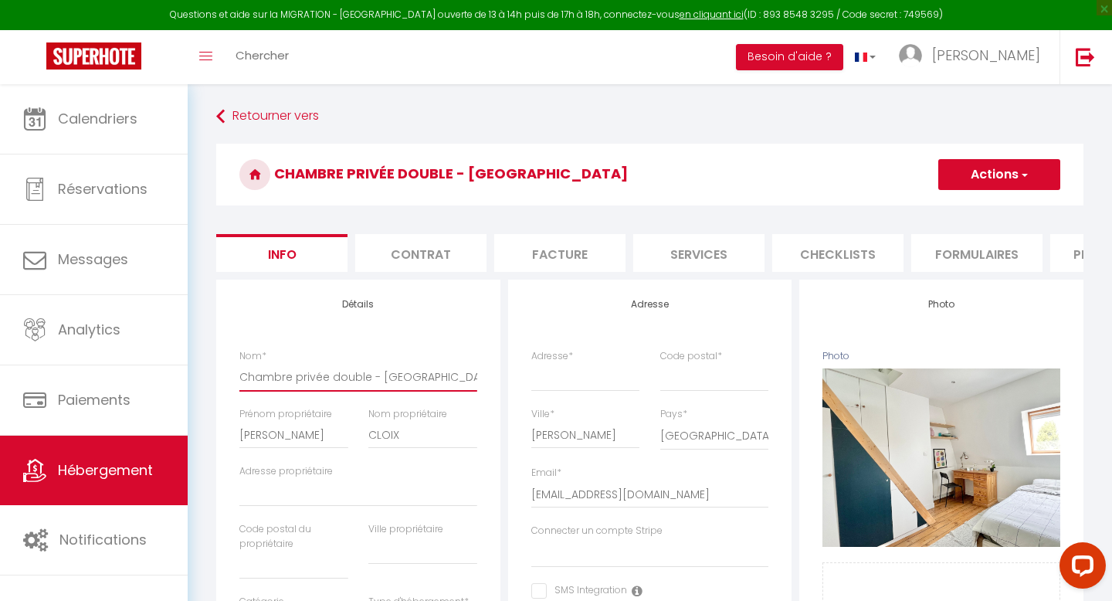
drag, startPoint x: 412, startPoint y: 379, endPoint x: 253, endPoint y: 375, distance: 158.4
click at [253, 375] on input "Chambre privée double - [GEOGRAPHIC_DATA]" at bounding box center [358, 377] width 238 height 28
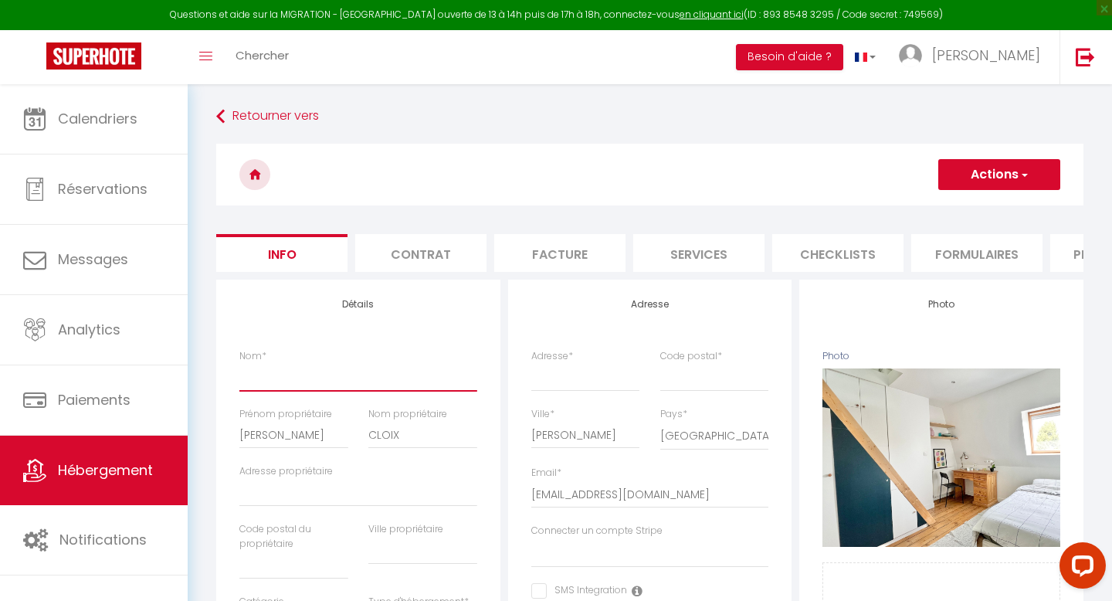
paste input "2e étage côté jardin"
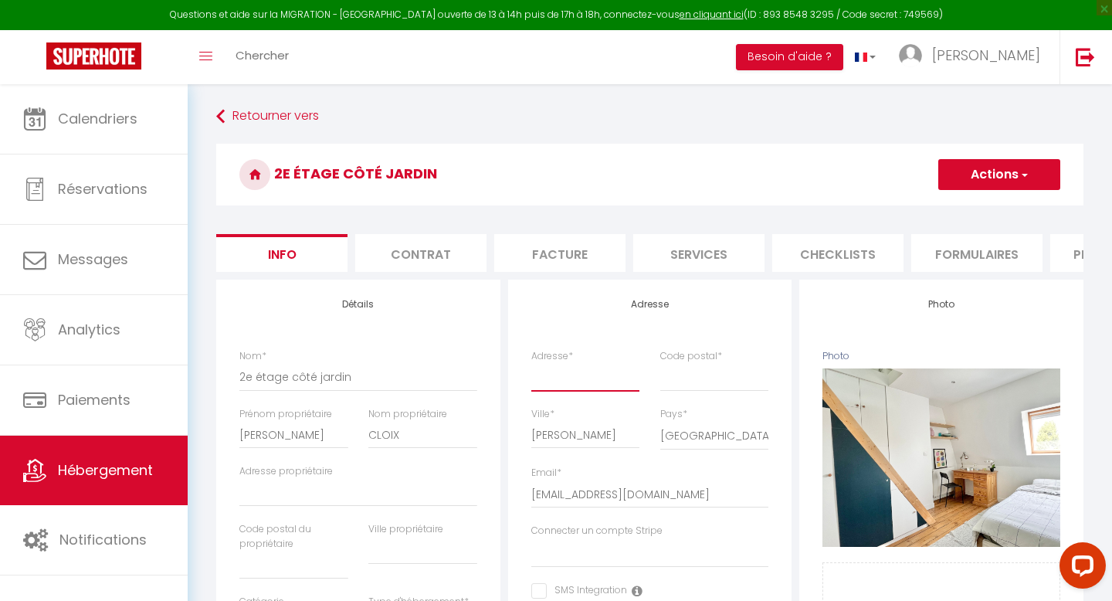
click at [560, 382] on input "Adresse *" at bounding box center [585, 377] width 109 height 28
paste input "[STREET_ADDRESS][PERSON_NAME]"
click at [729, 368] on input "Code postal *" at bounding box center [715, 377] width 109 height 28
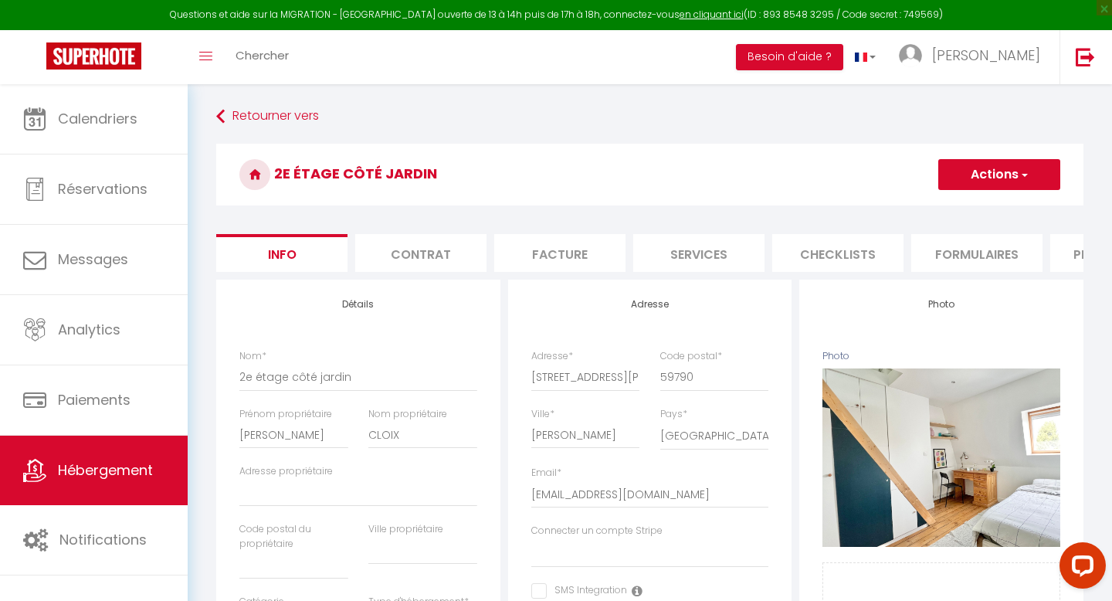
click at [1025, 167] on span "button" at bounding box center [1024, 174] width 10 height 15
click at [951, 202] on input "Enregistrer" at bounding box center [938, 208] width 57 height 15
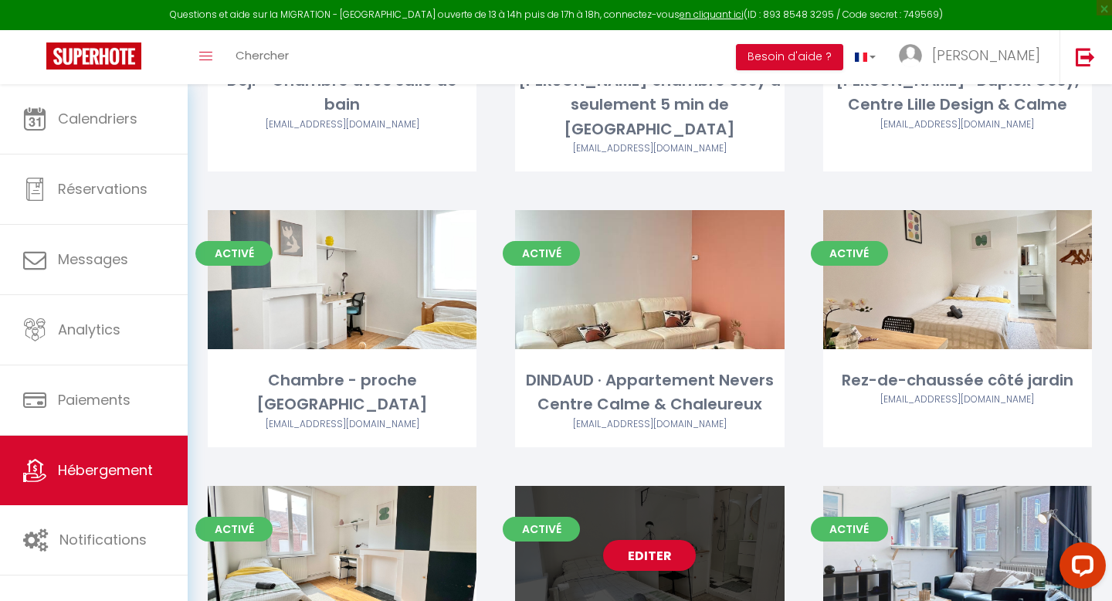
scroll to position [587, 0]
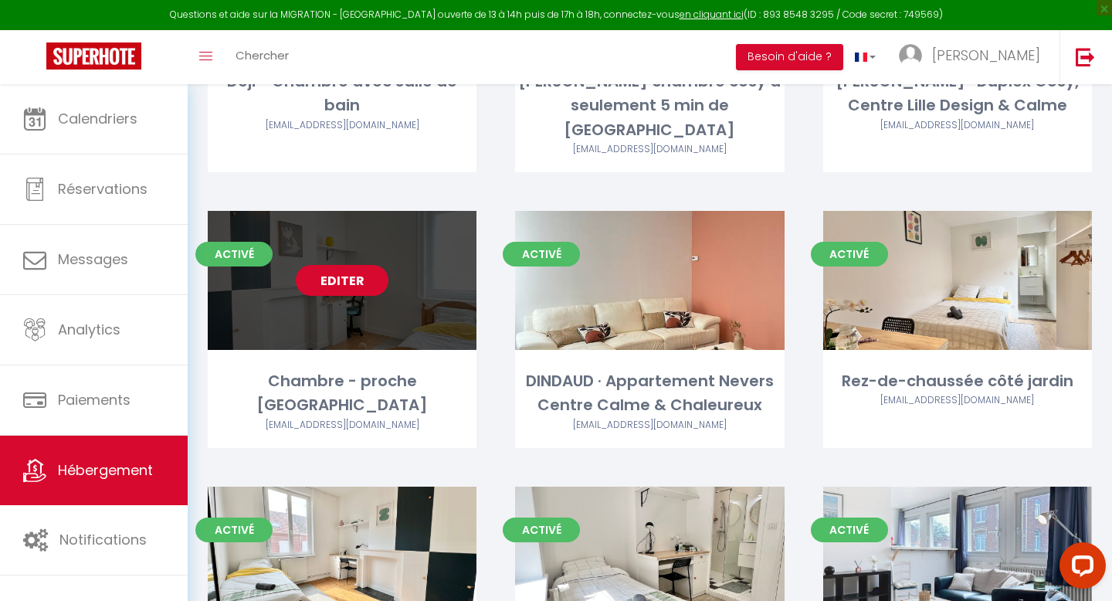
click at [341, 265] on link "Editer" at bounding box center [342, 280] width 93 height 31
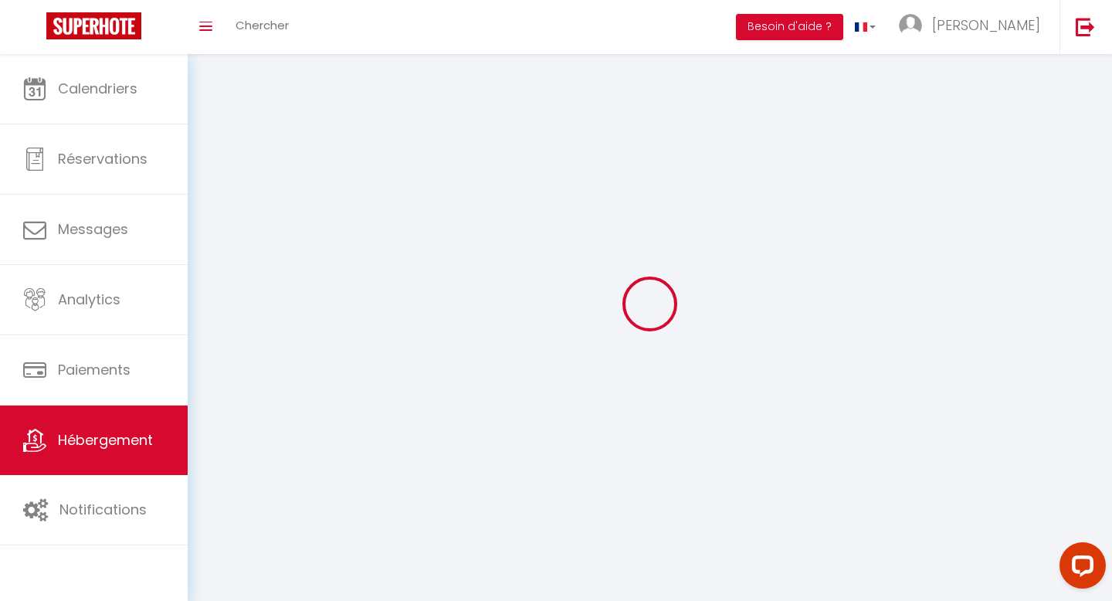
click at [341, 243] on div at bounding box center [650, 304] width 888 height 462
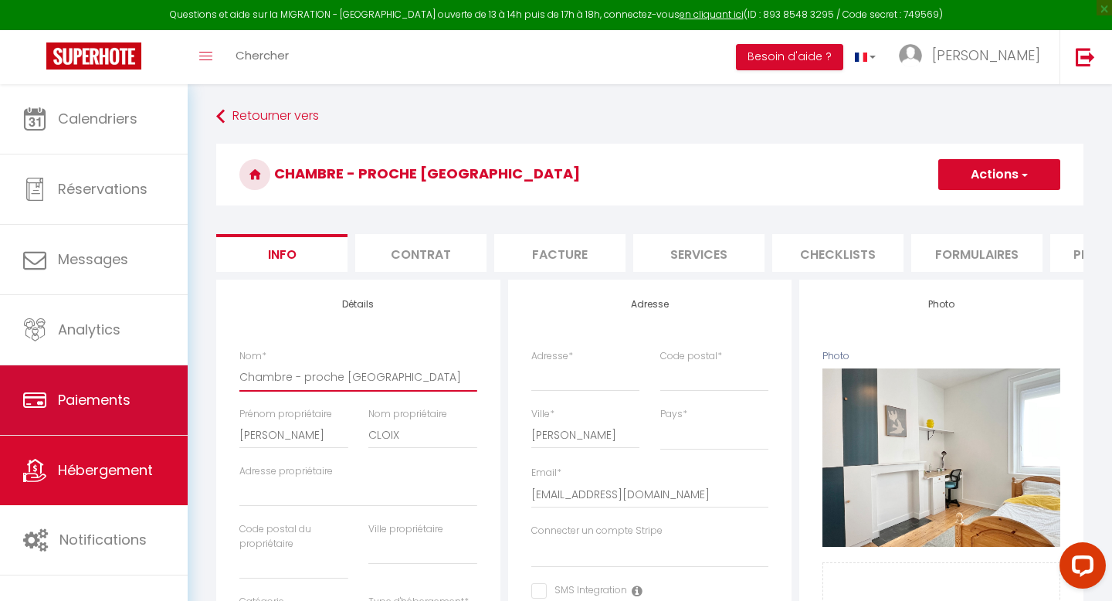
drag, startPoint x: 325, startPoint y: 382, endPoint x: 165, endPoint y: 382, distance: 159.9
paste input "1er étage côté jardin"
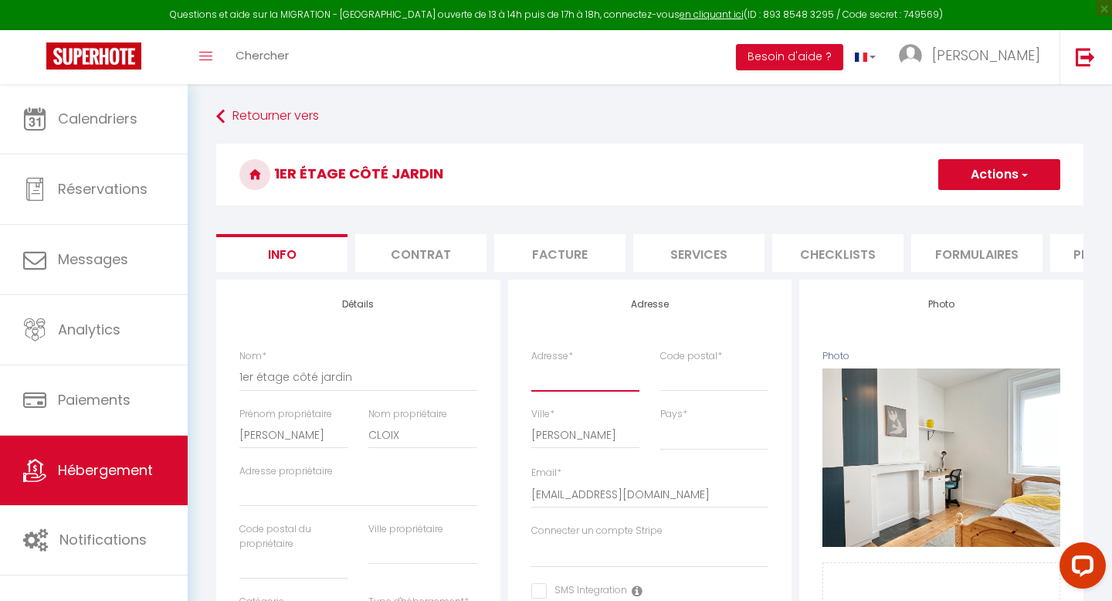
click at [552, 383] on input "Adresse *" at bounding box center [585, 377] width 109 height 28
paste input "[STREET_ADDRESS][PERSON_NAME]"
click at [689, 369] on input "Code postal *" at bounding box center [715, 377] width 109 height 28
click at [979, 175] on button "Actions" at bounding box center [1000, 174] width 122 height 31
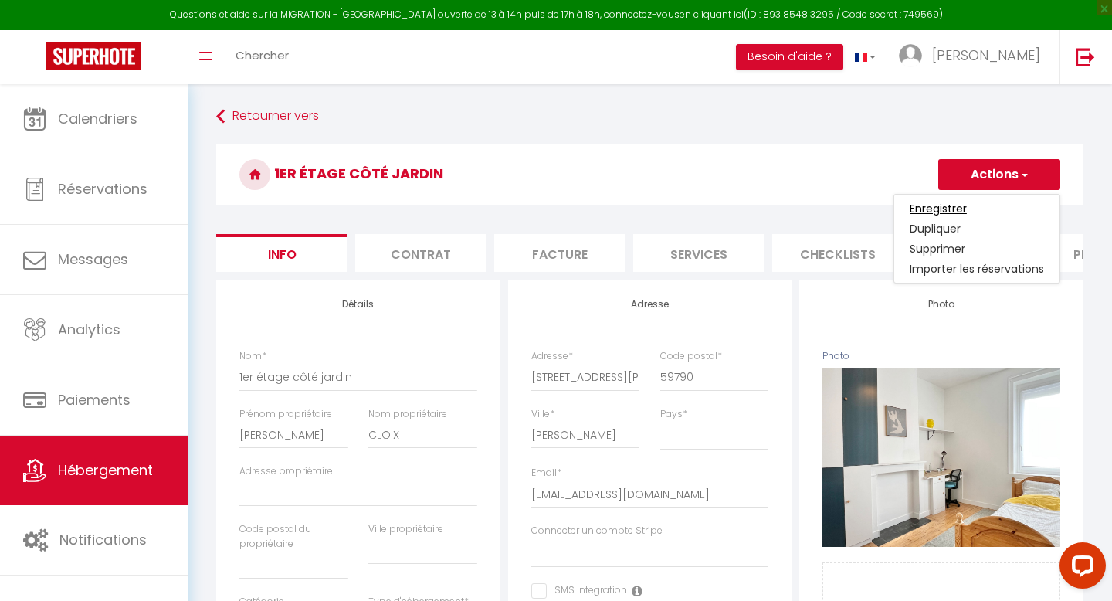
click at [943, 212] on input "Enregistrer" at bounding box center [938, 208] width 57 height 15
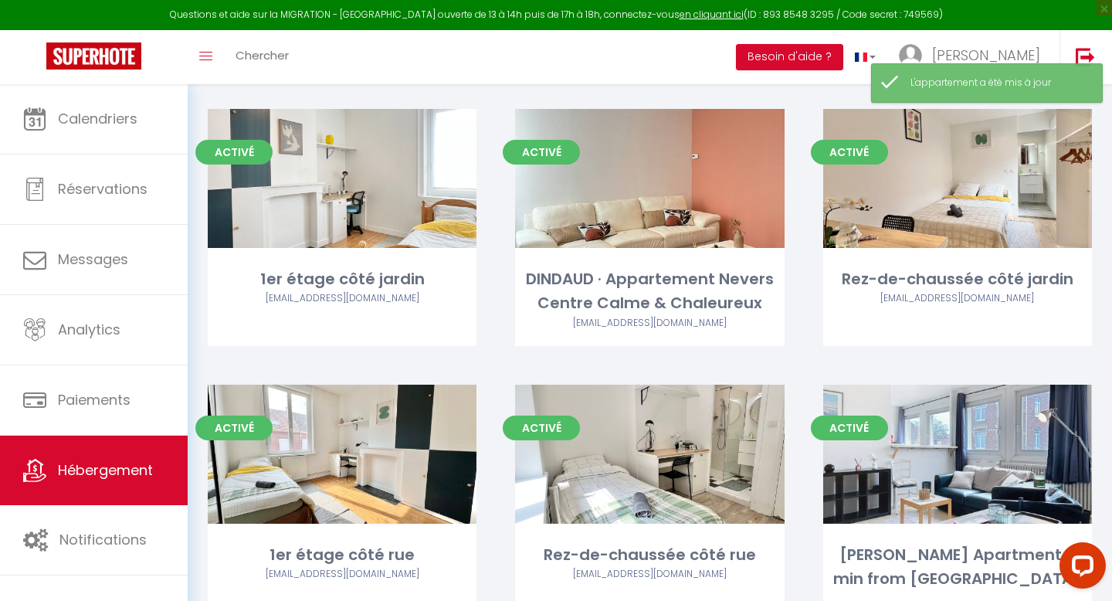
scroll to position [691, 0]
